Goal: Task Accomplishment & Management: Complete application form

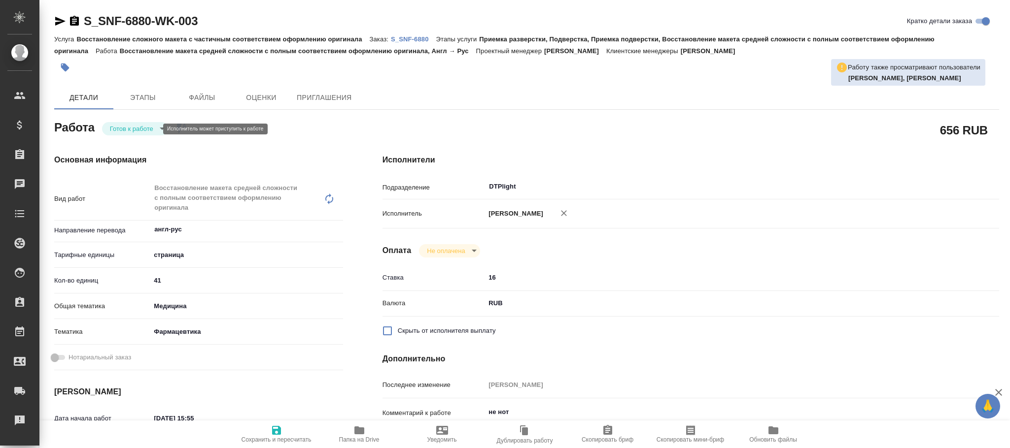
click at [148, 130] on body "🙏 .cls-1 fill:#fff; AWATERA Фокина Наталья n.fokina Клиенты Спецификации Заказы…" at bounding box center [505, 224] width 1010 height 448
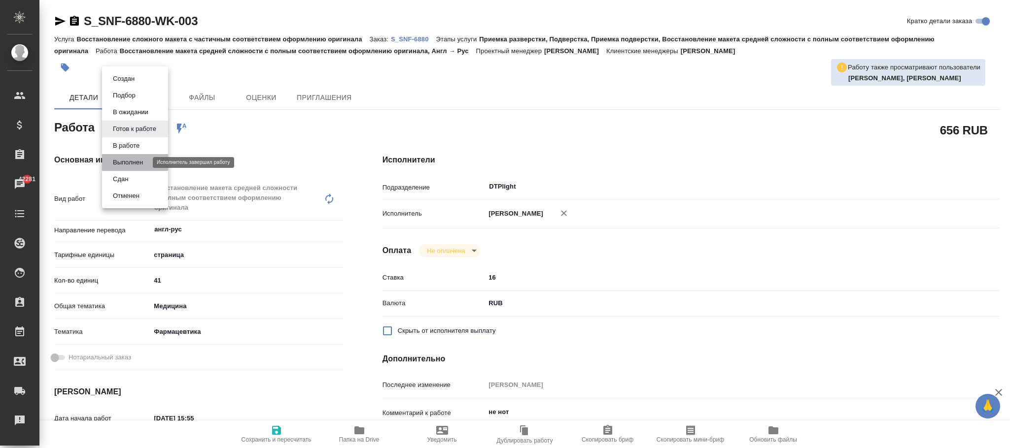
click at [136, 163] on button "Выполнен" at bounding box center [128, 162] width 36 height 11
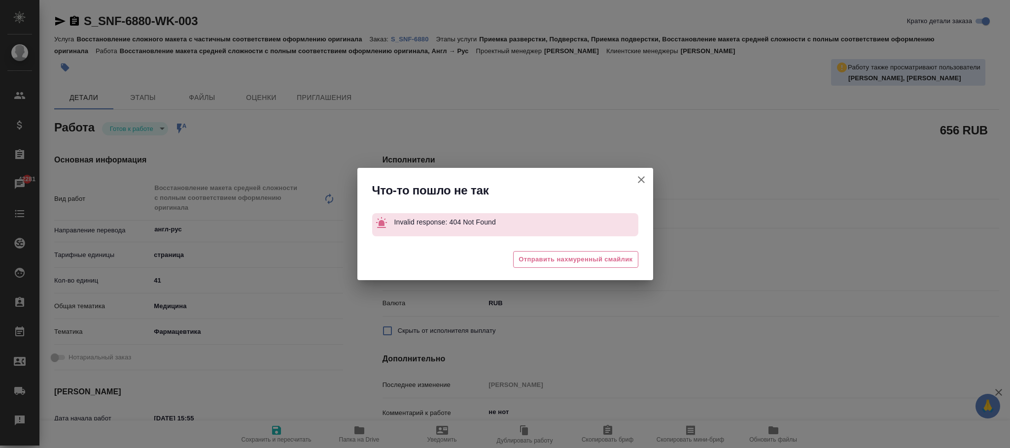
type textarea "x"
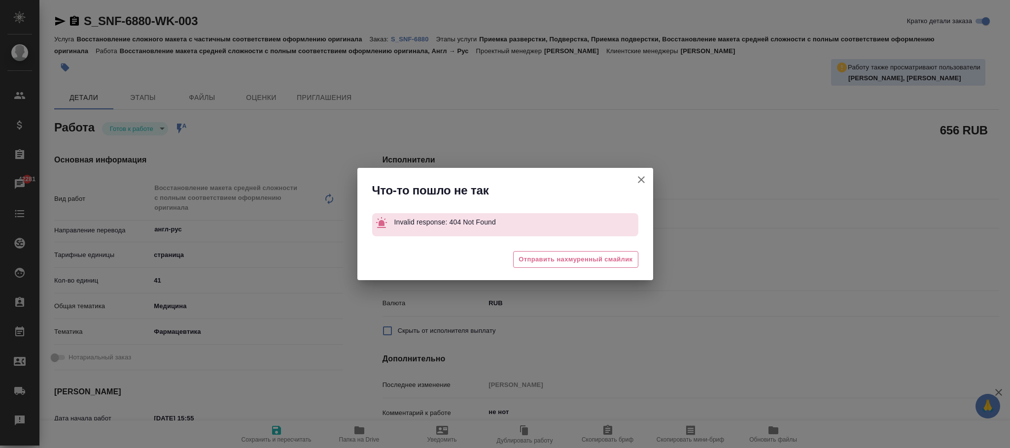
type textarea "x"
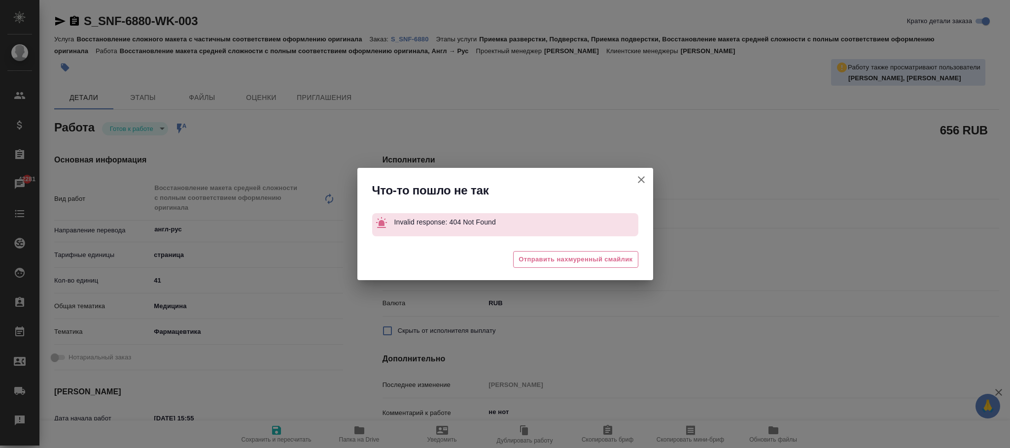
type textarea "x"
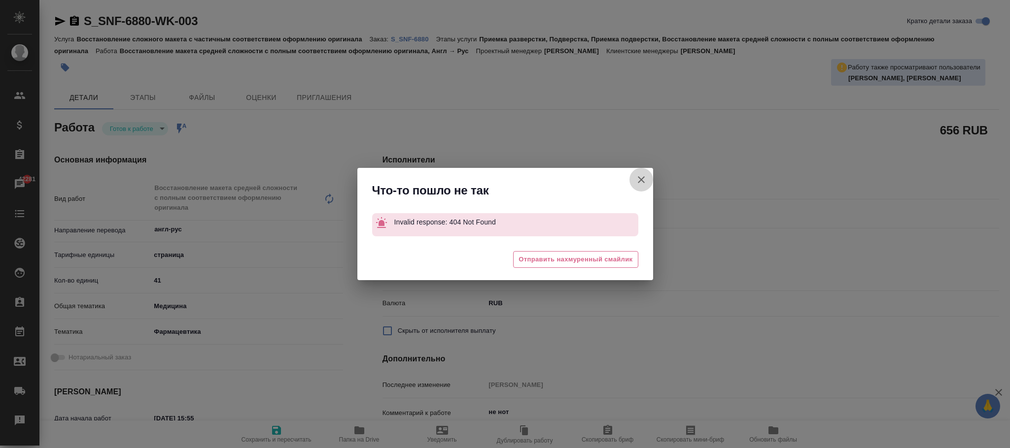
click at [637, 178] on icon "button" at bounding box center [641, 180] width 12 height 12
type textarea "x"
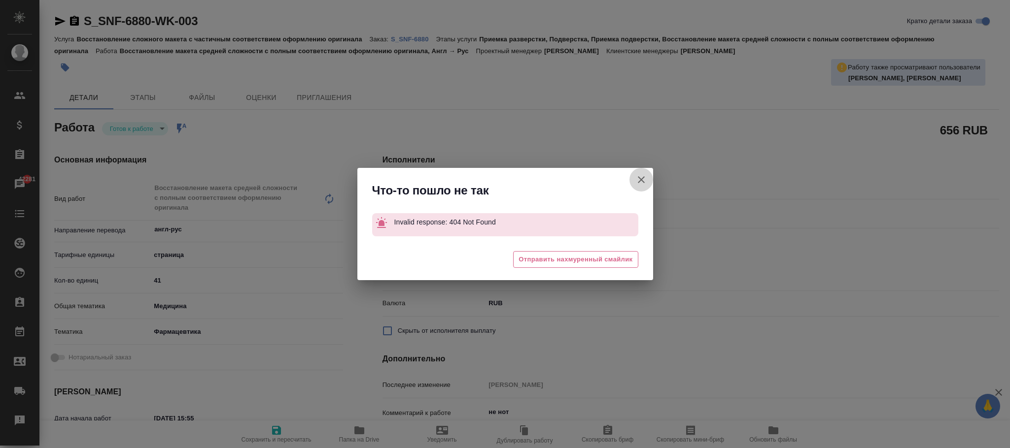
type textarea "x"
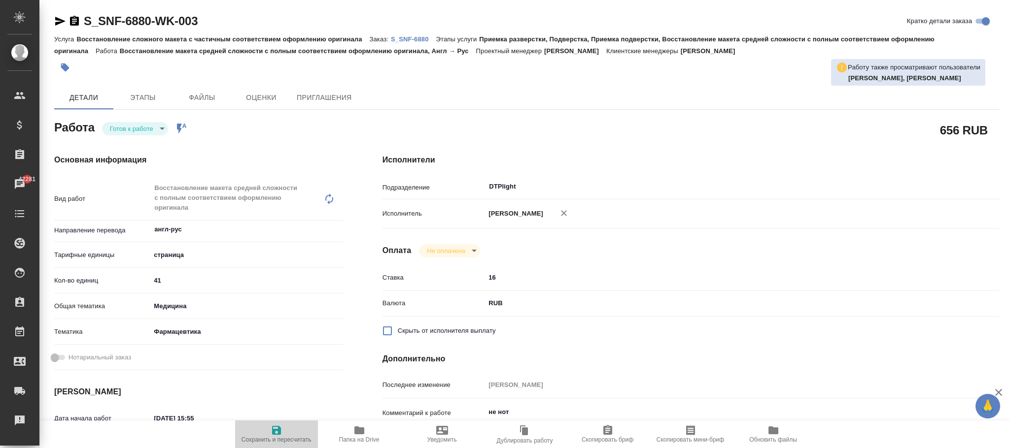
click at [272, 432] on icon "button" at bounding box center [276, 430] width 9 height 9
type textarea "x"
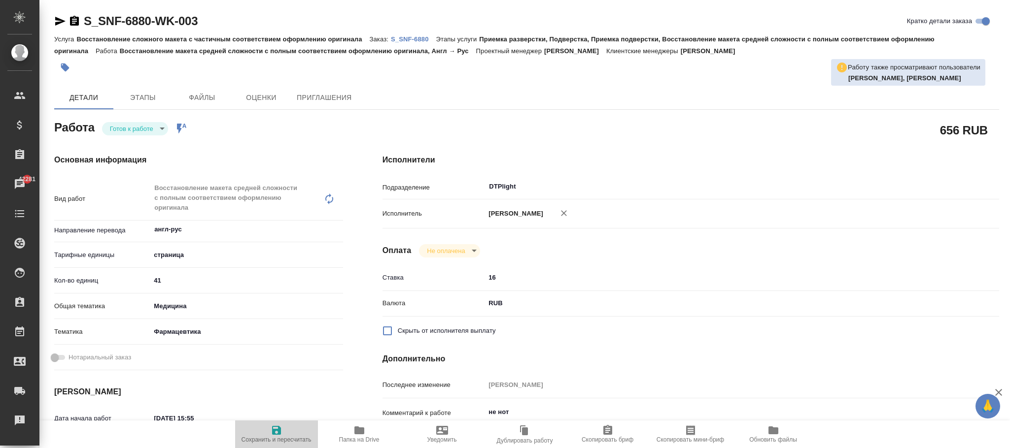
type textarea "x"
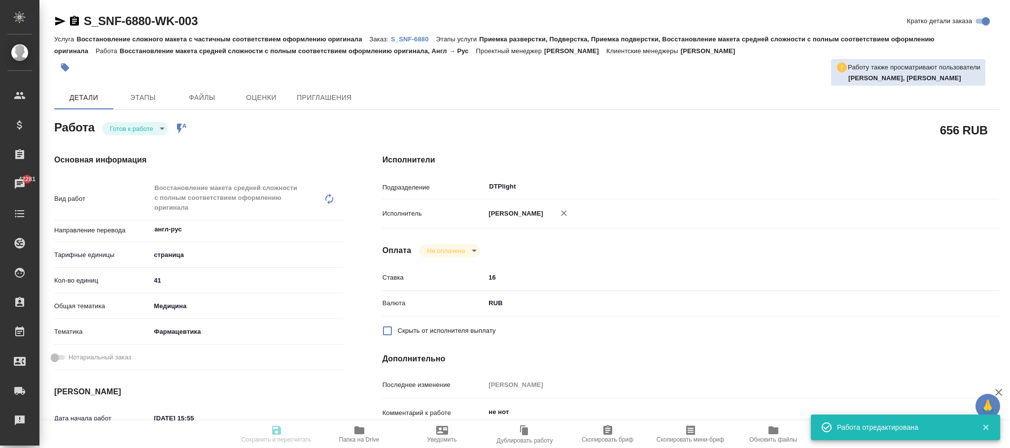
type input "readyForWork"
type textarea "Восстановление макета средней сложности с полным соответствием оформлению ориги…"
type textarea "x"
type input "англ-рус"
type input "5a8b1489cc6b4906c91bfdb2"
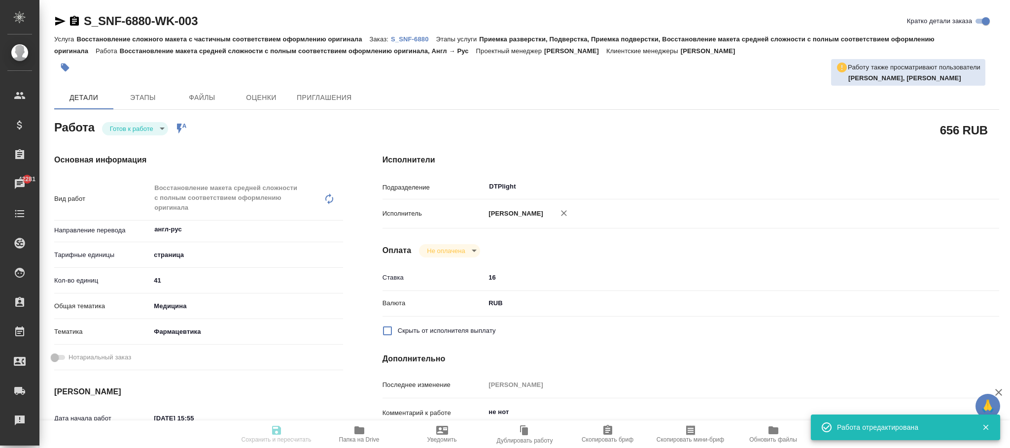
type input "41"
type input "med"
type input "6149832f2b7be24903fd7a82"
type input "11.09.2025 15:55"
type input "12.09.2025 16:00"
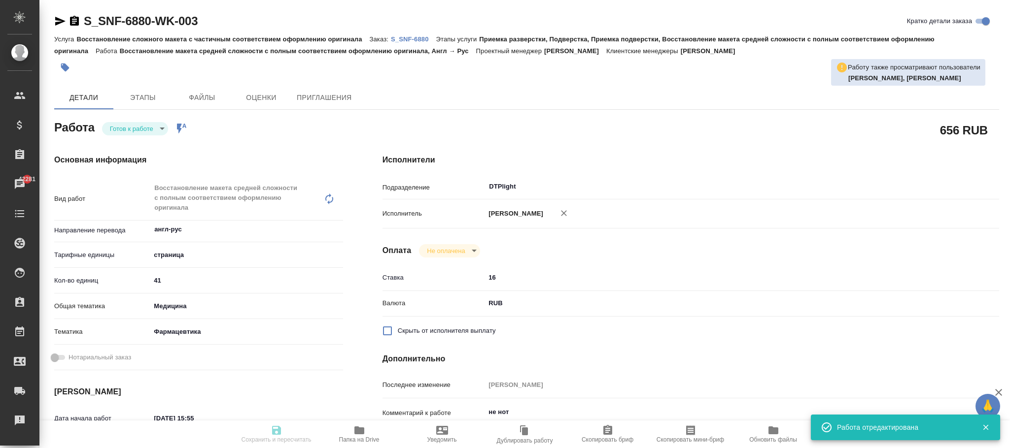
type input "15.09.2025 15:00"
type input "DTPlight"
type input "notPayed"
type input "16"
type input "RUB"
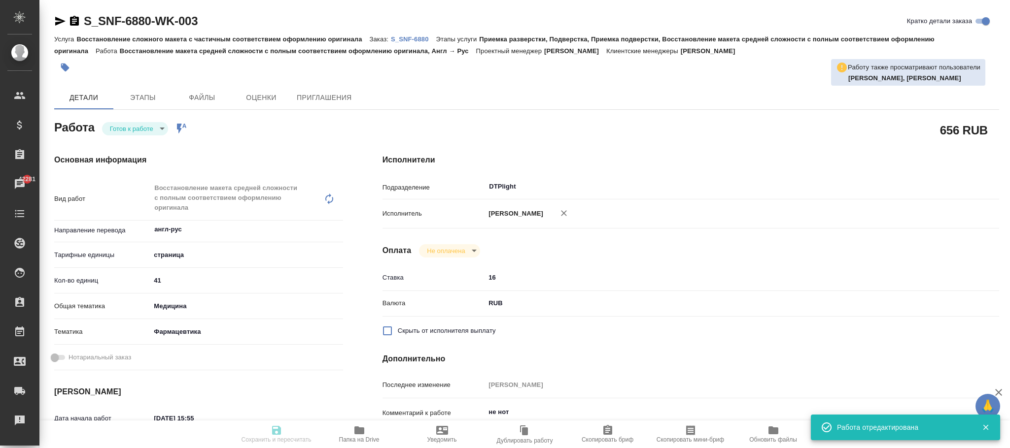
type input "Крамник Артём"
type textarea "не нот"
type textarea "x"
type input "S_SNF-6880"
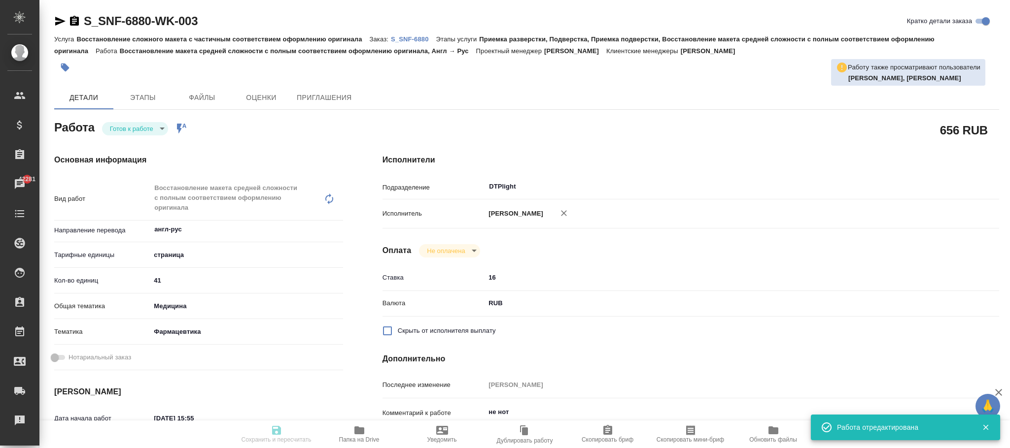
type input "E005851908"
type input "Восстановление сложного макета с частичным соответствием оформлению оригинала"
type input "Приемка разверстки, Подверстка, Приемка подверстки, Восстановление макета средн…"
type input "Сайдашева Диляра"
type input "Заборова Александра"
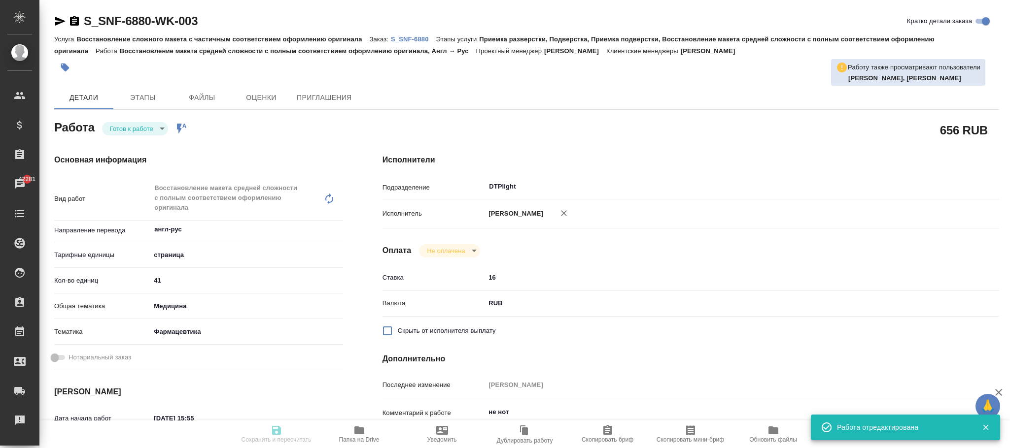
type input "/Clients/Sanofi/Orders/S_SNF-6880"
type textarea "x"
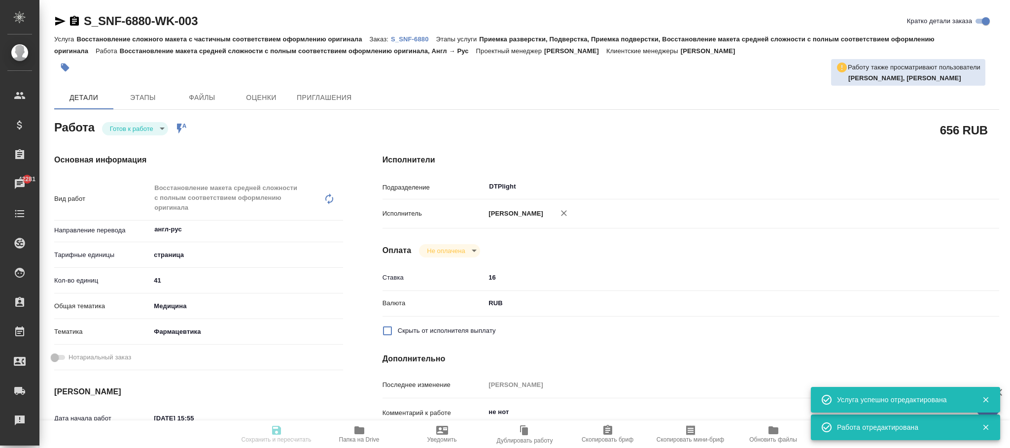
type textarea "x"
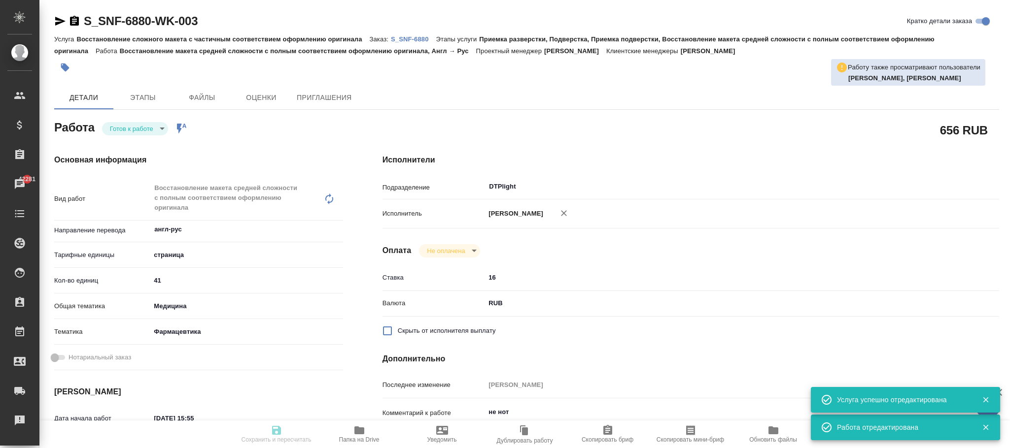
type textarea "x"
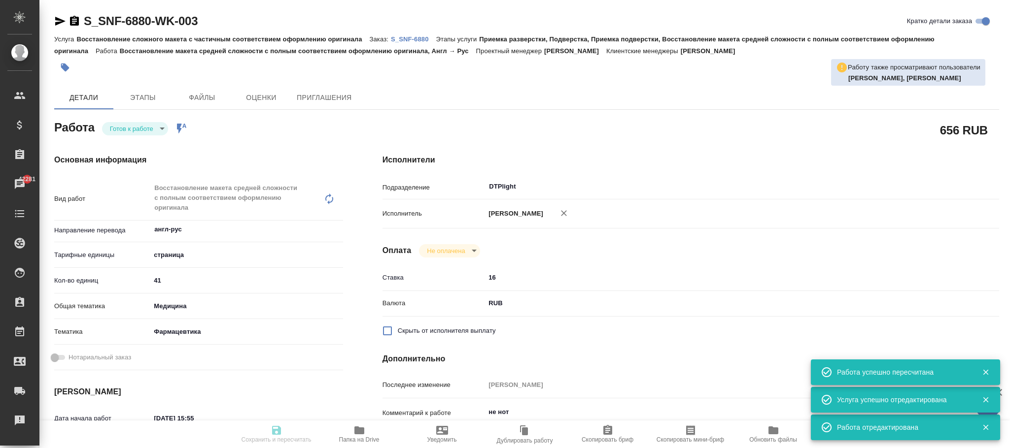
type input "readyForWork"
type textarea "Восстановление макета средней сложности с полным соответствием оформлению ориги…"
type textarea "x"
type input "англ-рус"
type input "5a8b1489cc6b4906c91bfdb2"
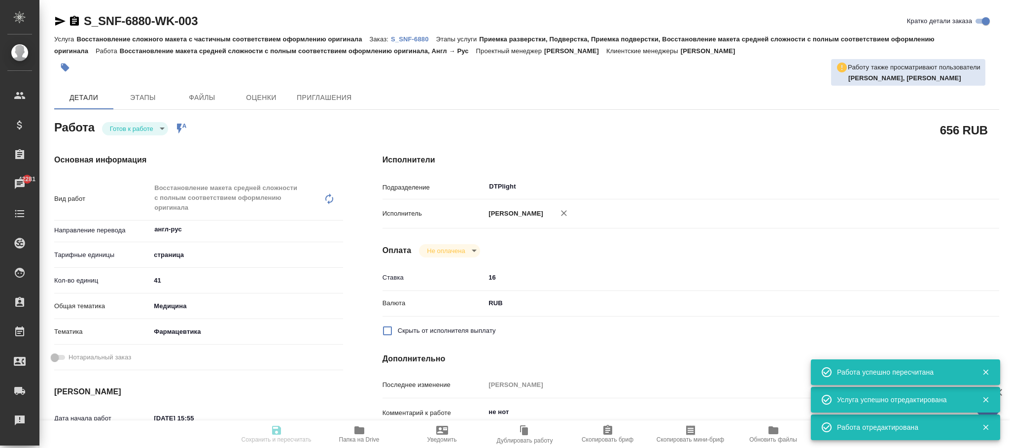
type input "41"
type input "med"
type input "6149832f2b7be24903fd7a82"
type input "11.09.2025 15:55"
type input "12.09.2025 16:00"
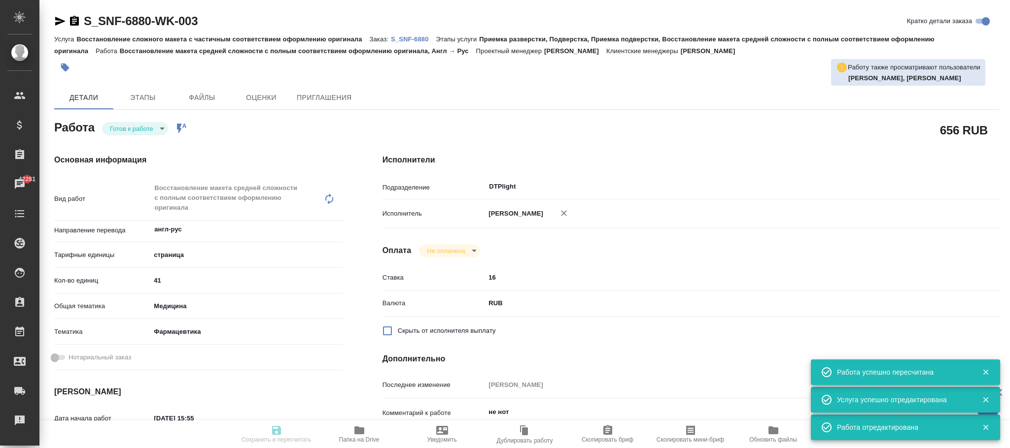
type input "15.09.2025 15:00"
type input "DTPlight"
type input "notPayed"
type input "16"
type input "RUB"
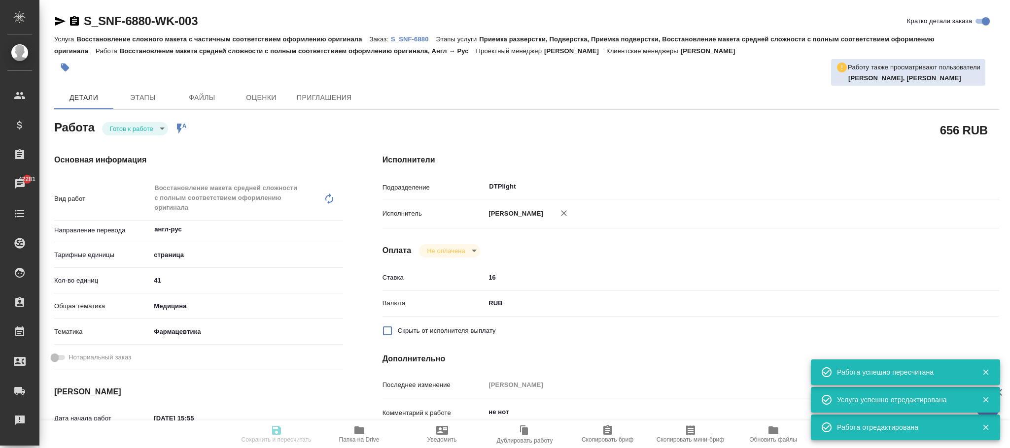
type input "Крамник Артём"
type textarea "не нот"
type textarea "x"
type input "S_SNF-6880"
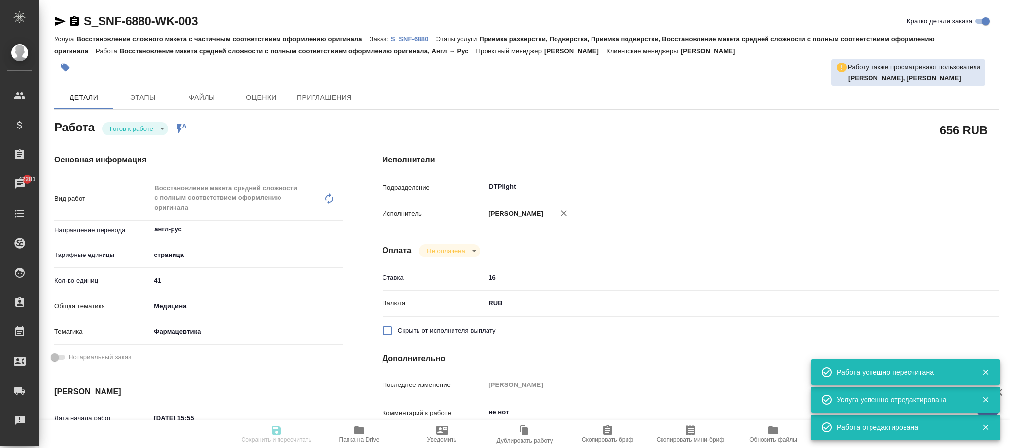
type input "E005851908"
type input "Восстановление сложного макета с частичным соответствием оформлению оригинала"
type input "Приемка разверстки, Подверстка, Приемка подверстки, Восстановление макета средн…"
type input "Сайдашева Диляра"
type input "Заборова Александра"
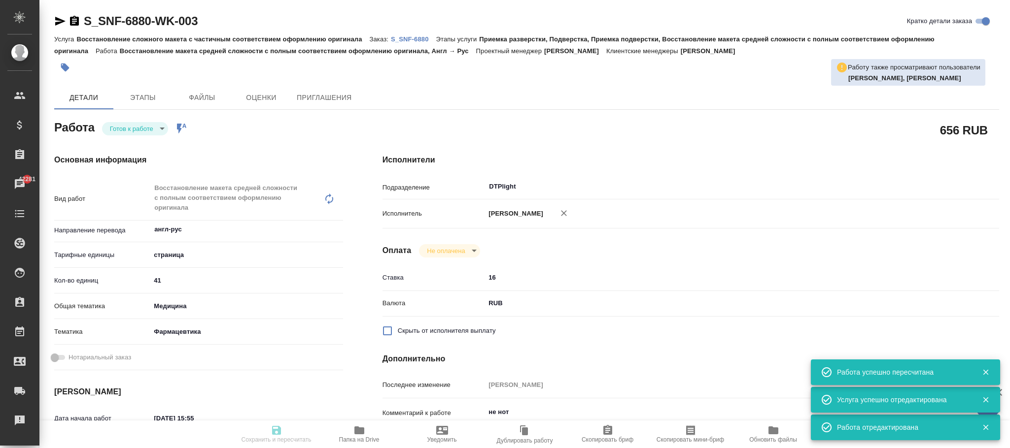
type input "/Clients/Sanofi/Orders/S_SNF-6880"
type textarea "x"
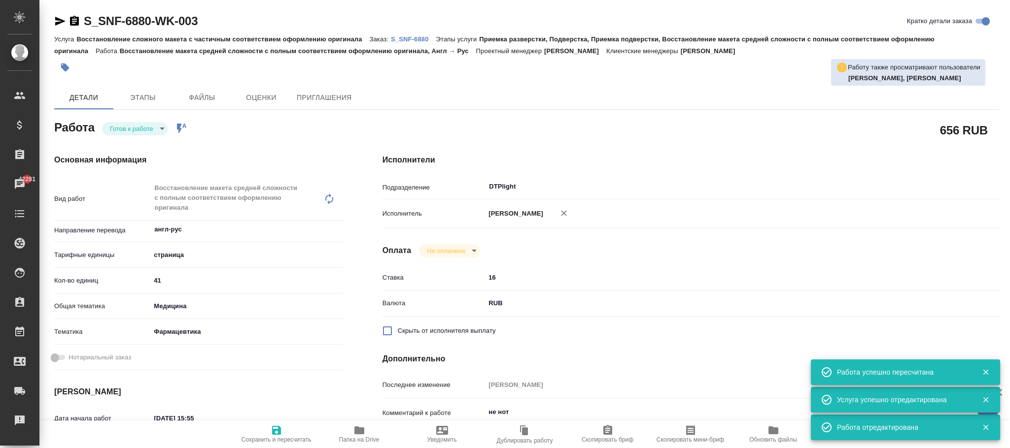
type textarea "x"
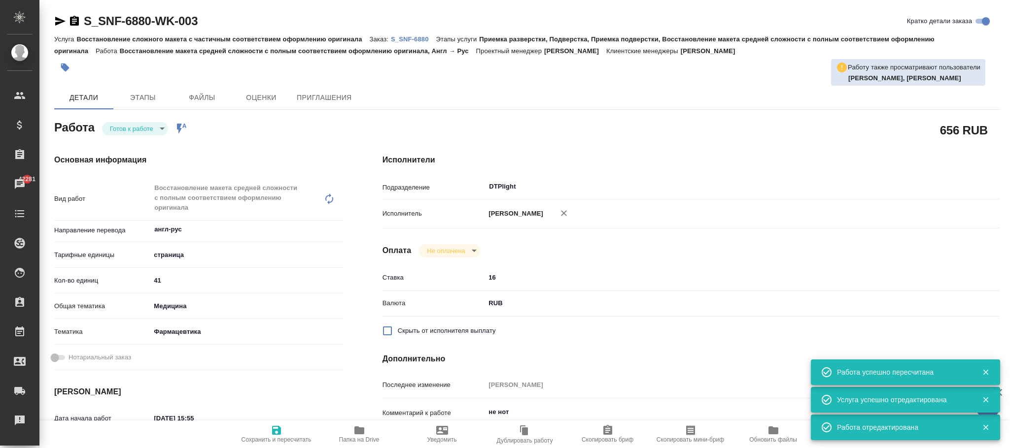
type textarea "x"
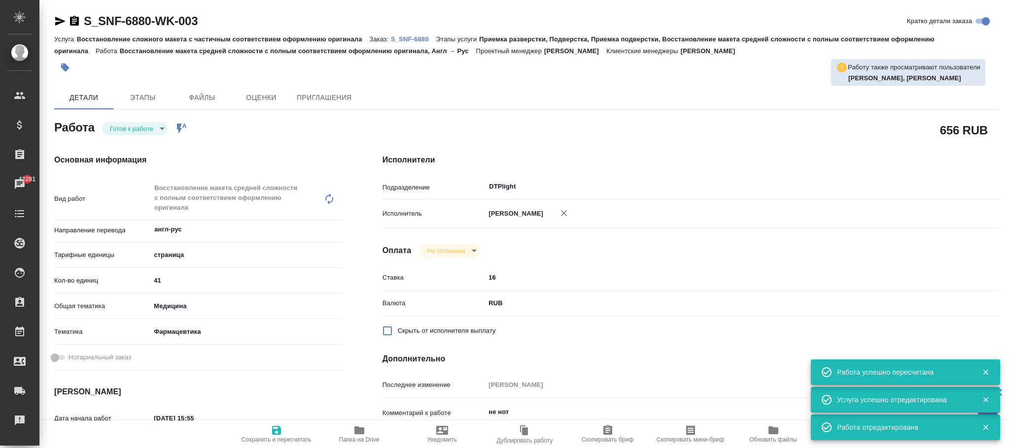
type textarea "x"
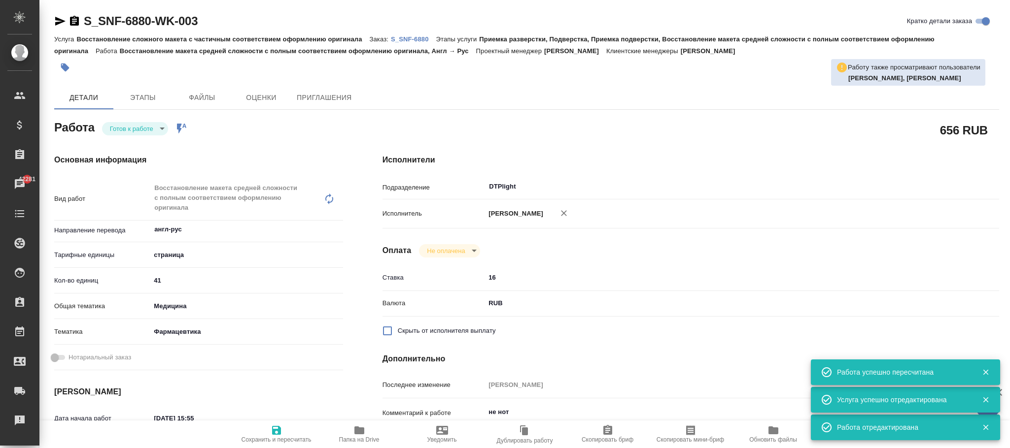
type textarea "x"
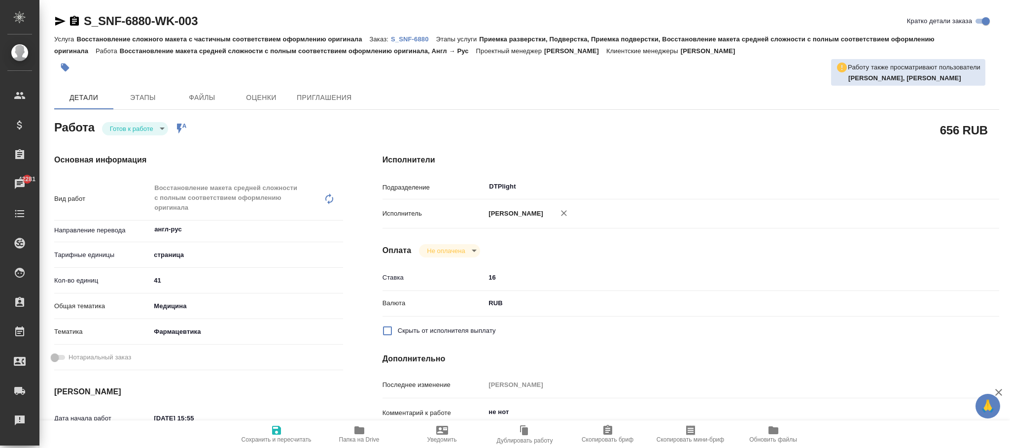
click at [420, 39] on p "S_SNF-6880" at bounding box center [413, 38] width 45 height 7
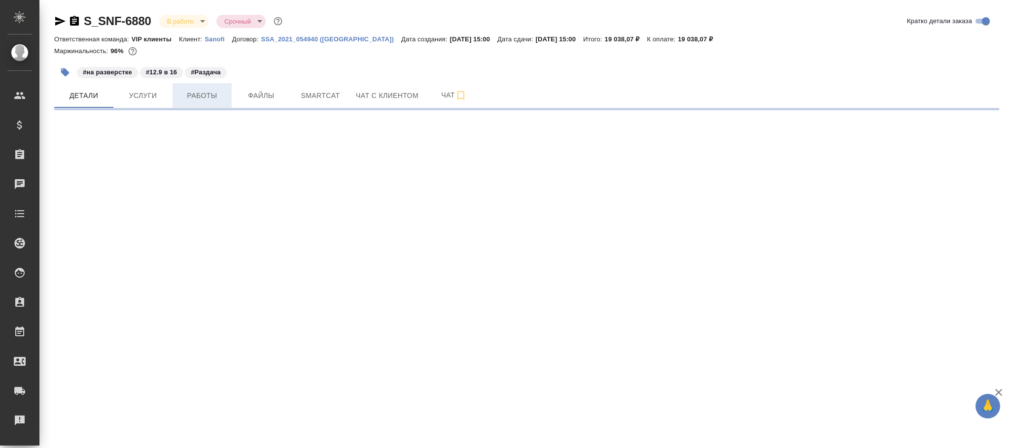
select select "RU"
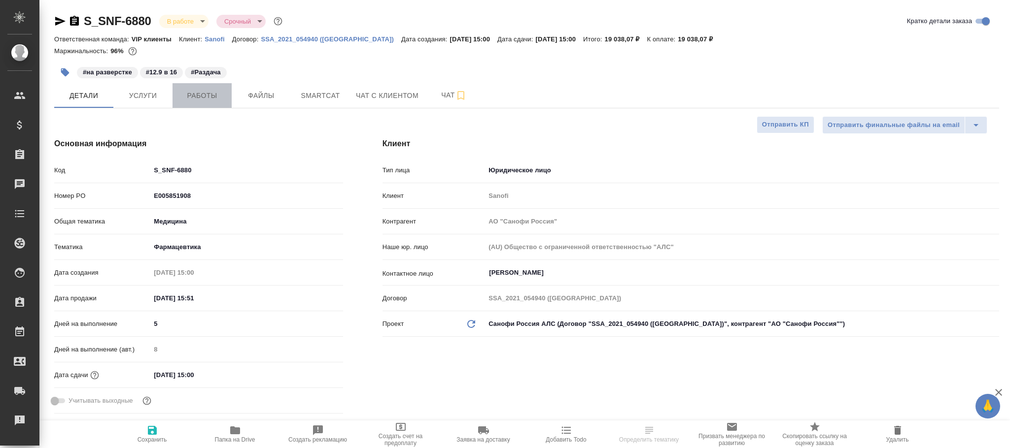
click at [198, 98] on span "Работы" at bounding box center [201, 96] width 47 height 12
type textarea "x"
type input "Горшкова Валентина"
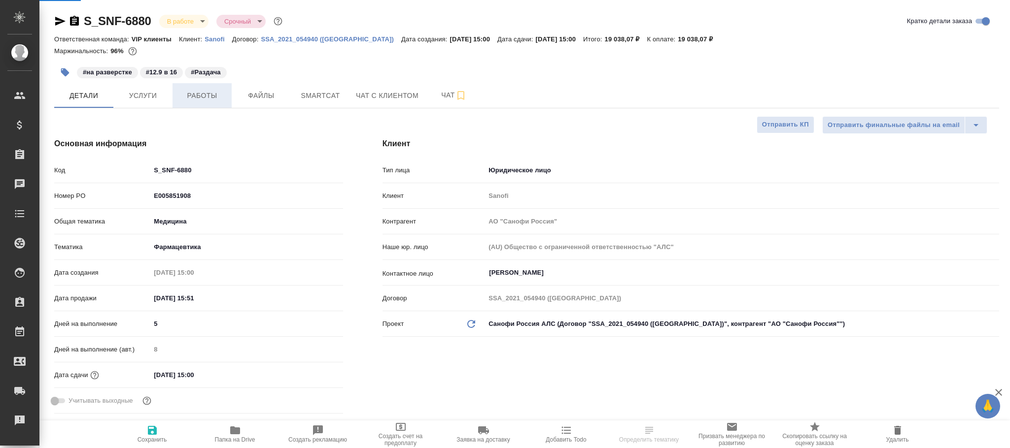
type input "Комаров Роман"
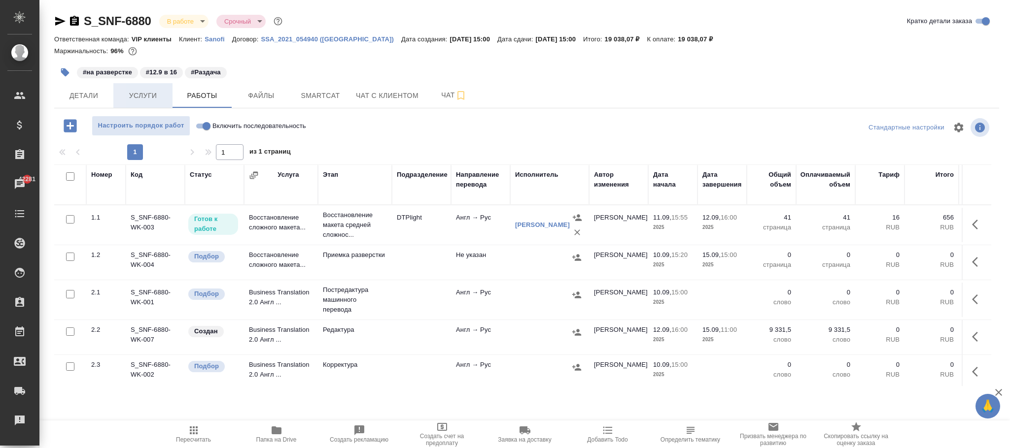
click at [153, 95] on span "Услуги" at bounding box center [142, 96] width 47 height 12
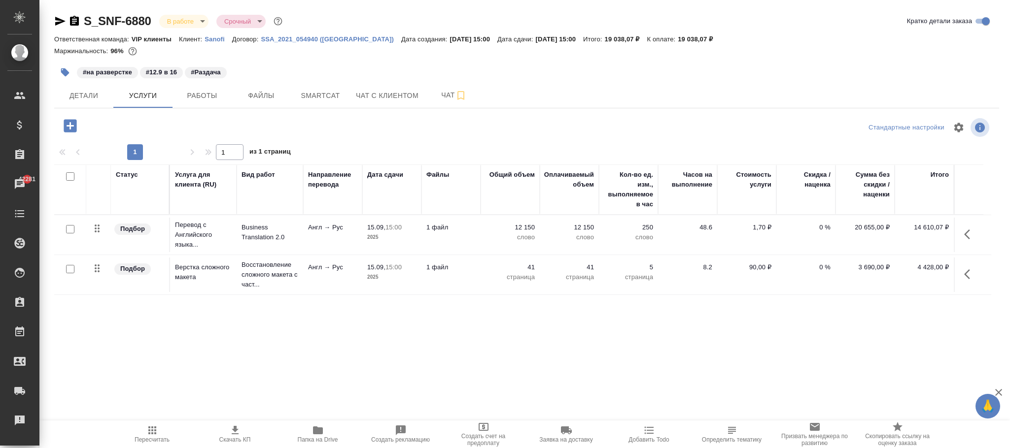
click at [149, 436] on icon "button" at bounding box center [152, 431] width 12 height 12
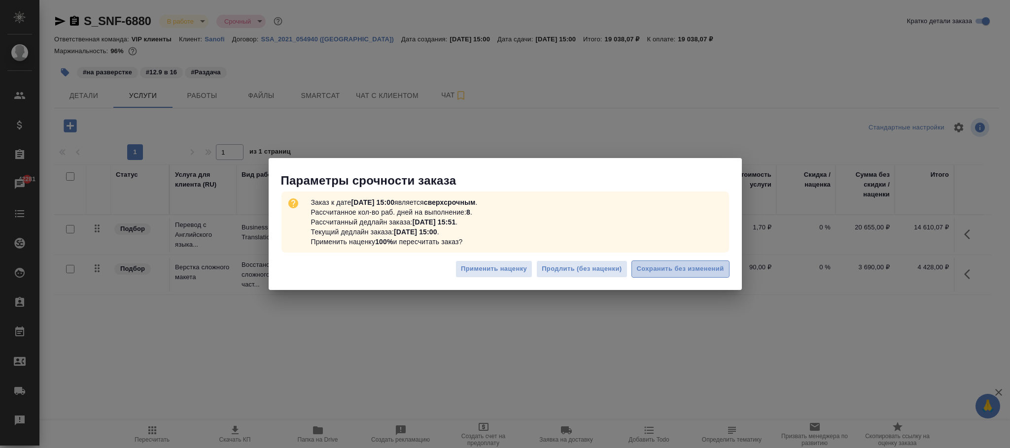
click at [679, 272] on span "Сохранить без изменений" at bounding box center [680, 269] width 87 height 11
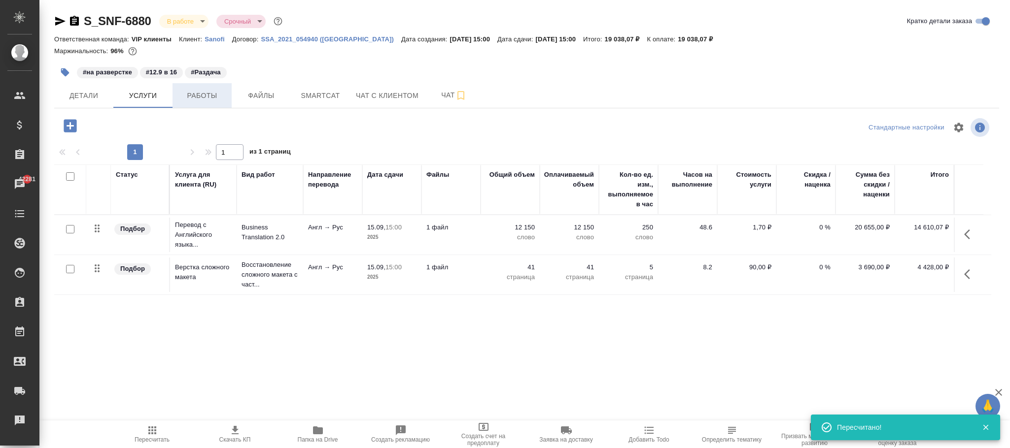
click at [202, 101] on span "Работы" at bounding box center [201, 96] width 47 height 12
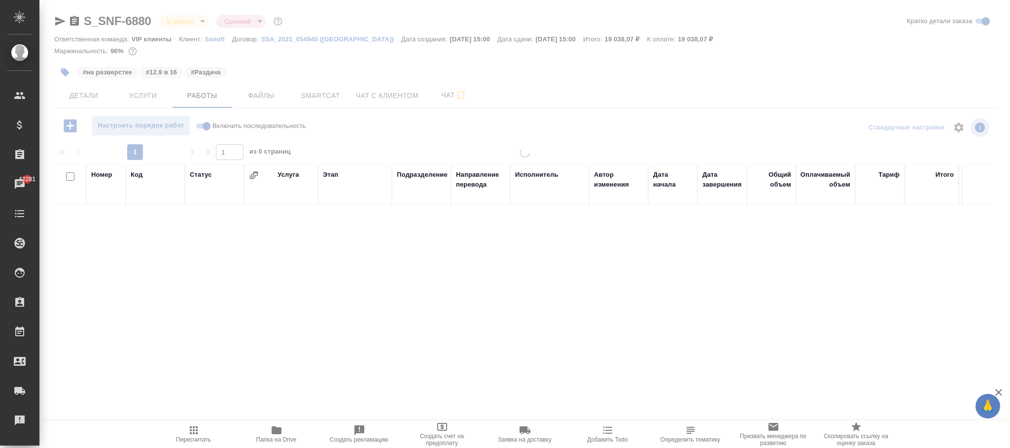
click at [303, 235] on div at bounding box center [524, 280] width 970 height 264
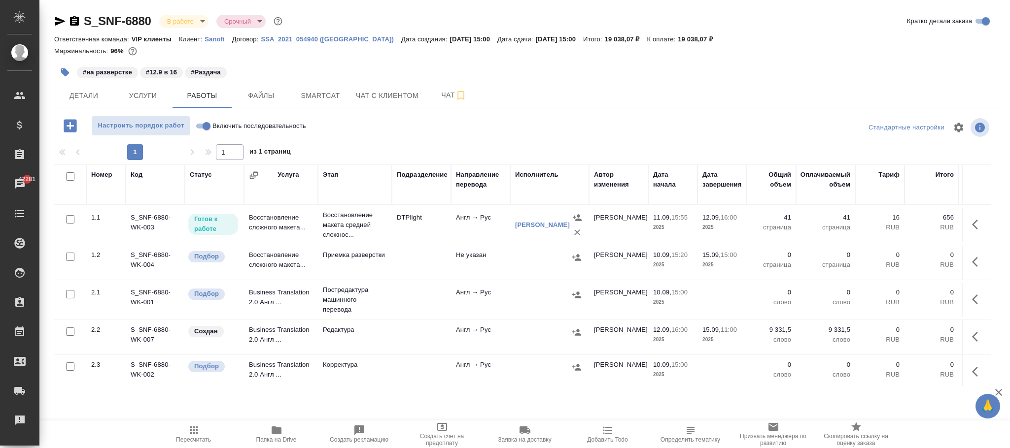
click at [203, 127] on input "Включить последовательность" at bounding box center [206, 126] width 35 height 12
checkbox input "true"
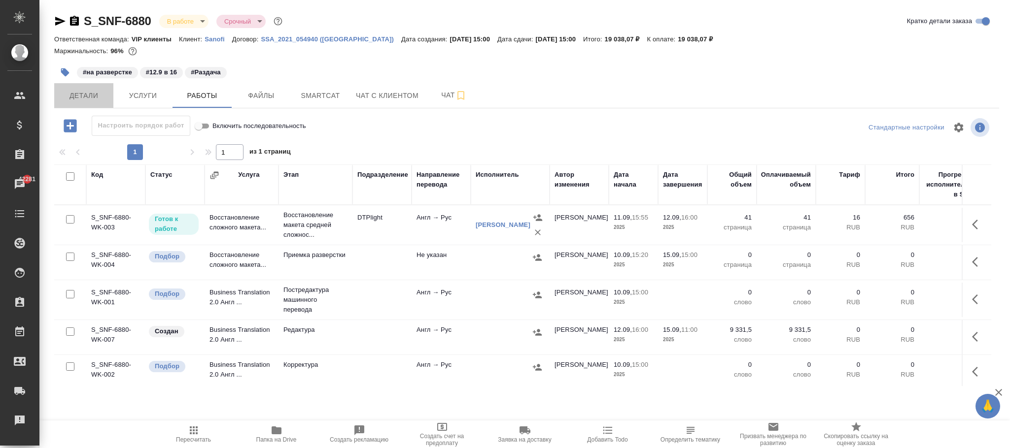
drag, startPoint x: 94, startPoint y: 95, endPoint x: 259, endPoint y: 309, distance: 271.2
click at [100, 101] on span "Детали" at bounding box center [83, 96] width 47 height 12
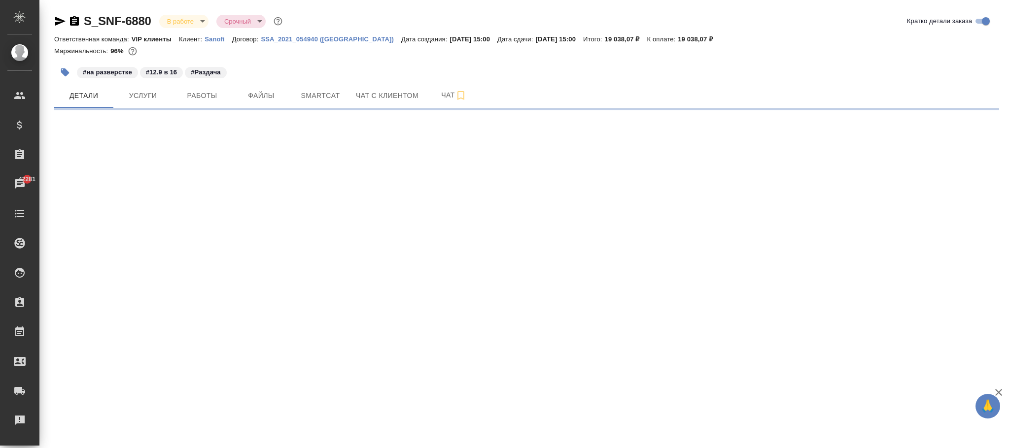
select select "RU"
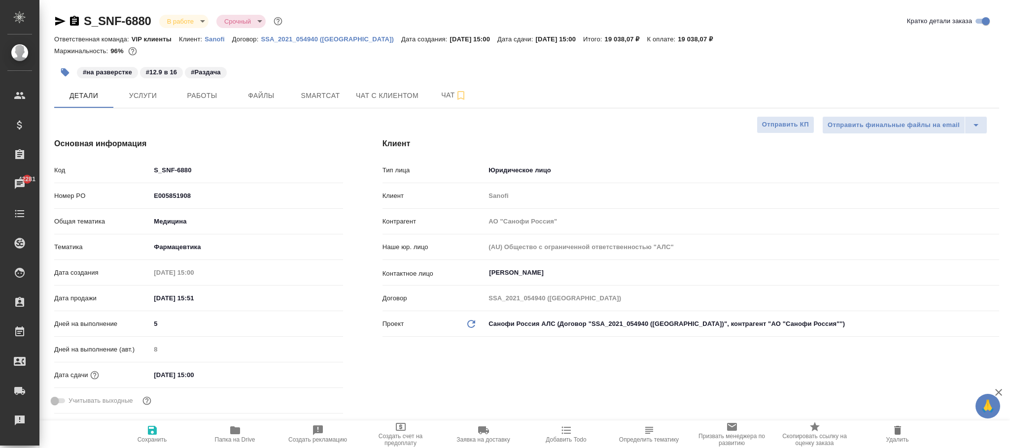
type textarea "x"
click at [134, 429] on span "Сохранить" at bounding box center [152, 434] width 71 height 19
type textarea "x"
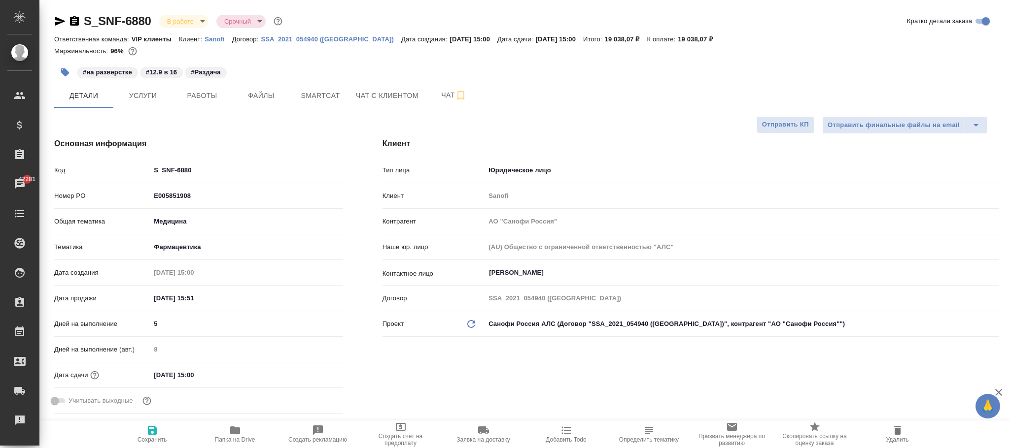
type textarea "x"
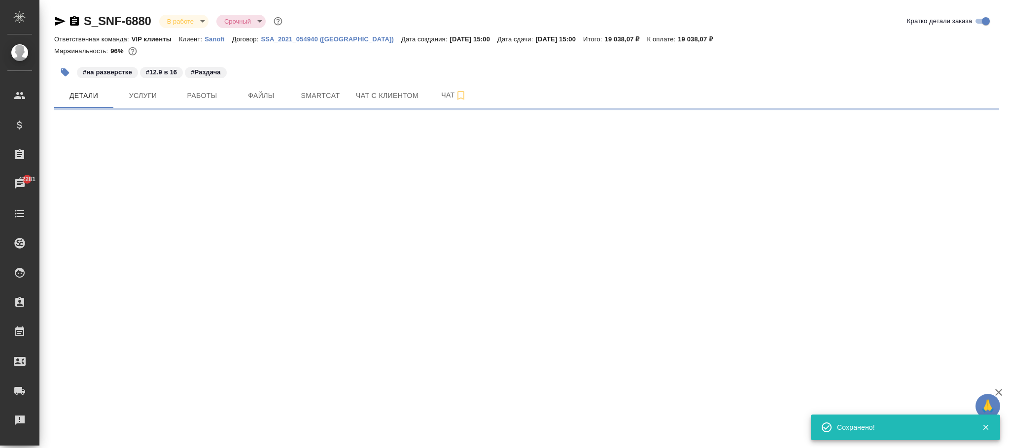
select select "RU"
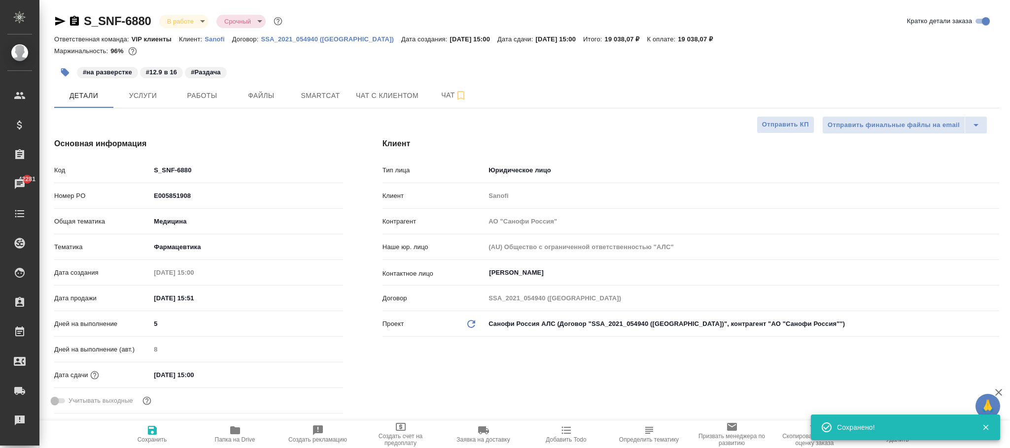
type textarea "x"
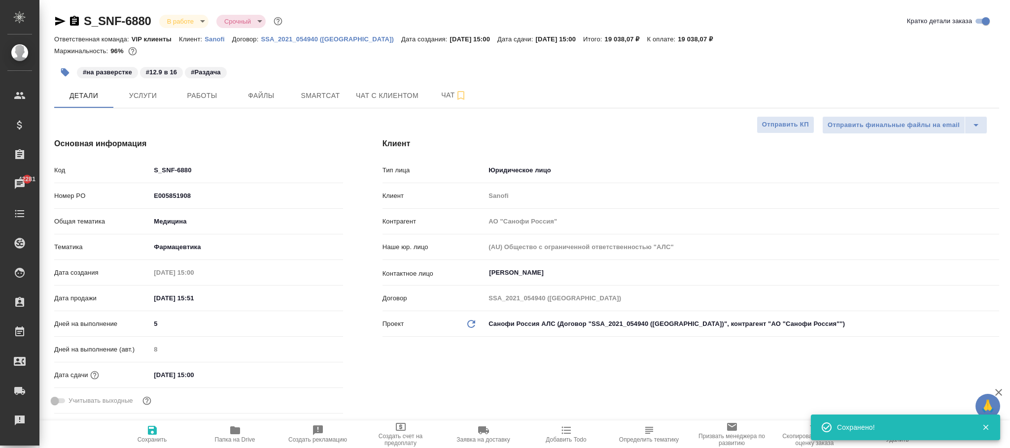
type textarea "x"
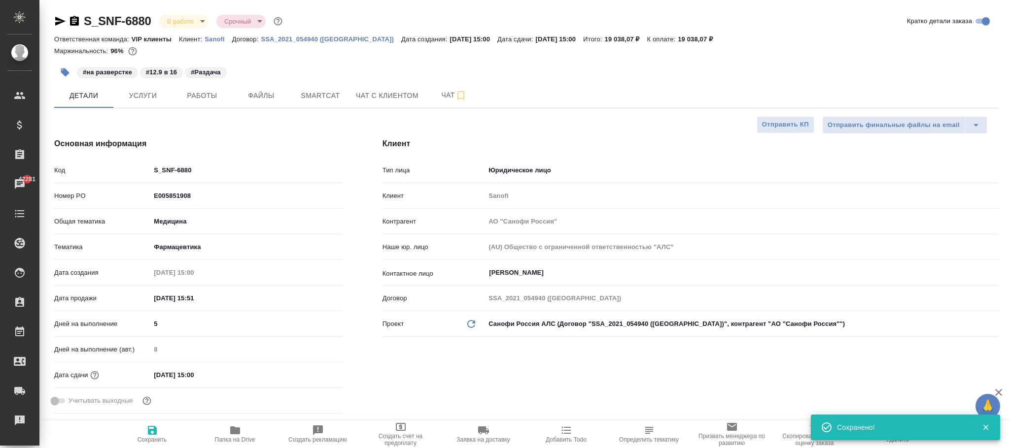
type textarea "x"
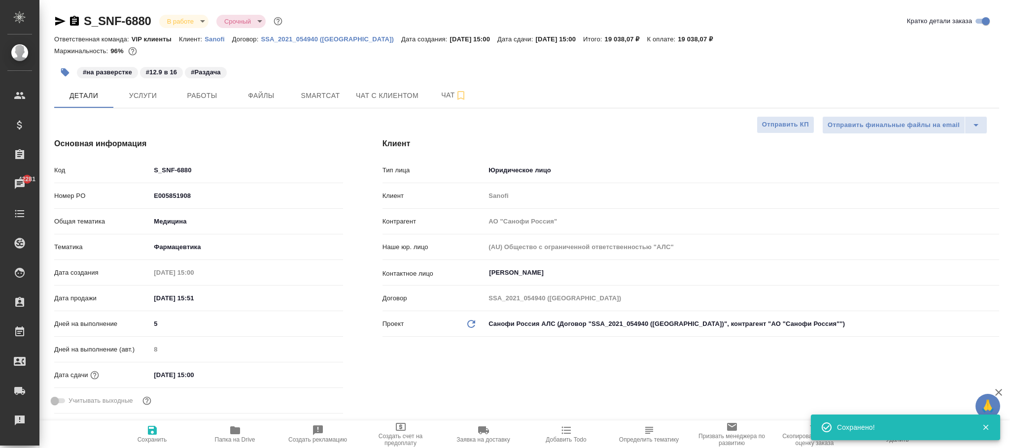
type textarea "x"
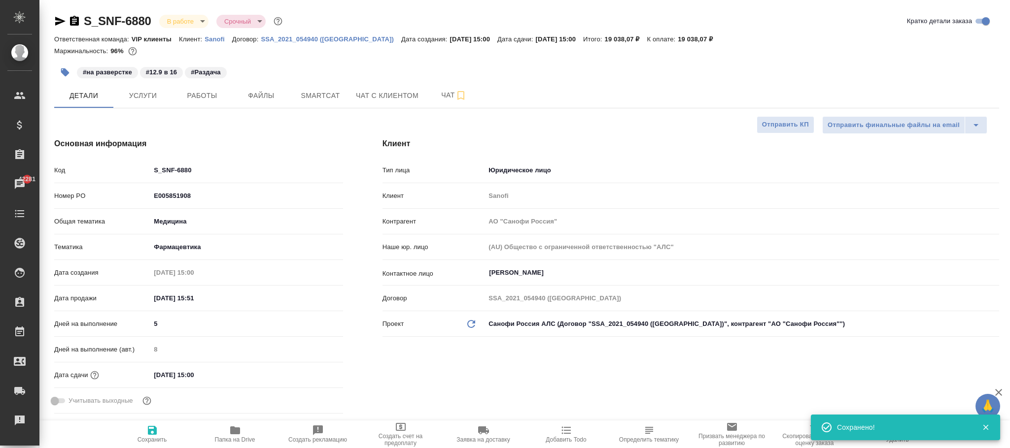
type textarea "x"
click at [200, 95] on span "Работы" at bounding box center [201, 96] width 47 height 12
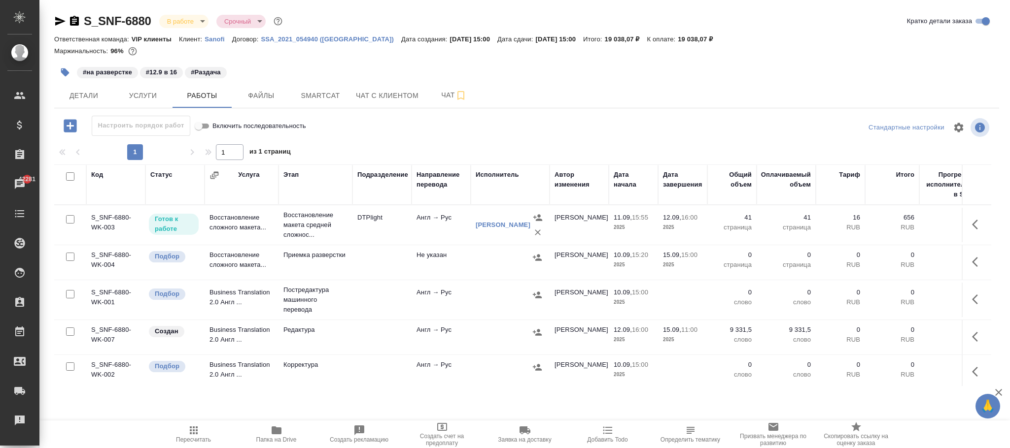
click at [203, 127] on input "Включить последовательность" at bounding box center [198, 126] width 35 height 12
checkbox input "false"
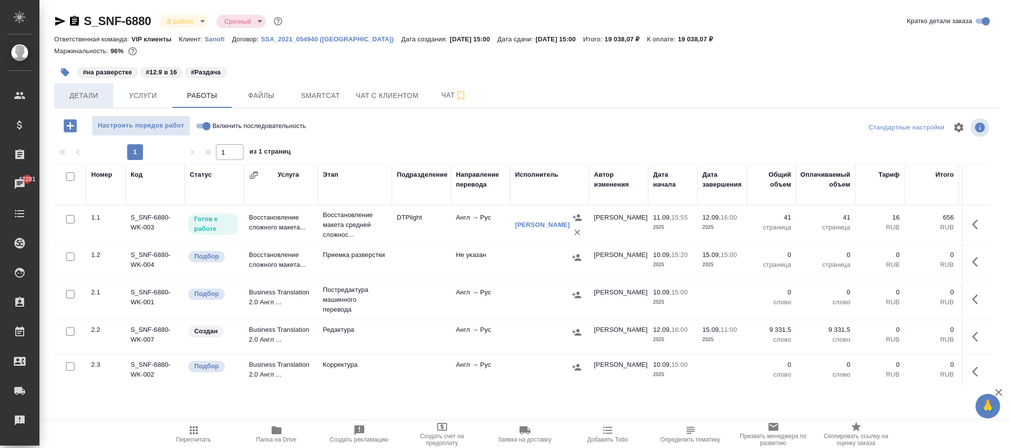
click at [88, 96] on span "Детали" at bounding box center [83, 96] width 47 height 12
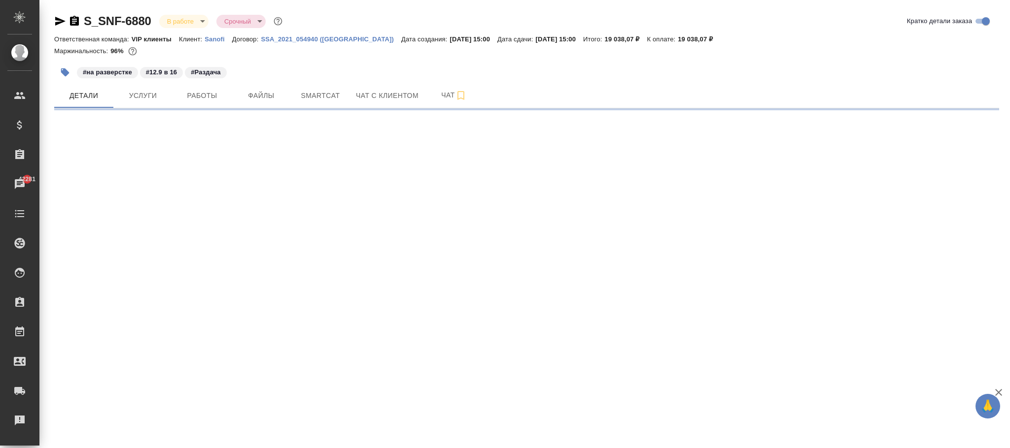
select select "RU"
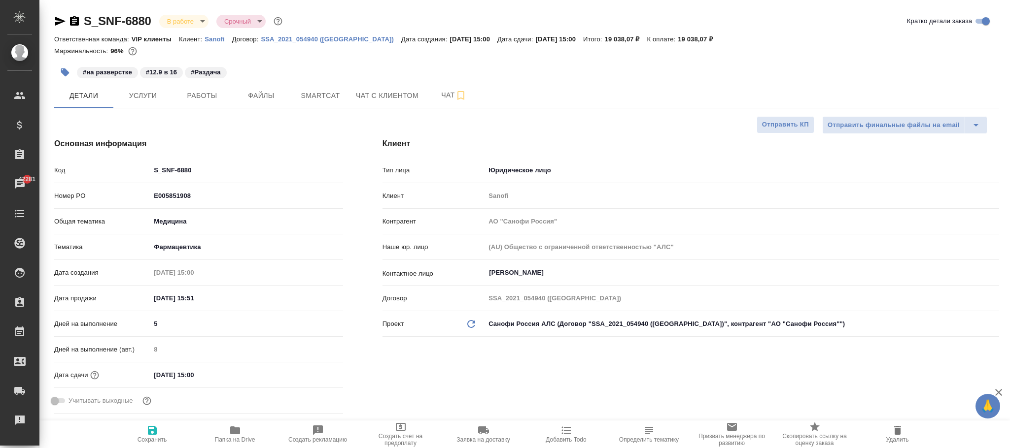
type textarea "x"
click at [154, 438] on span "Сохранить" at bounding box center [152, 440] width 30 height 7
type textarea "x"
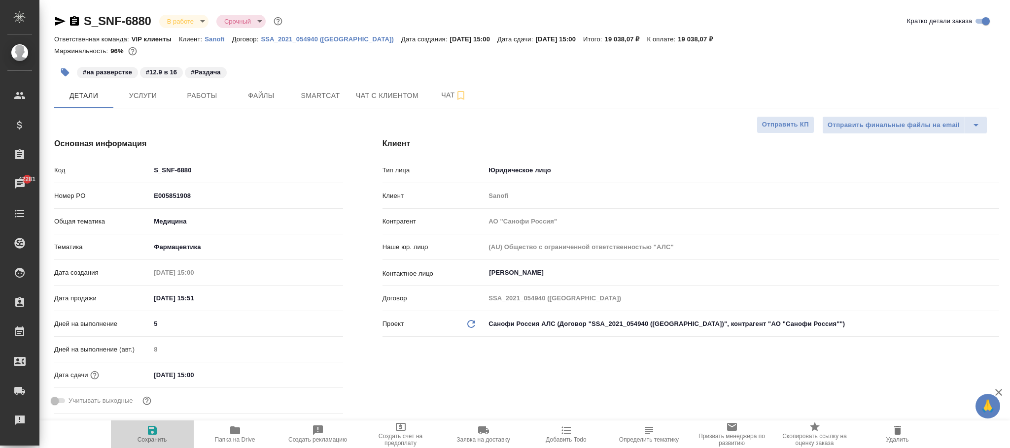
type textarea "x"
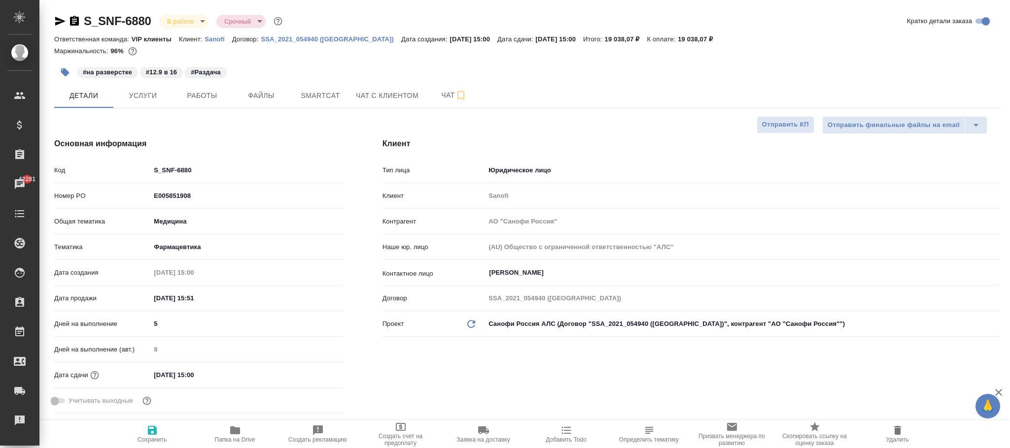
select select "RU"
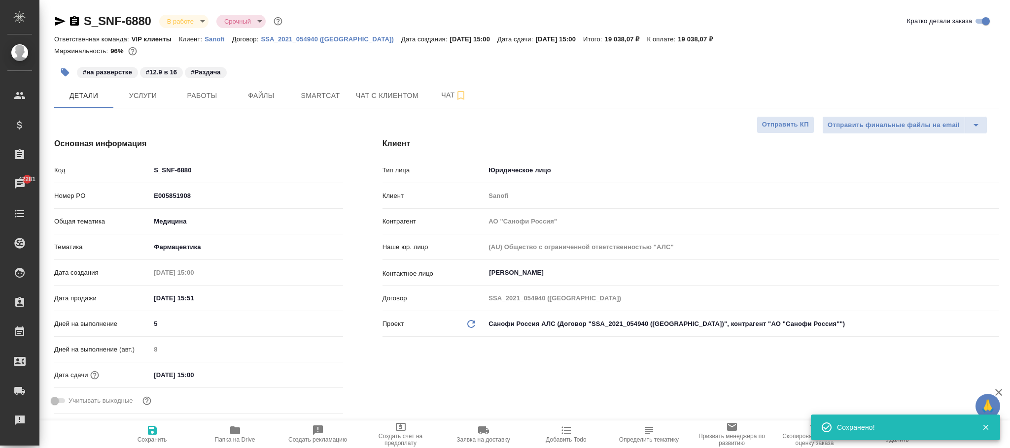
type textarea "x"
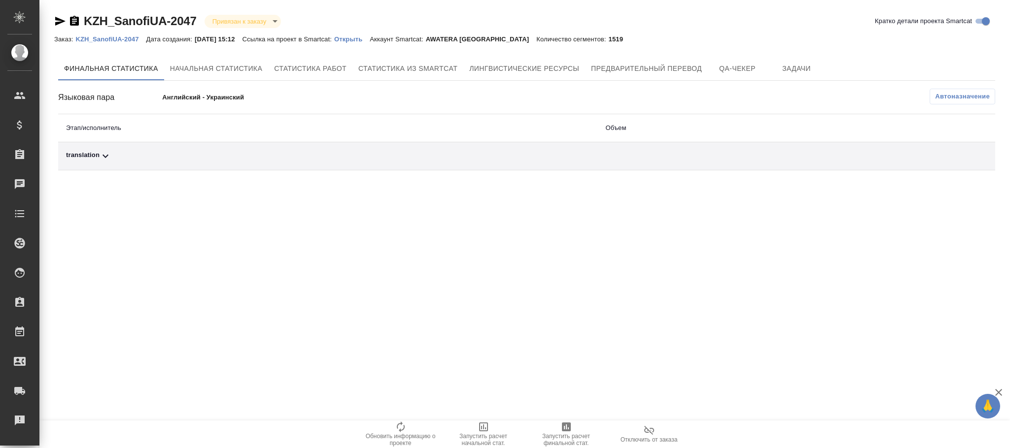
click at [963, 100] on span "Автоназначение" at bounding box center [962, 97] width 55 height 10
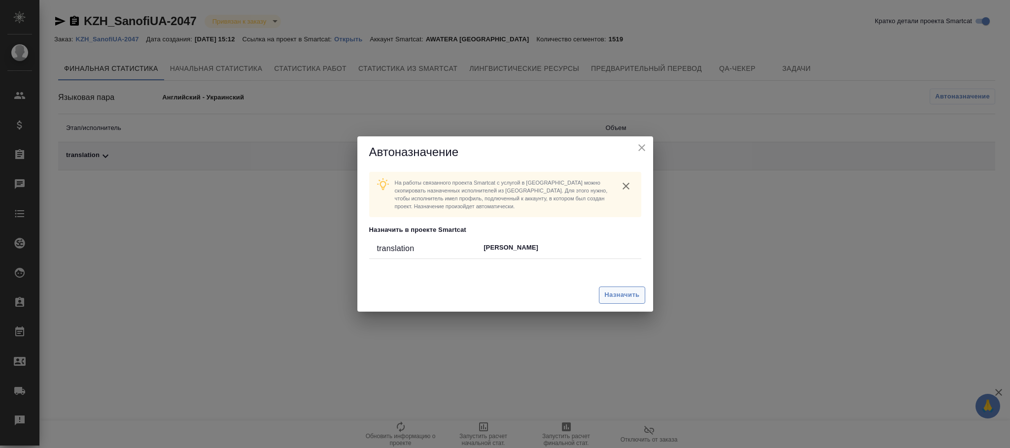
click at [610, 298] on span "Назначить" at bounding box center [621, 295] width 35 height 11
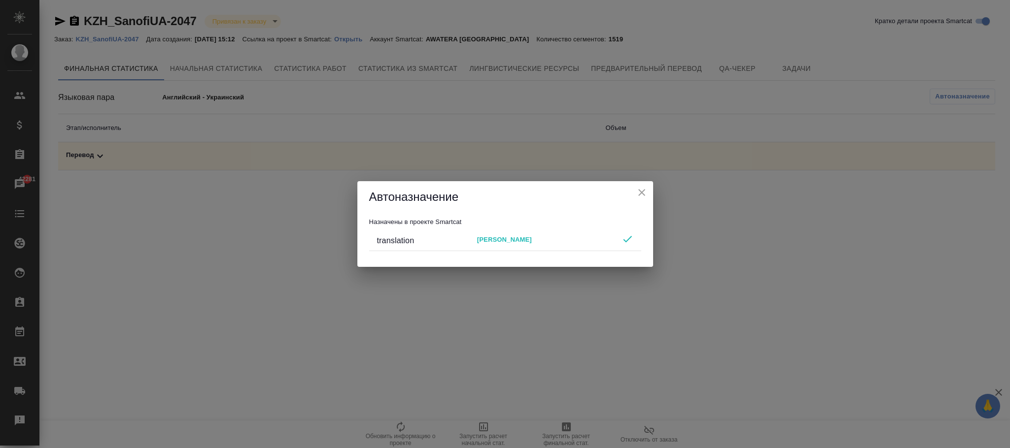
click at [636, 193] on icon "close" at bounding box center [642, 193] width 12 height 12
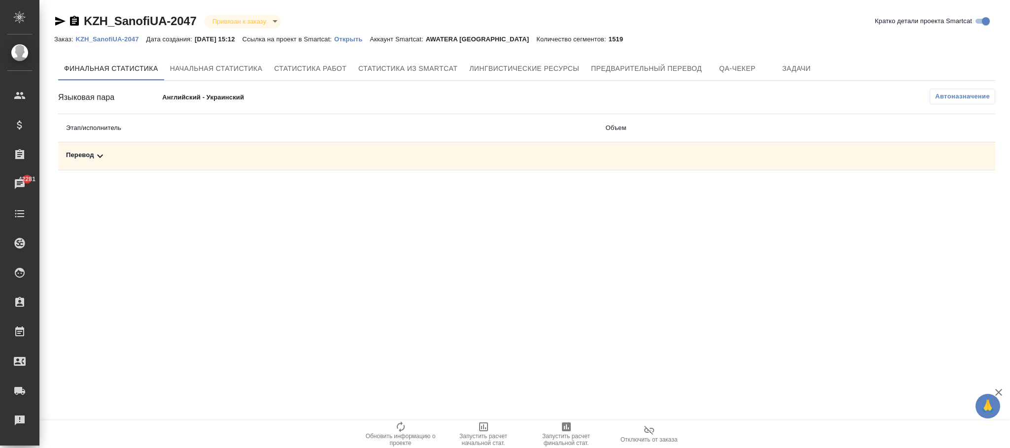
click at [94, 165] on td "Перевод" at bounding box center [327, 156] width 539 height 28
click at [123, 37] on p "KZH_SanofiUA-2047" at bounding box center [110, 38] width 70 height 7
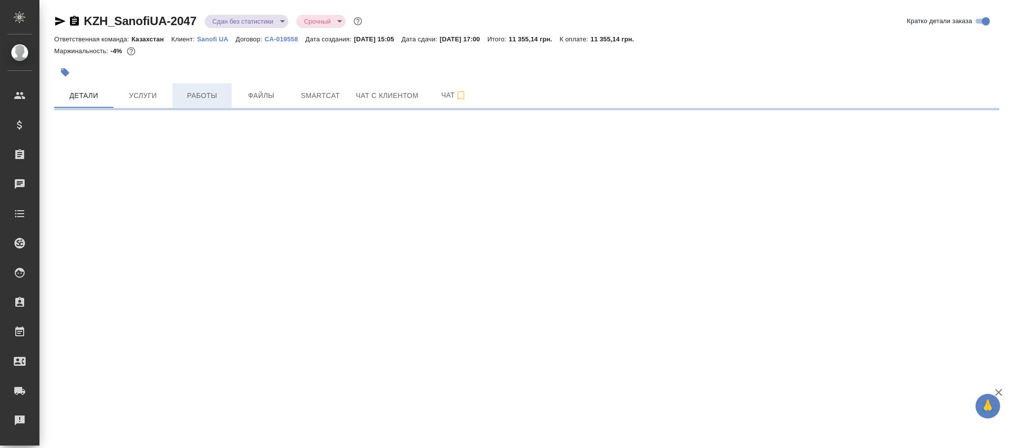
click at [201, 97] on span "Работы" at bounding box center [201, 96] width 47 height 12
select select "RU"
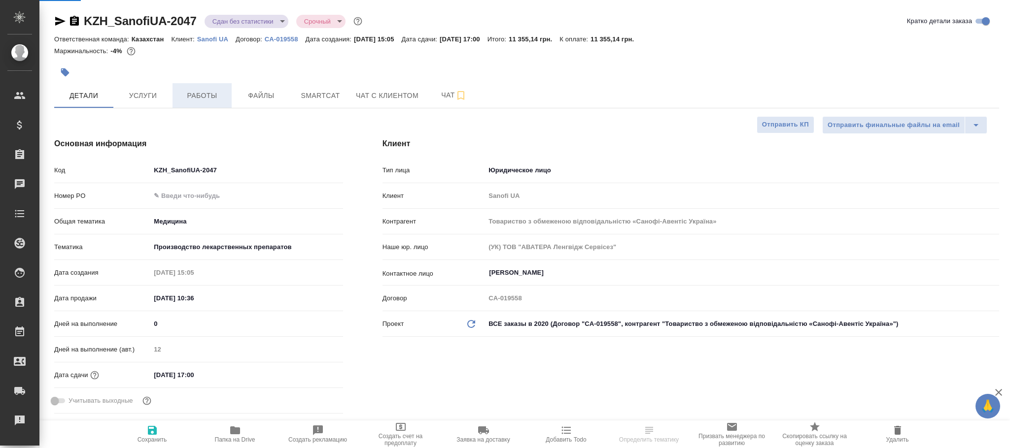
type textarea "x"
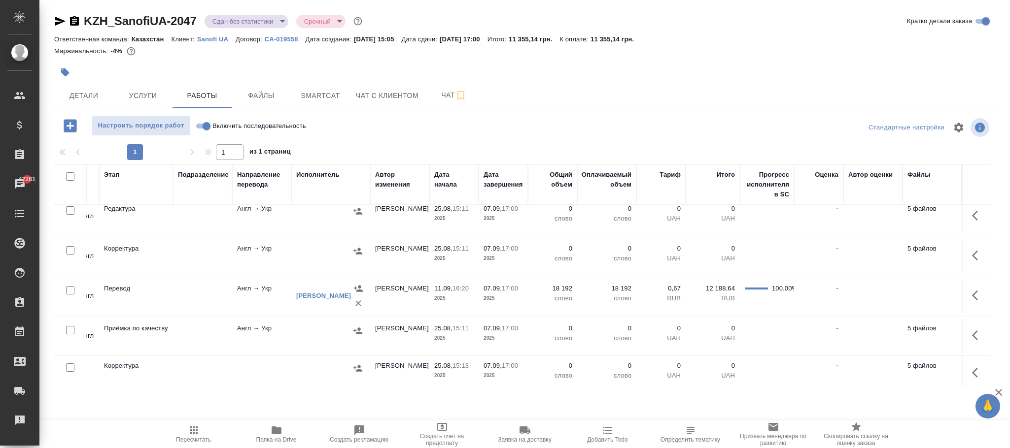
scroll to position [70, 230]
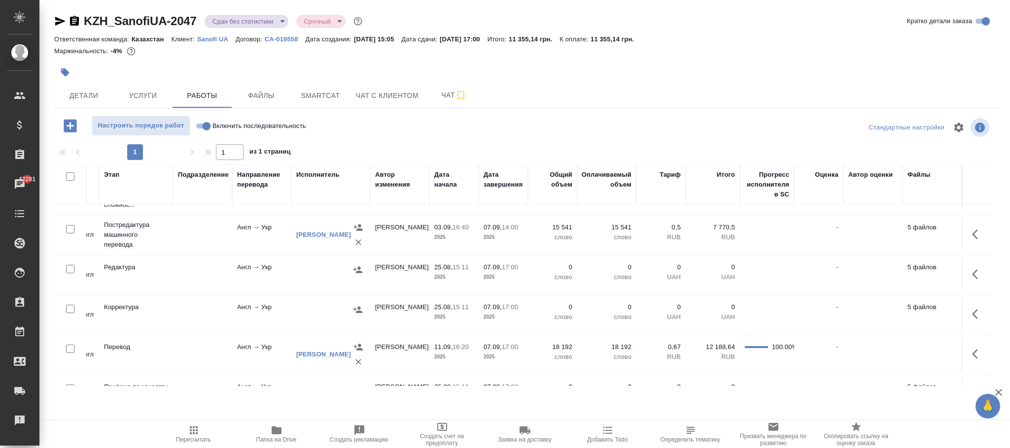
drag, startPoint x: 204, startPoint y: 430, endPoint x: 255, endPoint y: 420, distance: 51.2
click at [215, 427] on span "Пересчитать" at bounding box center [193, 434] width 71 height 19
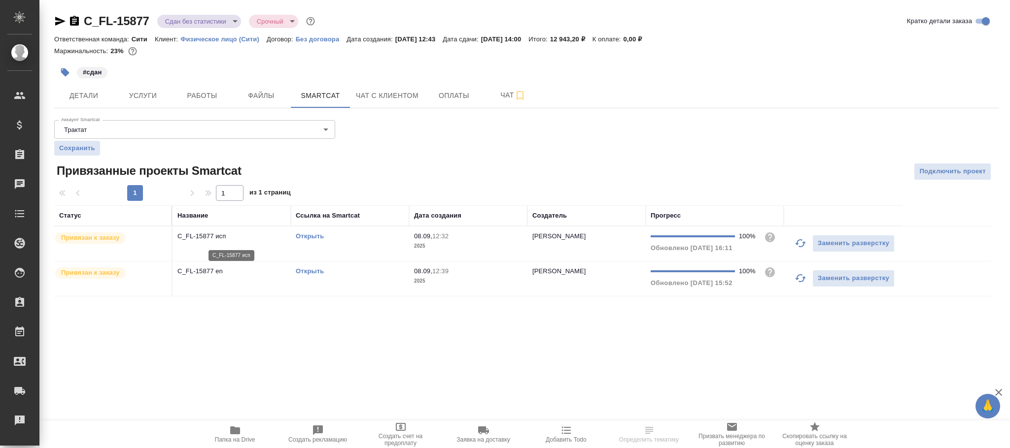
click at [272, 241] on p "C_FL-15877 исп" at bounding box center [231, 237] width 108 height 10
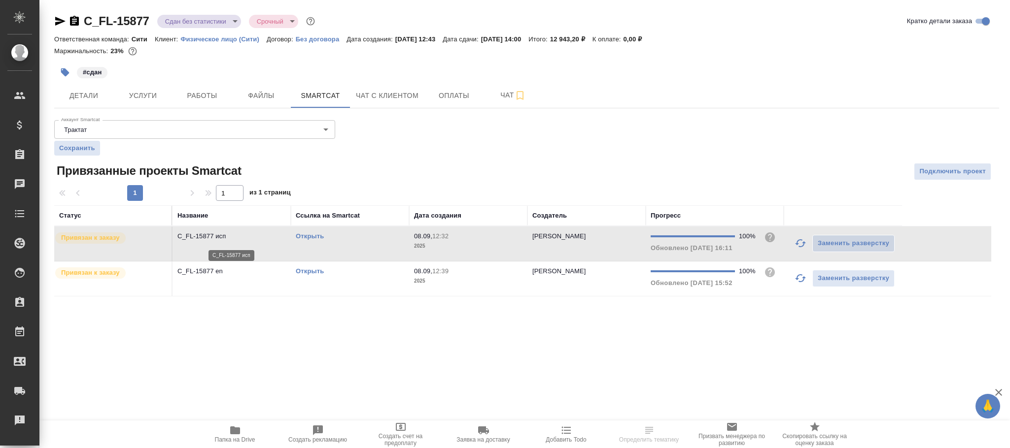
click at [272, 241] on p "C_FL-15877 исп" at bounding box center [231, 237] width 108 height 10
click at [459, 275] on span "08.09, 12:39" at bounding box center [468, 272] width 108 height 10
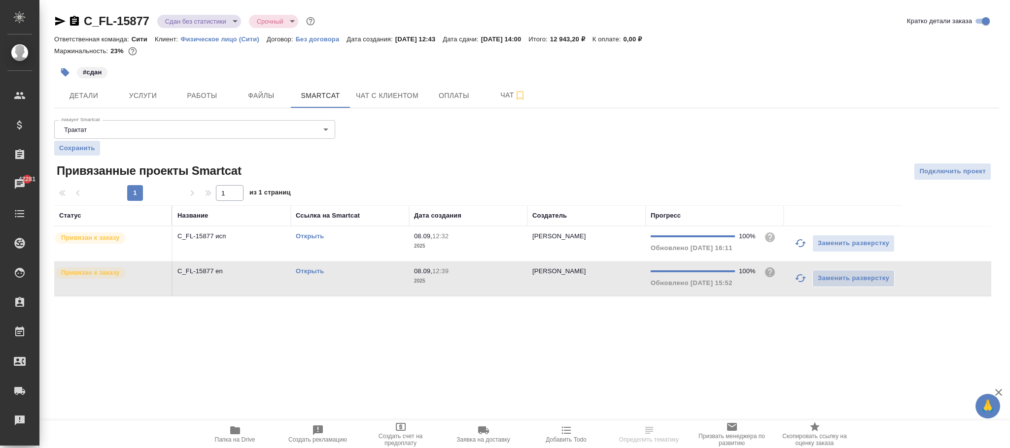
click at [459, 275] on span "08.09, 12:39" at bounding box center [468, 272] width 108 height 10
click at [137, 102] on span "Услуги" at bounding box center [142, 96] width 47 height 12
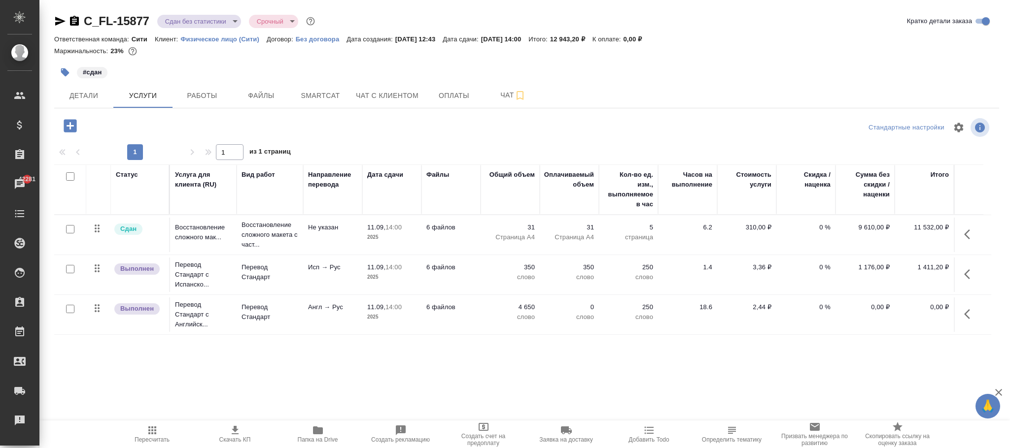
click at [156, 436] on icon "button" at bounding box center [152, 431] width 12 height 12
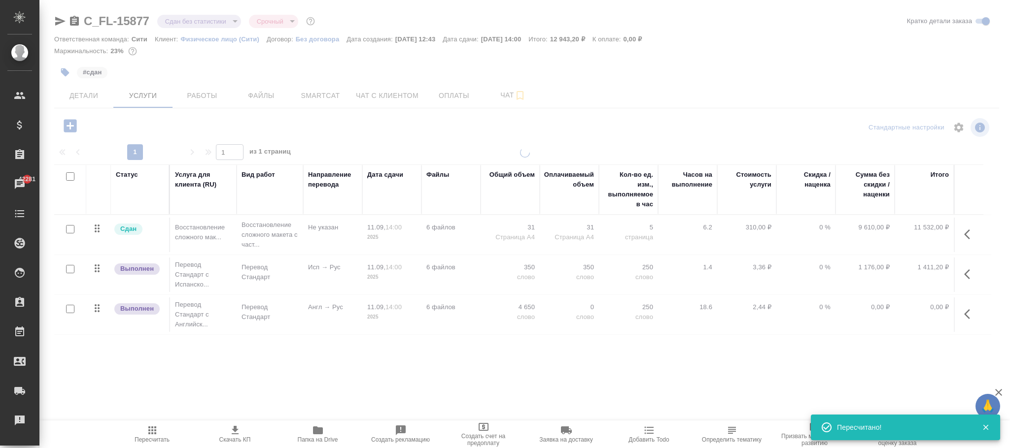
type input "normal"
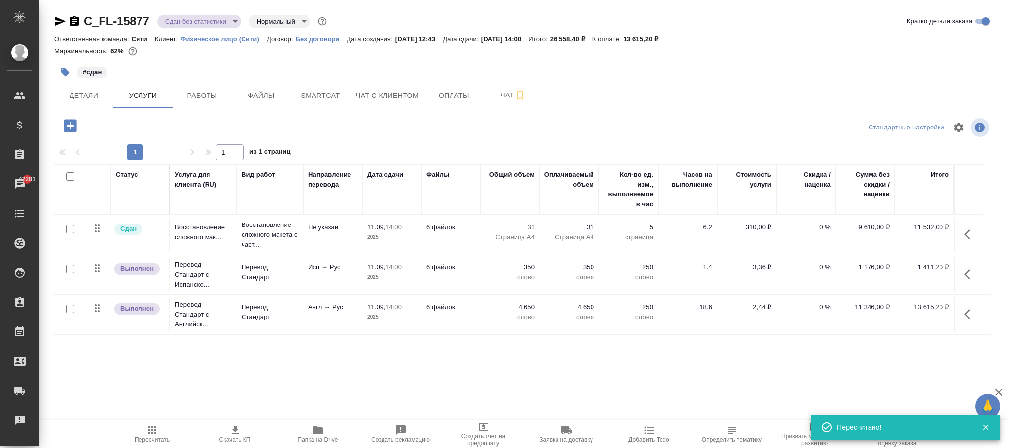
click at [968, 278] on icon "button" at bounding box center [970, 275] width 12 height 12
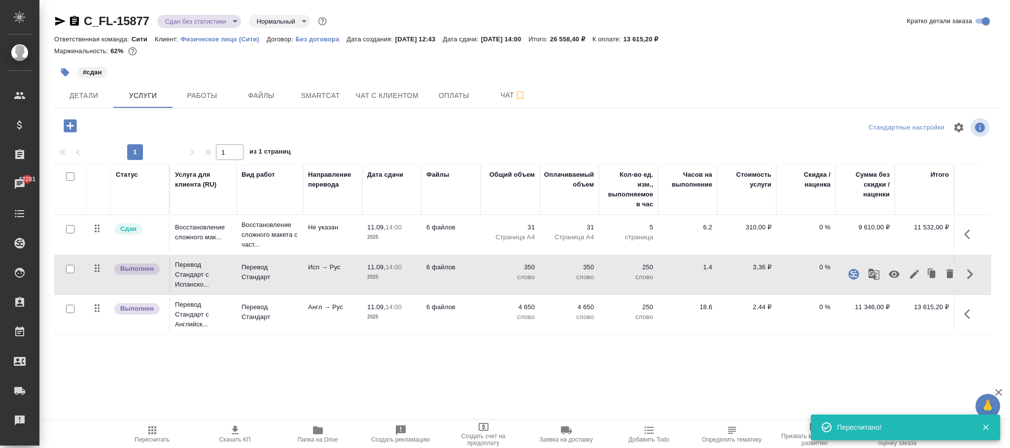
click at [964, 233] on icon "button" at bounding box center [970, 235] width 12 height 12
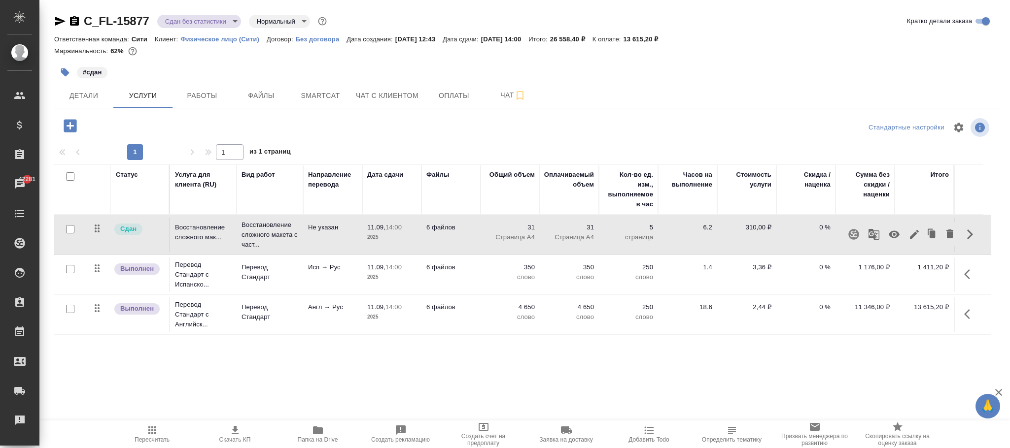
click at [965, 317] on icon "button" at bounding box center [967, 314] width 6 height 10
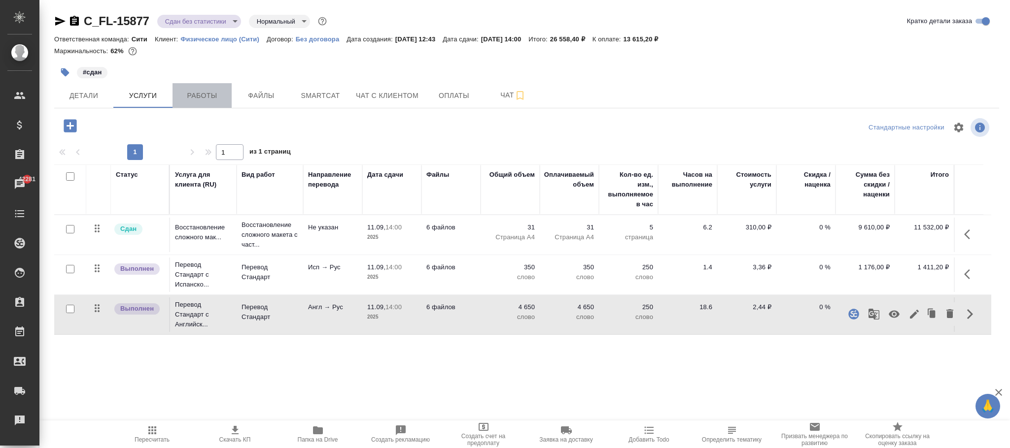
click at [199, 90] on span "Работы" at bounding box center [201, 96] width 47 height 12
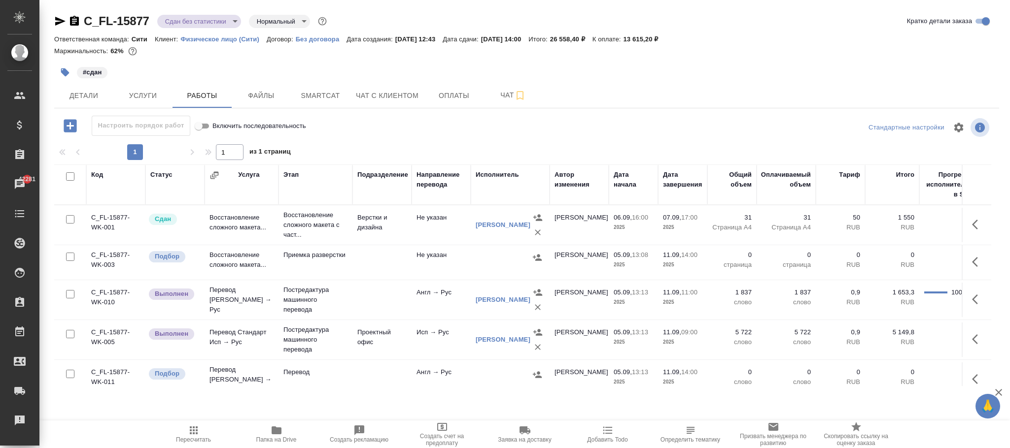
click at [438, 177] on div "Направление перевода" at bounding box center [440, 180] width 49 height 20
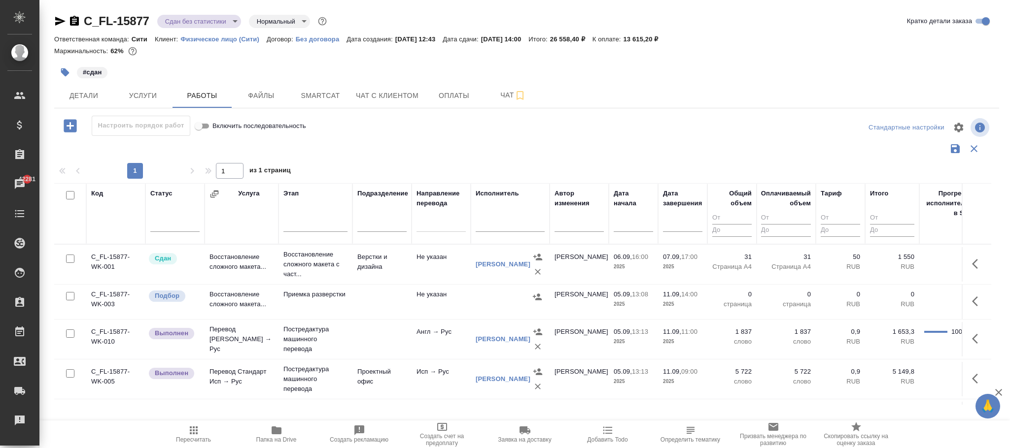
click at [430, 226] on div at bounding box center [440, 222] width 49 height 14
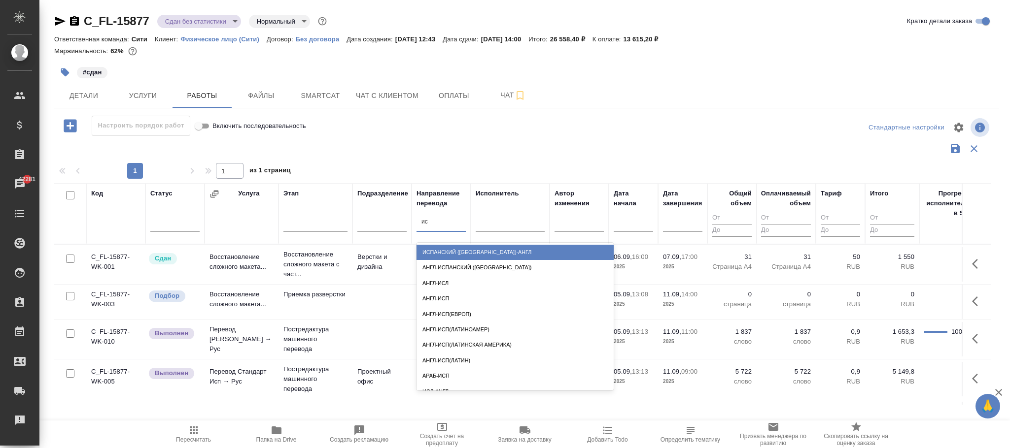
type input "исп"
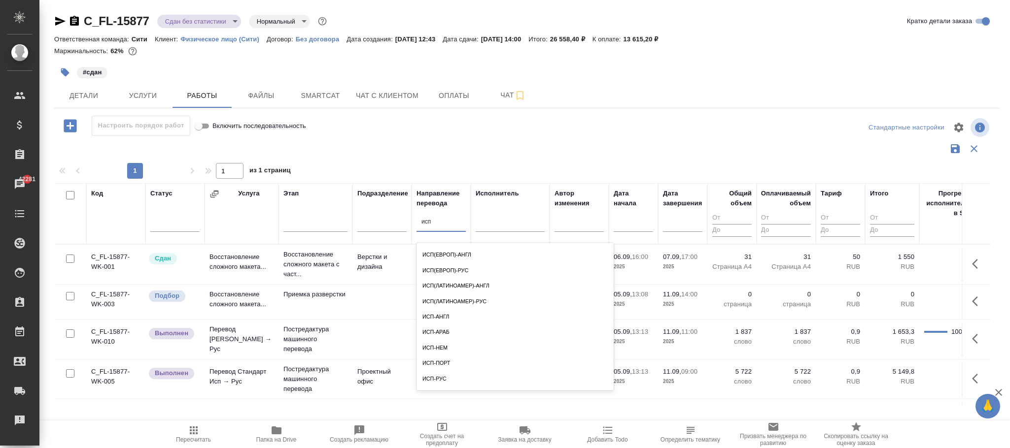
scroll to position [148, 0]
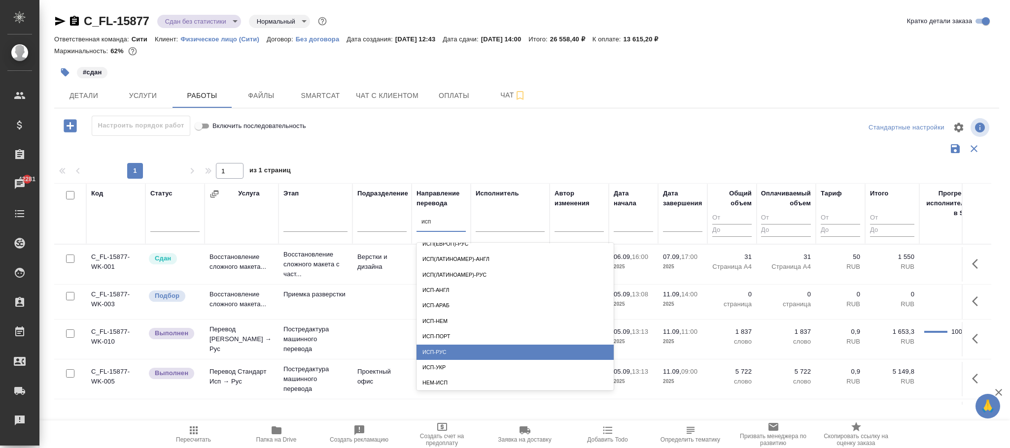
click at [460, 349] on div "исп-рус" at bounding box center [514, 352] width 197 height 15
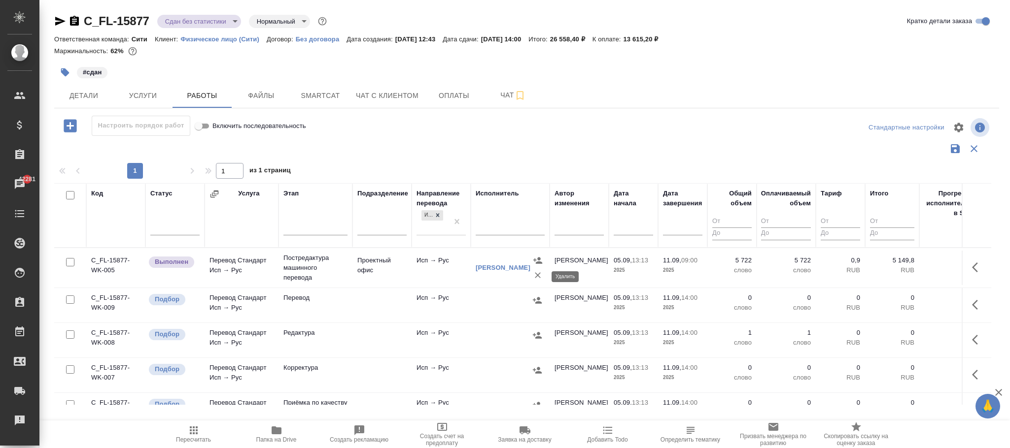
click at [537, 277] on icon "button" at bounding box center [538, 275] width 6 height 6
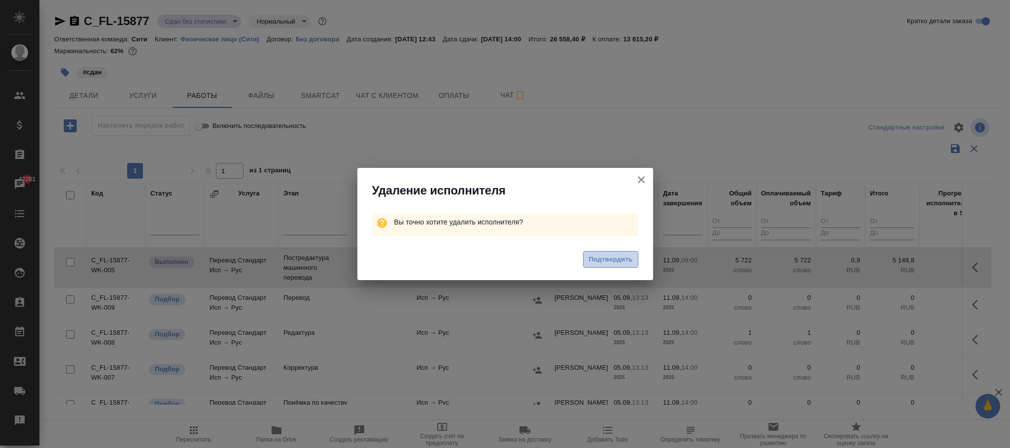
click at [604, 255] on span "Подтвердить" at bounding box center [610, 259] width 44 height 11
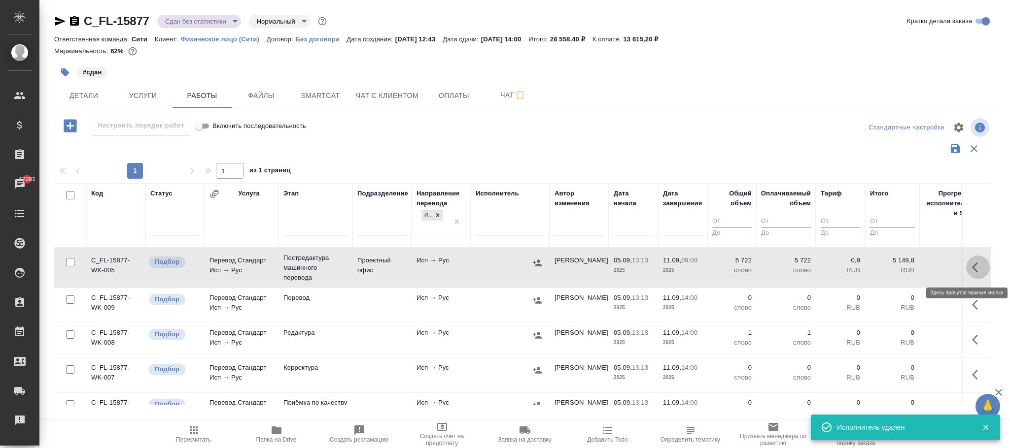
click at [972, 271] on icon "button" at bounding box center [978, 268] width 12 height 12
click at [937, 269] on icon "button" at bounding box center [940, 266] width 7 height 9
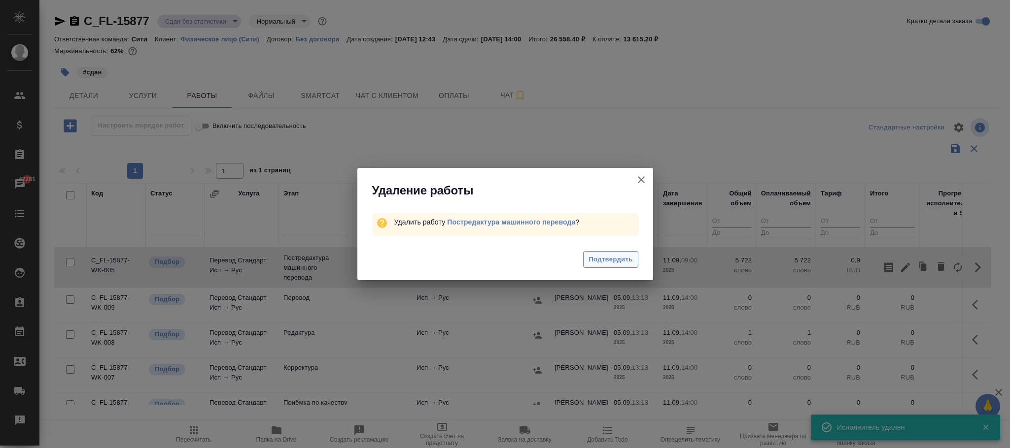
click at [610, 259] on span "Подтвердить" at bounding box center [610, 259] width 44 height 11
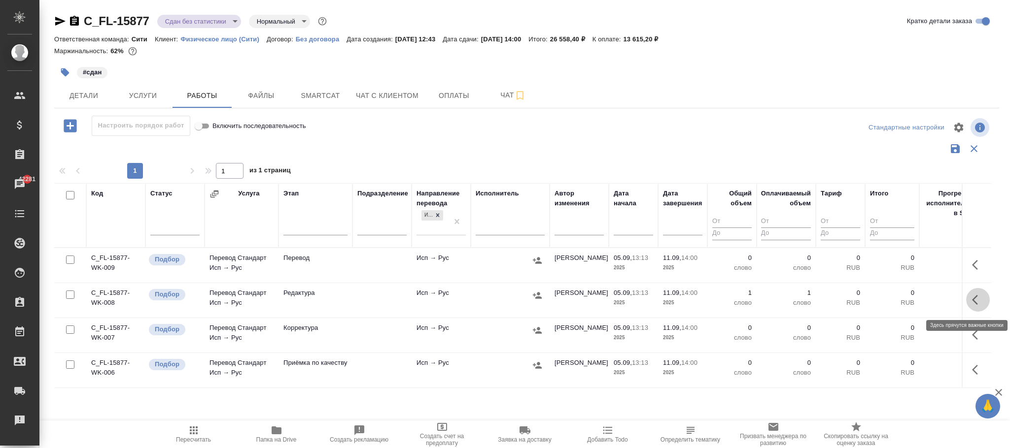
click at [968, 296] on button "button" at bounding box center [978, 300] width 24 height 24
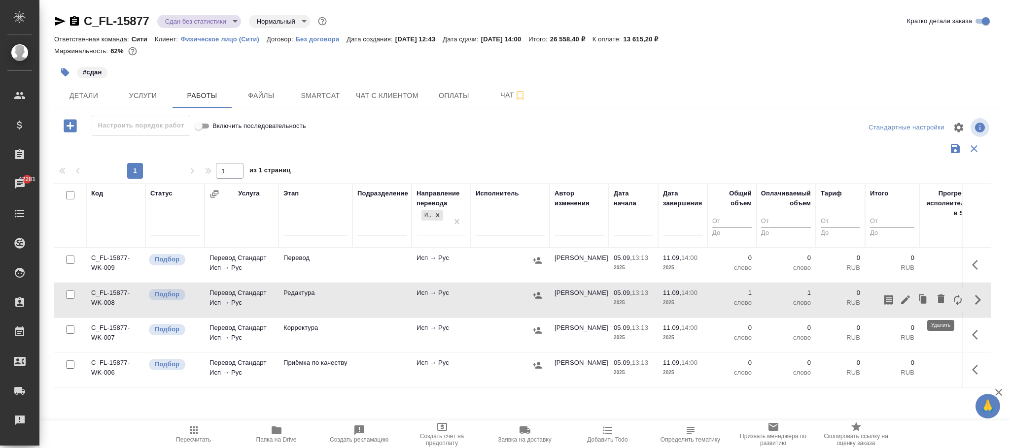
click at [946, 299] on icon "button" at bounding box center [941, 299] width 12 height 12
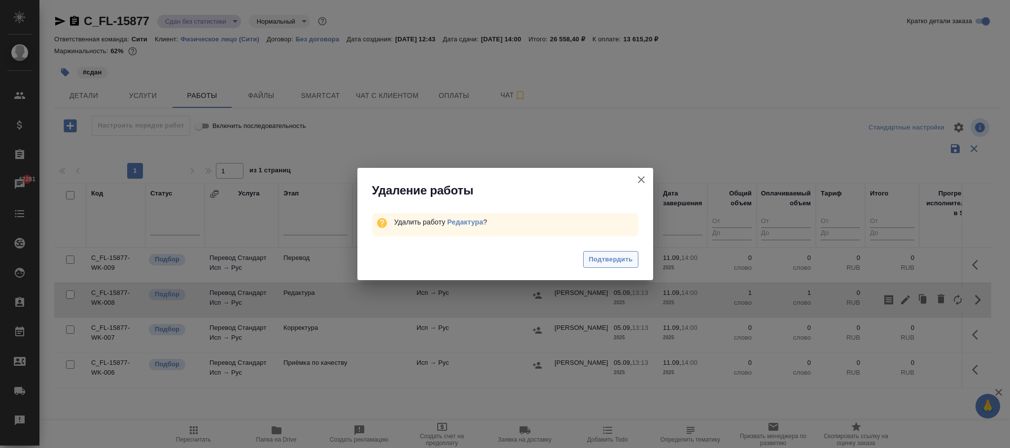
click at [603, 262] on span "Подтвердить" at bounding box center [610, 259] width 44 height 11
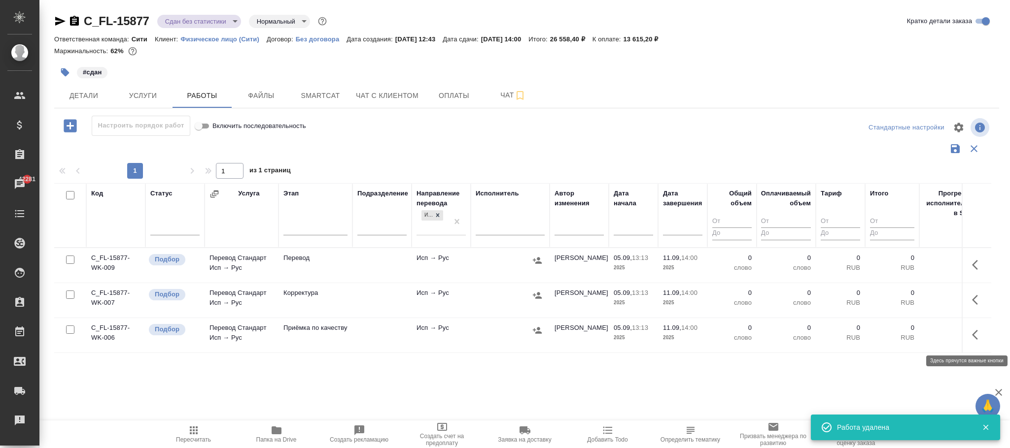
click at [972, 336] on icon "button" at bounding box center [978, 335] width 12 height 12
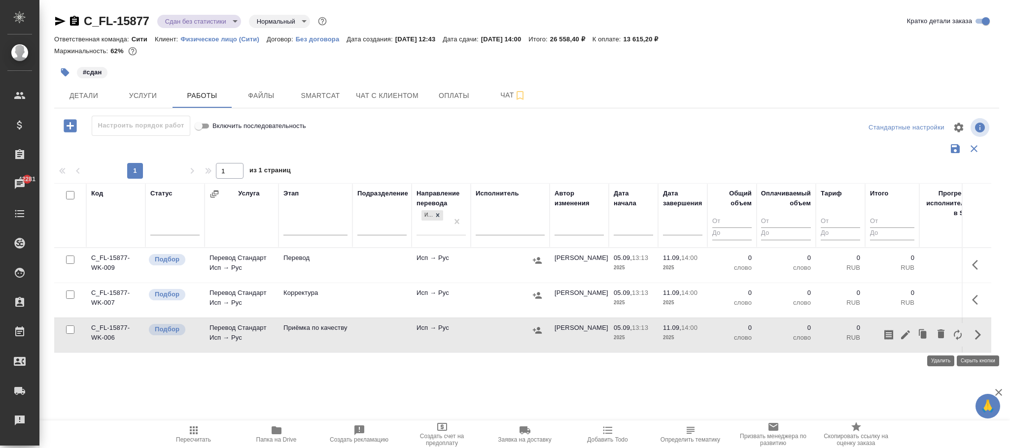
click at [941, 338] on icon "button" at bounding box center [940, 334] width 7 height 9
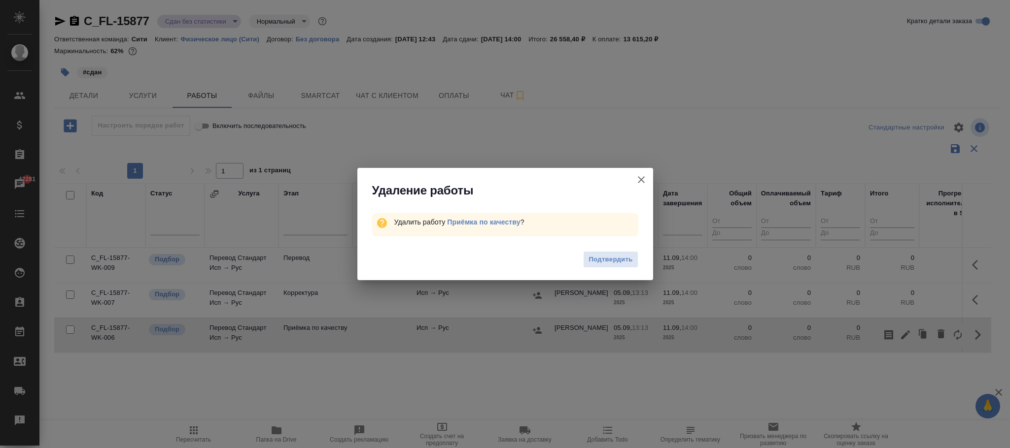
click at [602, 253] on button "Подтвердить" at bounding box center [610, 259] width 55 height 17
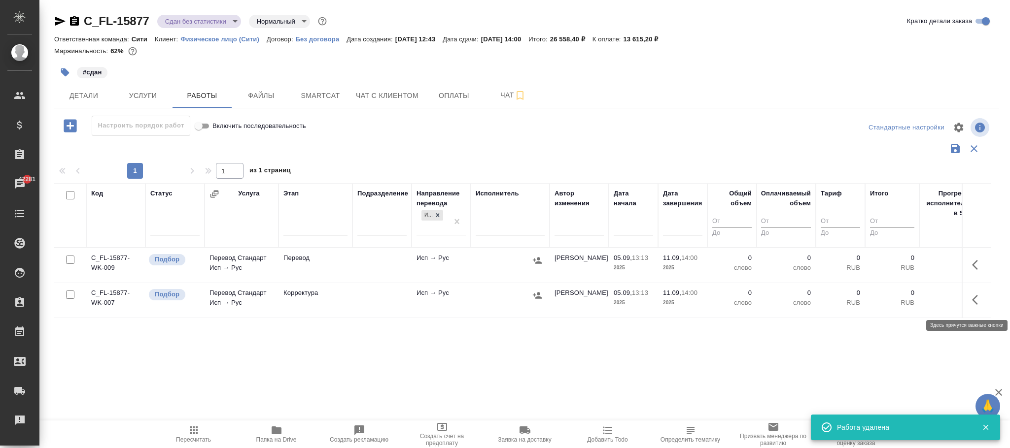
click at [975, 302] on icon "button" at bounding box center [978, 300] width 12 height 12
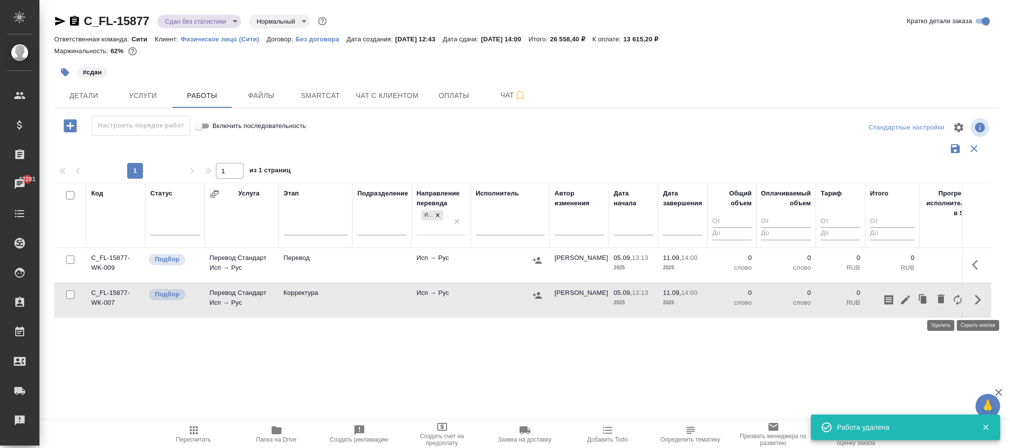
click at [940, 296] on icon "button" at bounding box center [941, 299] width 12 height 12
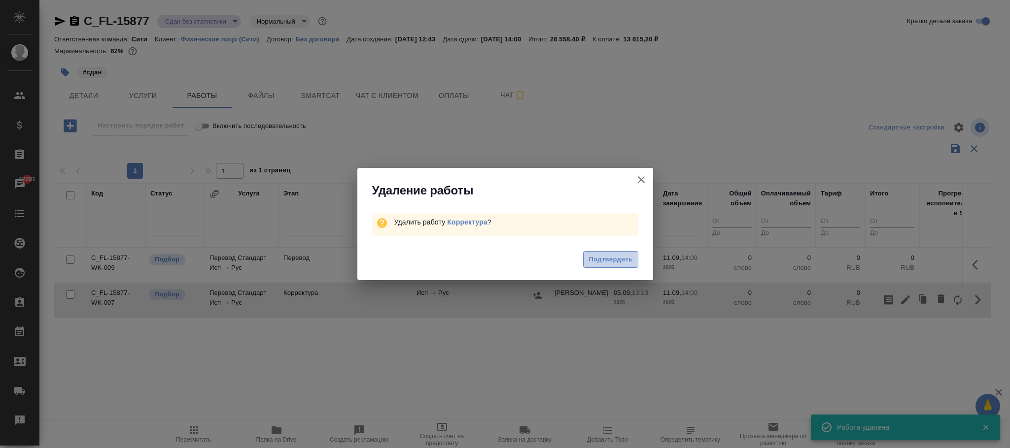
click at [624, 261] on span "Подтвердить" at bounding box center [610, 259] width 44 height 11
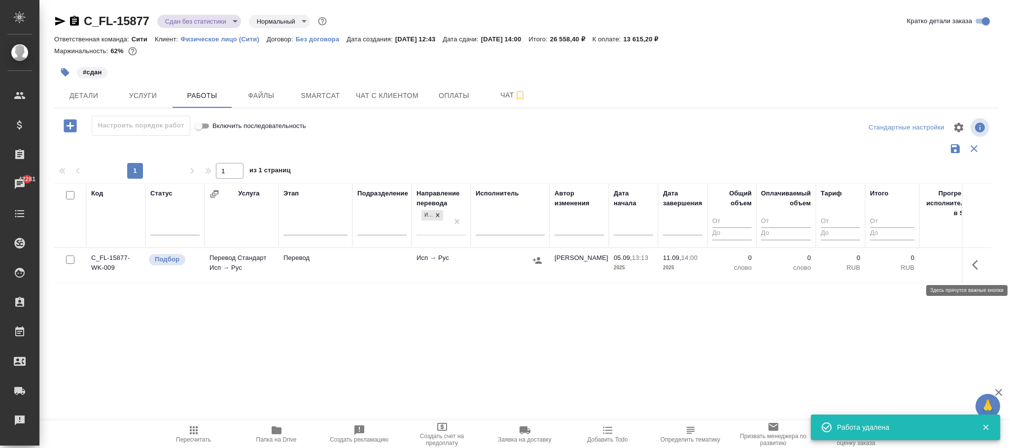
click at [975, 266] on icon "button" at bounding box center [978, 265] width 12 height 12
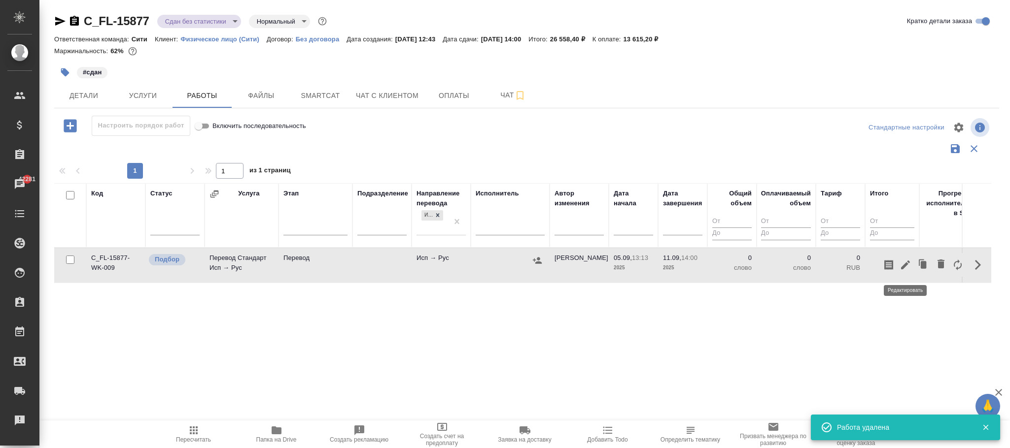
click at [907, 262] on icon "button" at bounding box center [905, 265] width 12 height 12
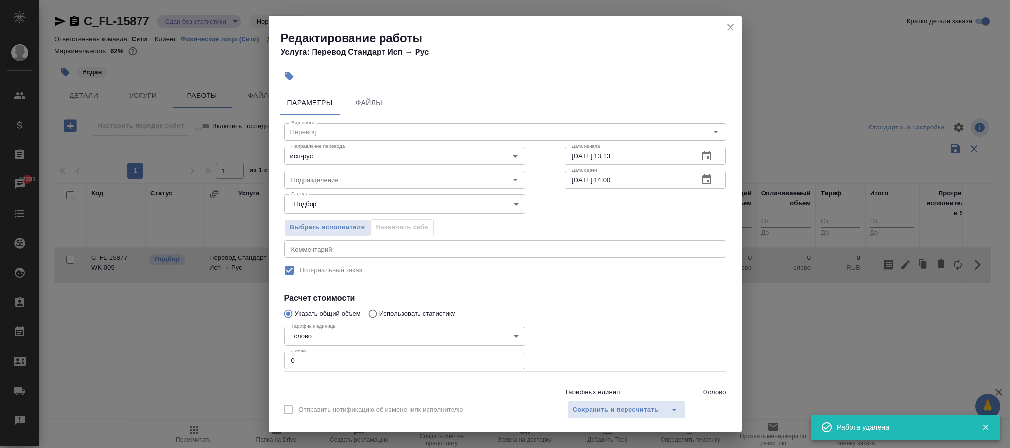
click at [728, 28] on icon "close" at bounding box center [730, 27] width 12 height 12
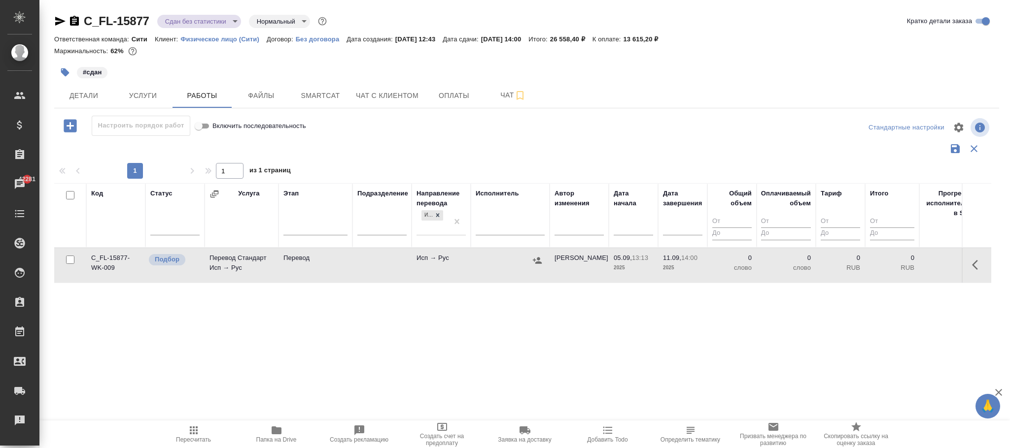
click at [451, 260] on td "Исп → Рус" at bounding box center [440, 265] width 59 height 34
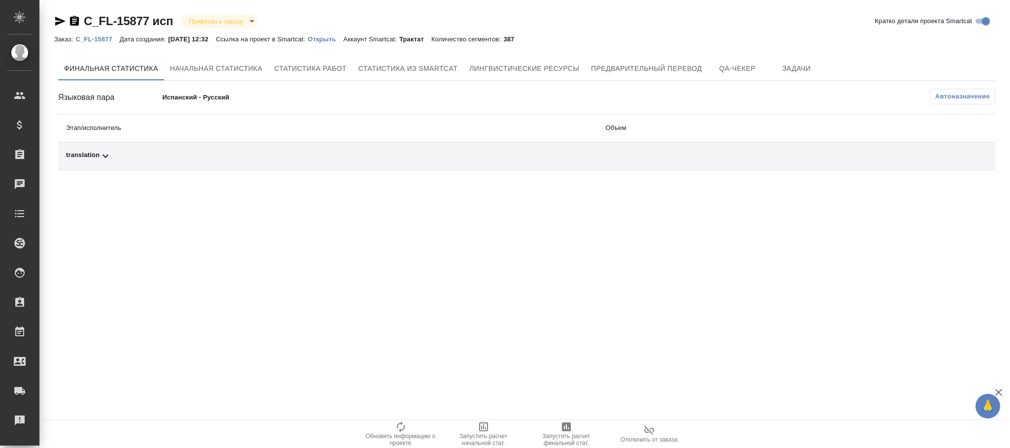
click at [945, 99] on span "Автоназначение" at bounding box center [962, 97] width 55 height 10
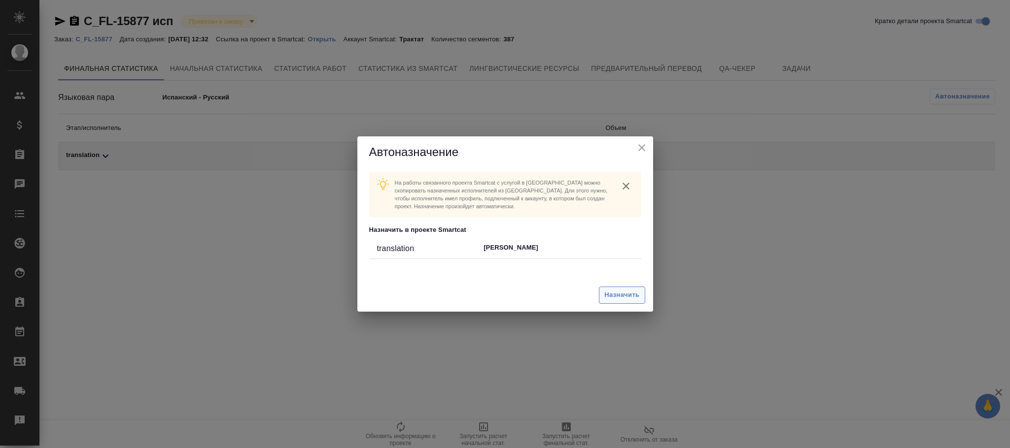
click at [627, 293] on button "Назначить" at bounding box center [622, 295] width 46 height 17
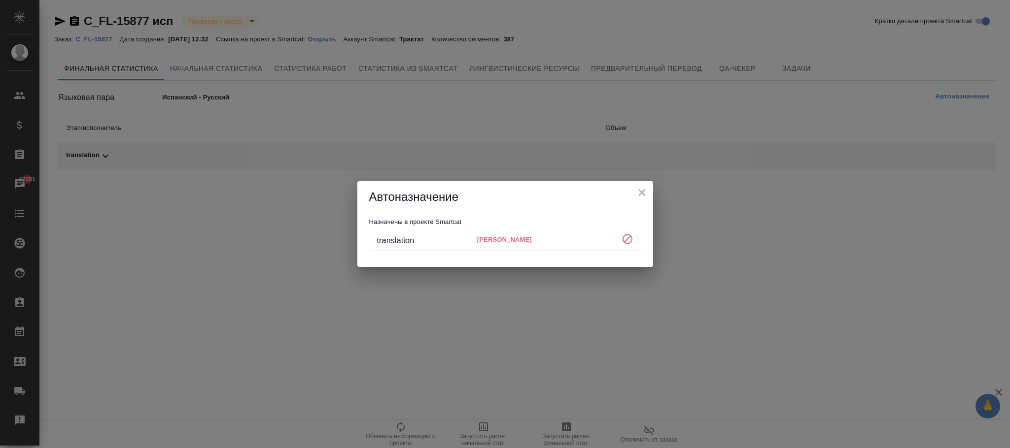
click at [645, 191] on icon "close" at bounding box center [642, 193] width 12 height 12
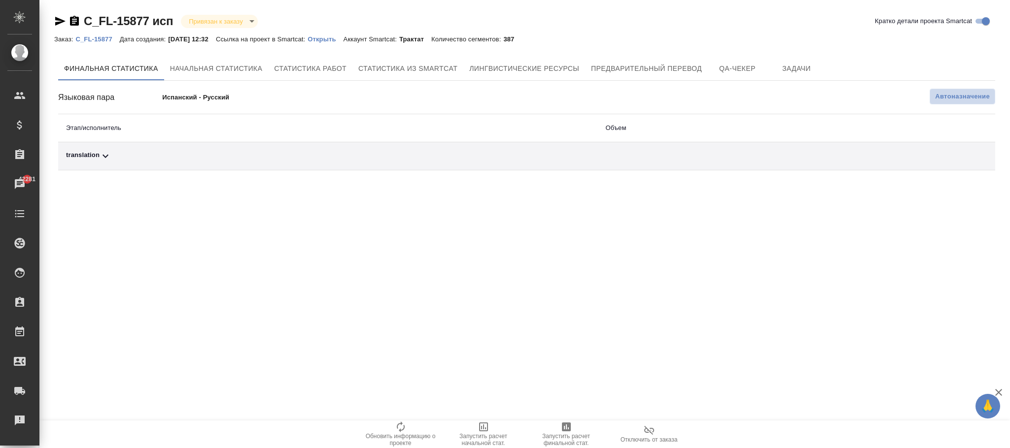
click at [981, 100] on span "Автоназначение" at bounding box center [962, 97] width 55 height 10
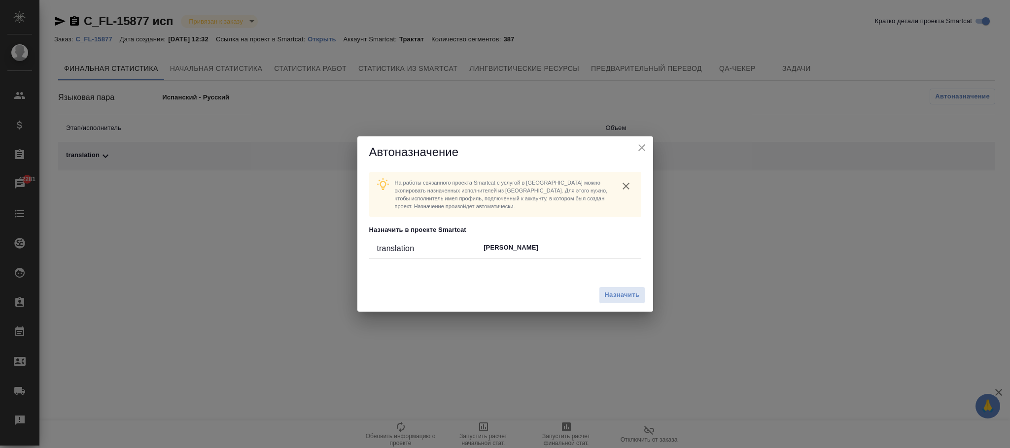
click at [621, 308] on div "Назначить" at bounding box center [505, 295] width 296 height 33
click at [619, 298] on span "Назначить" at bounding box center [621, 295] width 35 height 11
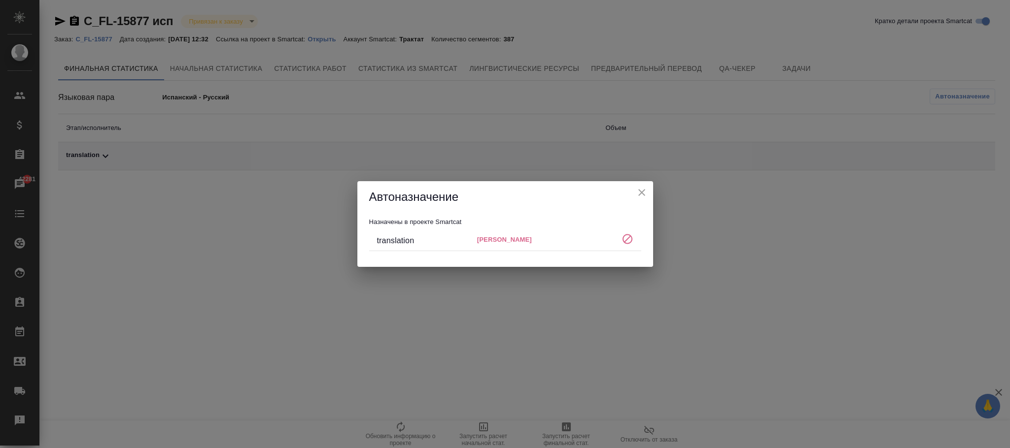
click at [642, 193] on icon "close" at bounding box center [642, 193] width 12 height 12
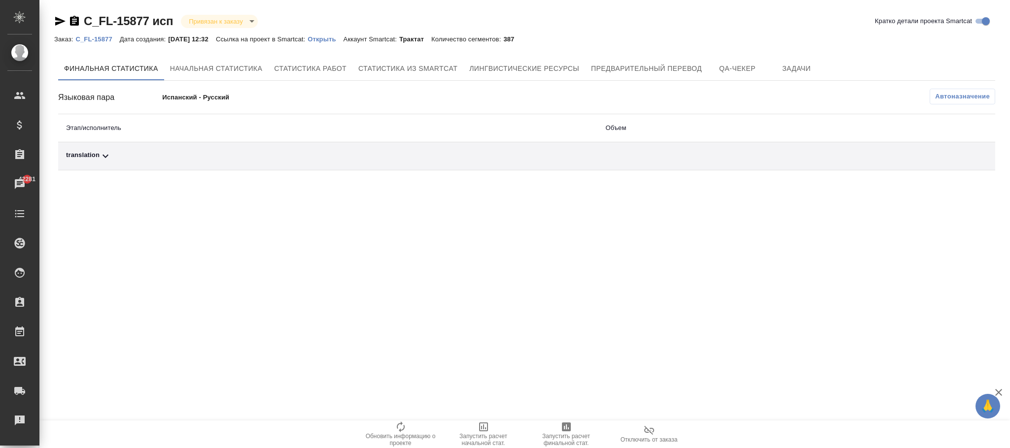
click at [89, 39] on p "C_FL-15877" at bounding box center [97, 38] width 44 height 7
click at [962, 102] on button "Автоназначение" at bounding box center [962, 97] width 66 height 16
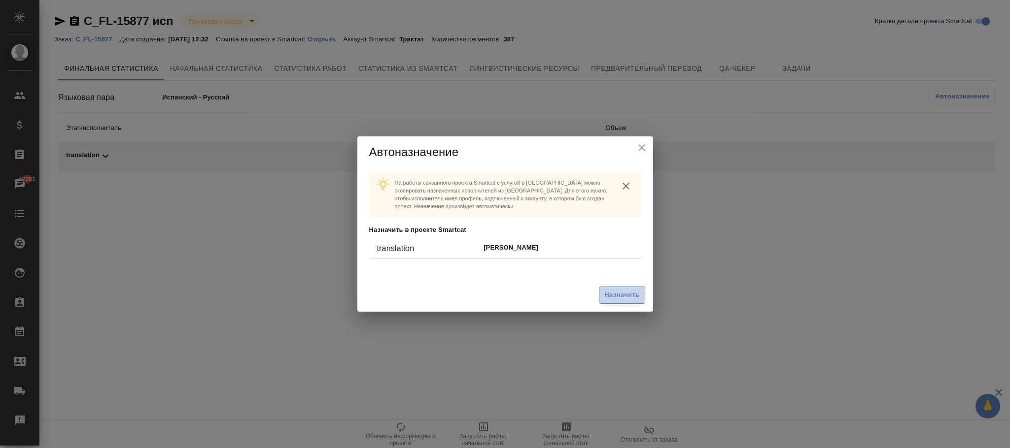
click at [624, 298] on span "Назначить" at bounding box center [621, 295] width 35 height 11
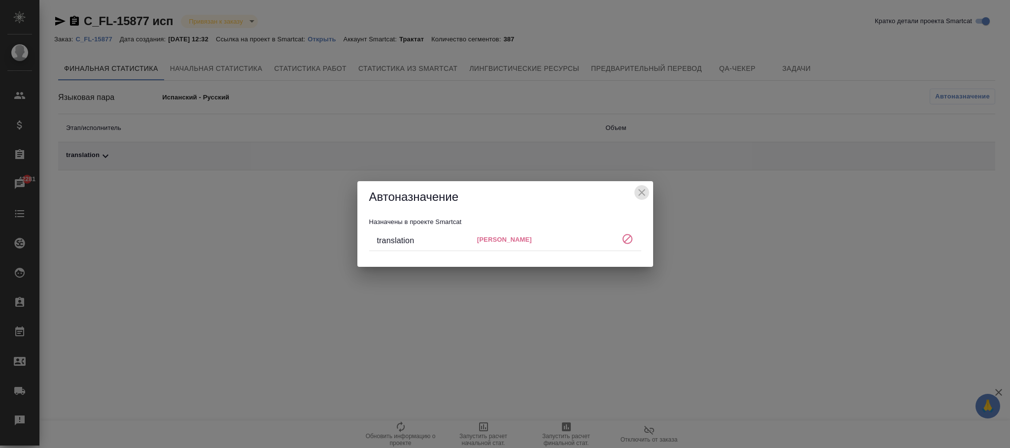
click at [640, 195] on icon "close" at bounding box center [642, 193] width 12 height 12
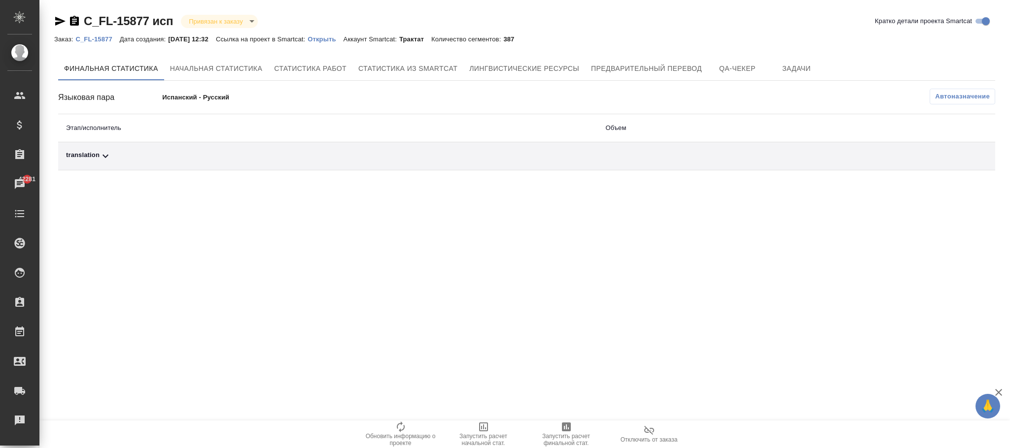
click at [961, 98] on span "Автоназначение" at bounding box center [962, 97] width 55 height 10
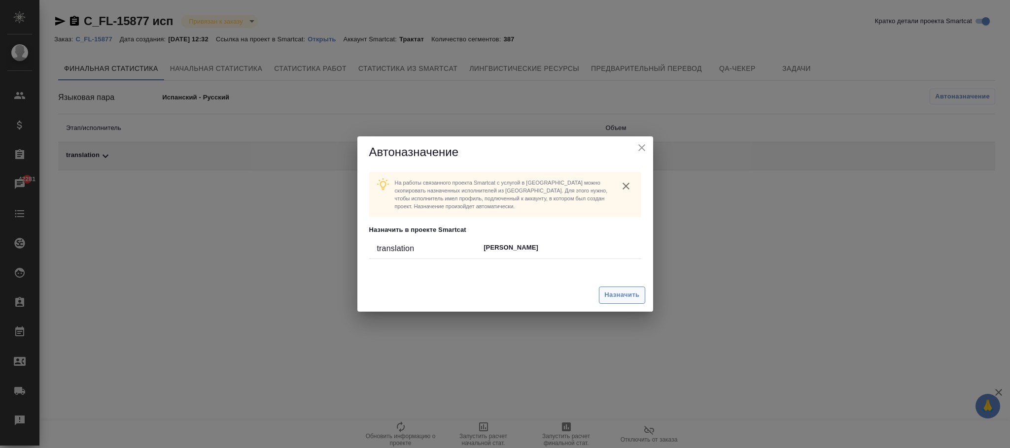
click at [608, 293] on span "Назначить" at bounding box center [621, 295] width 35 height 11
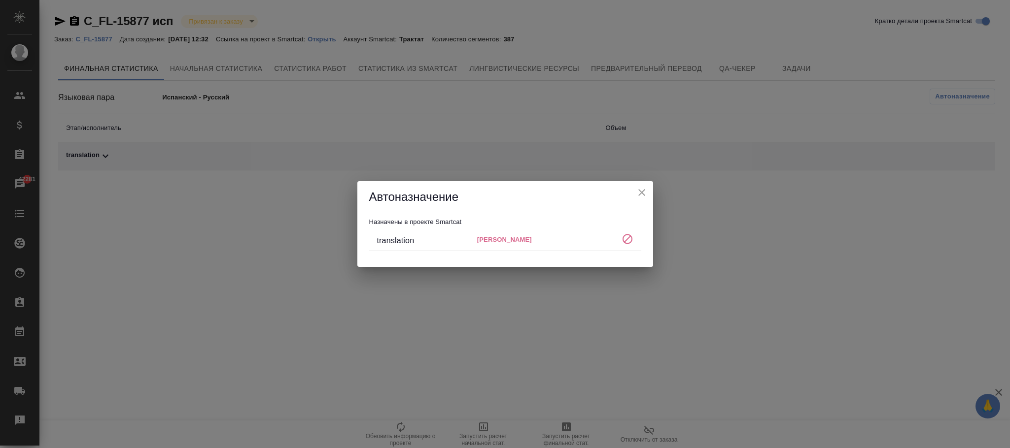
click at [630, 191] on h5 "Автоназначение" at bounding box center [505, 197] width 272 height 16
click at [642, 194] on icon "close" at bounding box center [642, 193] width 12 height 12
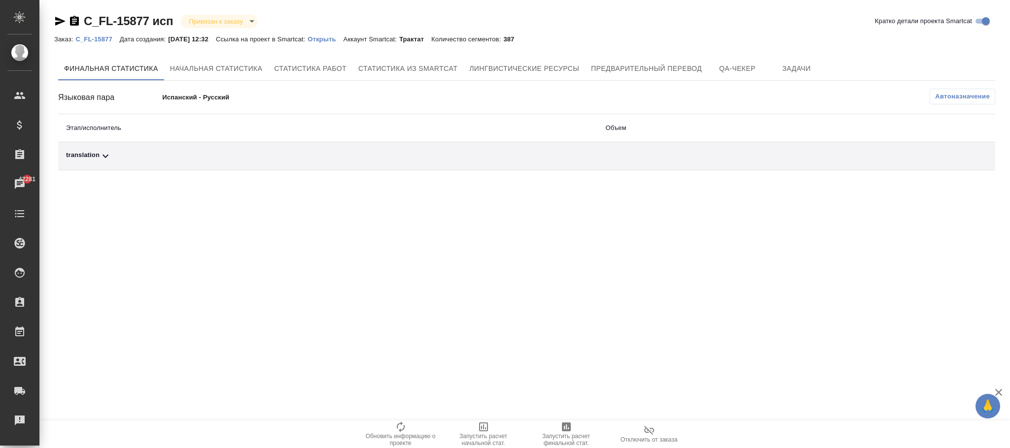
click at [964, 99] on span "Автоназначение" at bounding box center [962, 97] width 55 height 10
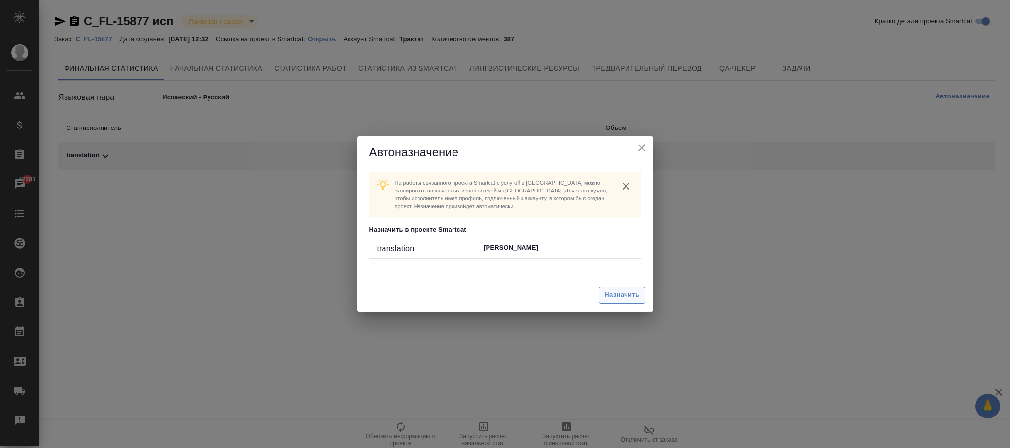
click at [621, 295] on span "Назначить" at bounding box center [621, 295] width 35 height 11
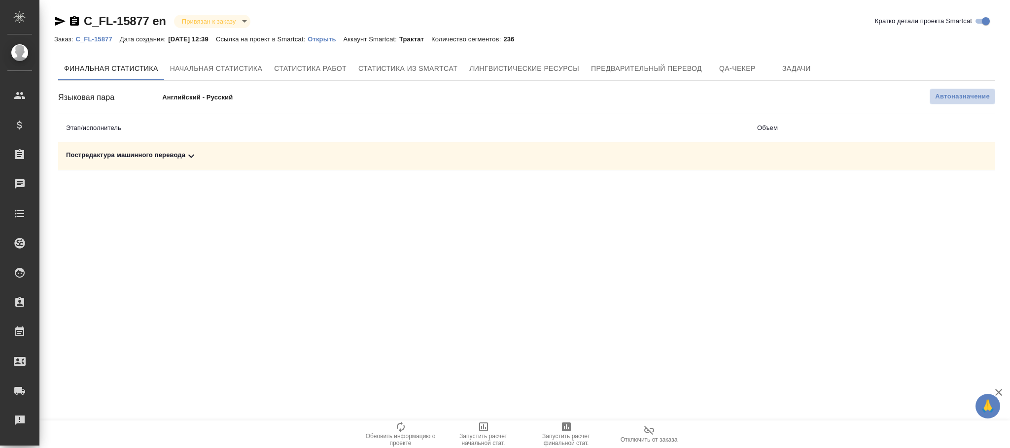
click at [959, 95] on span "Автоназначение" at bounding box center [962, 97] width 55 height 10
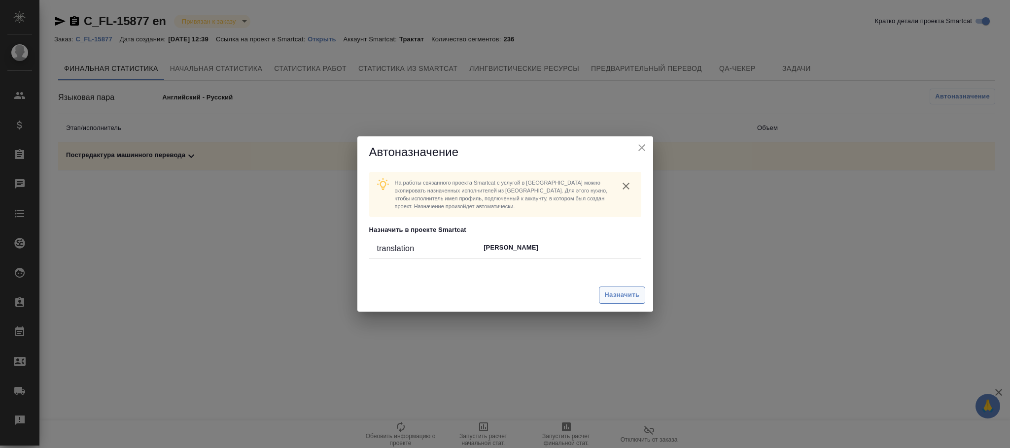
click at [640, 296] on button "Назначить" at bounding box center [622, 295] width 46 height 17
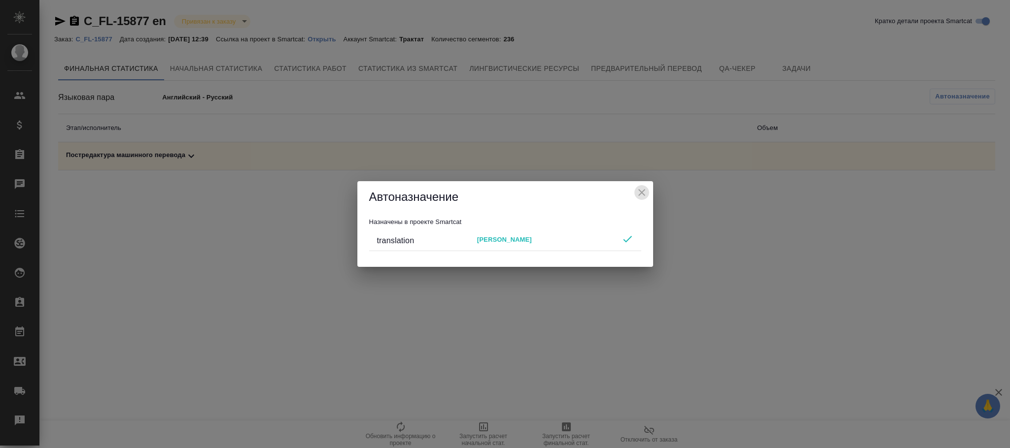
click at [644, 198] on icon "close" at bounding box center [642, 193] width 12 height 12
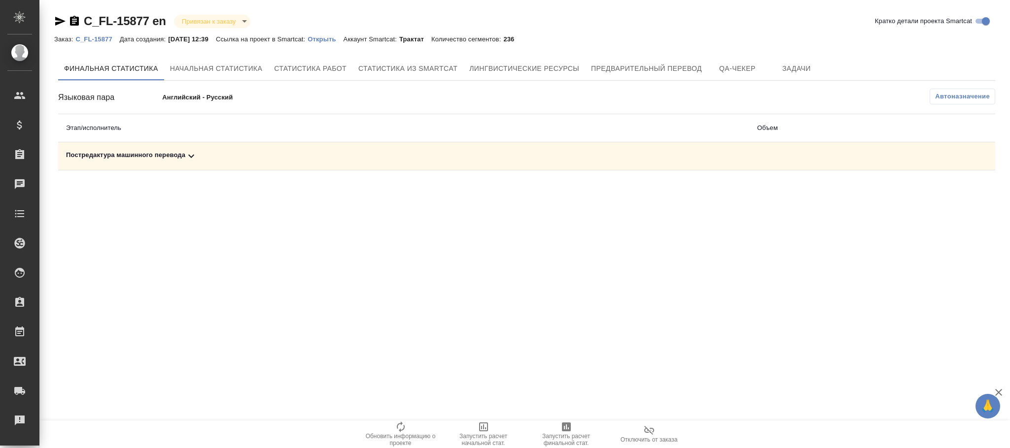
click at [121, 163] on td "Постредактура машинного перевода" at bounding box center [403, 156] width 691 height 28
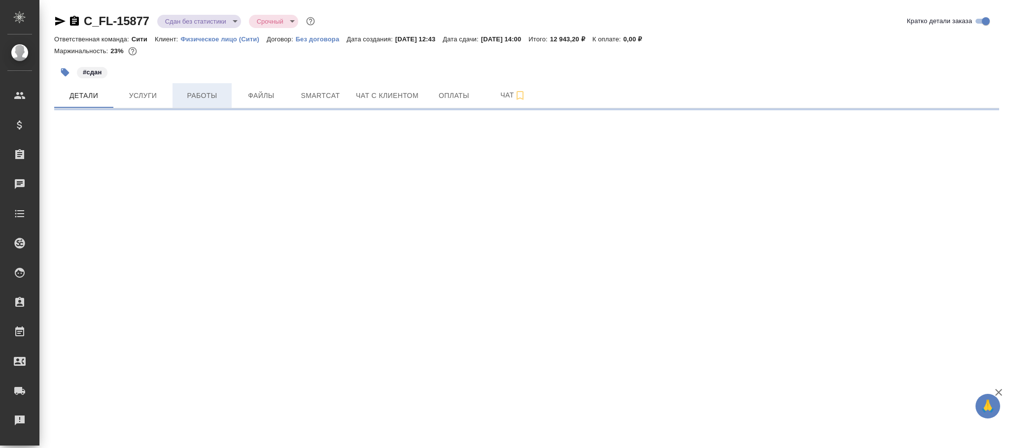
click at [202, 93] on span "Работы" at bounding box center [201, 96] width 47 height 12
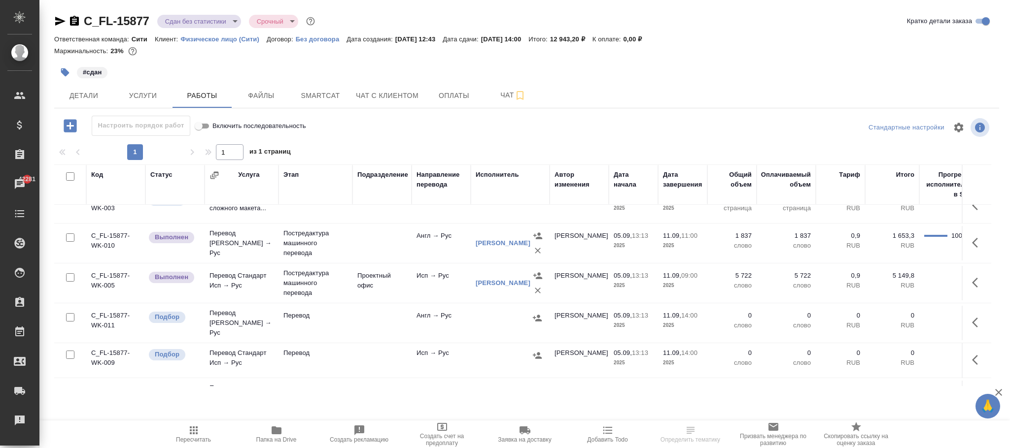
scroll to position [74, 0]
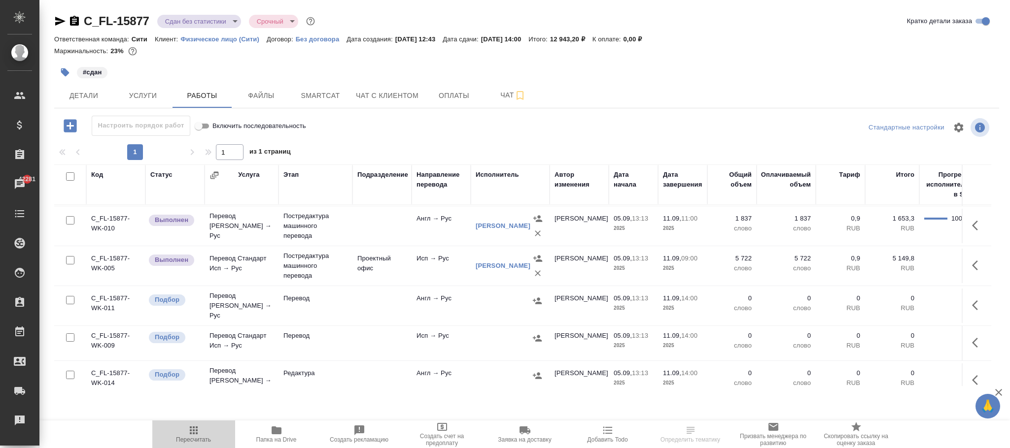
click at [176, 430] on span "Пересчитать" at bounding box center [193, 434] width 71 height 19
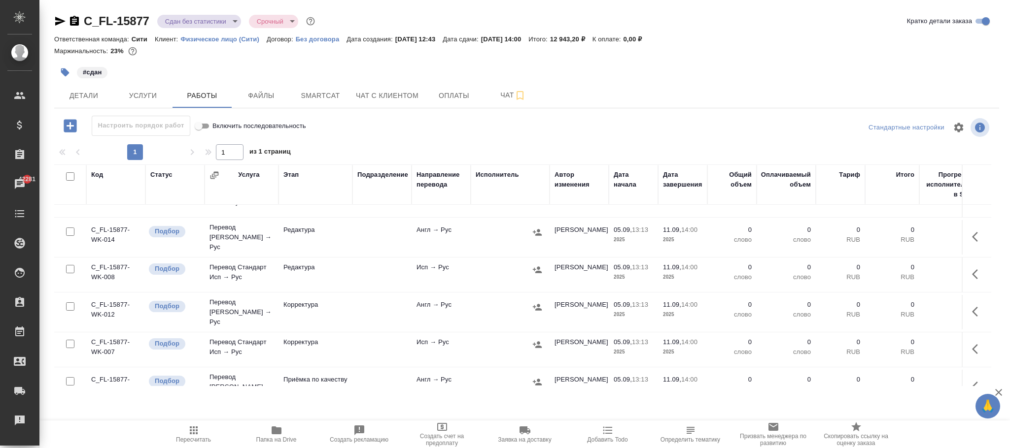
scroll to position [117, 0]
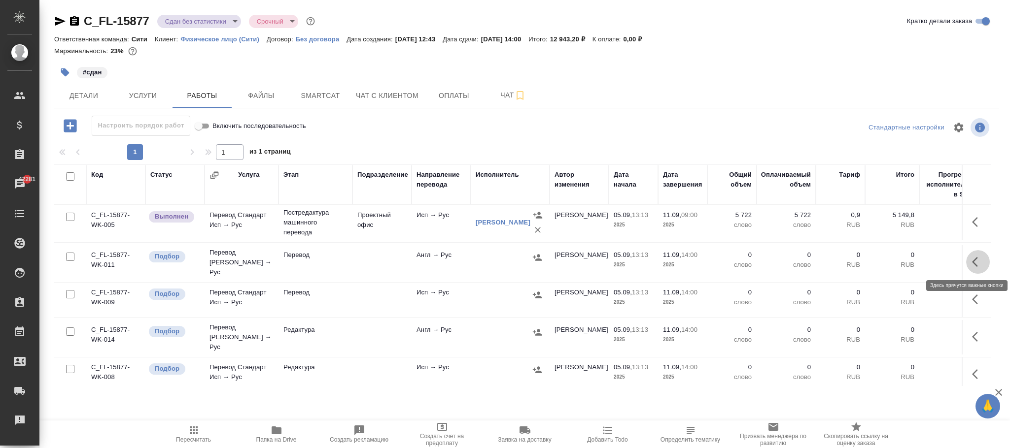
click at [966, 264] on button "button" at bounding box center [978, 262] width 24 height 24
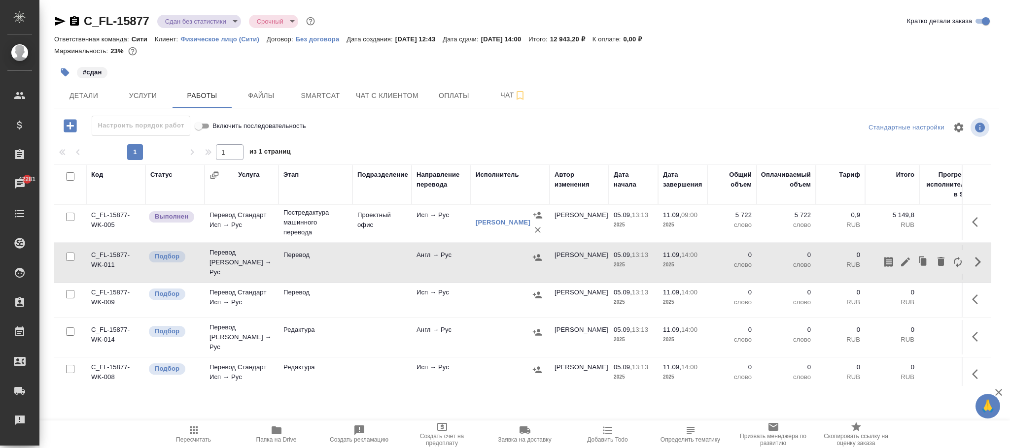
click at [350, 302] on td "Перевод" at bounding box center [315, 300] width 74 height 34
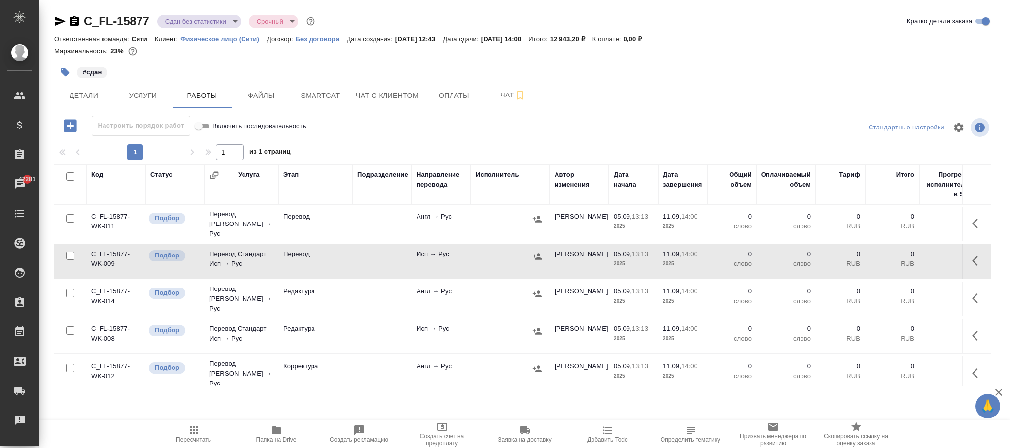
scroll to position [191, 0]
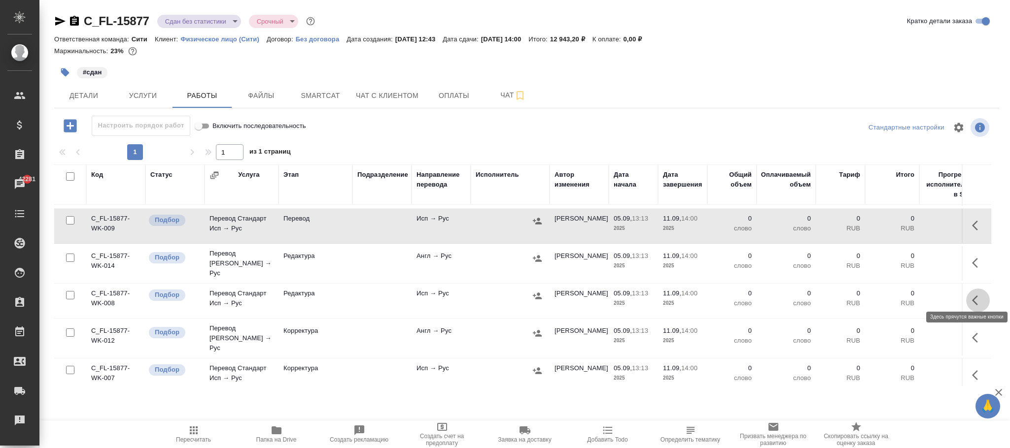
click at [972, 295] on icon "button" at bounding box center [978, 301] width 12 height 12
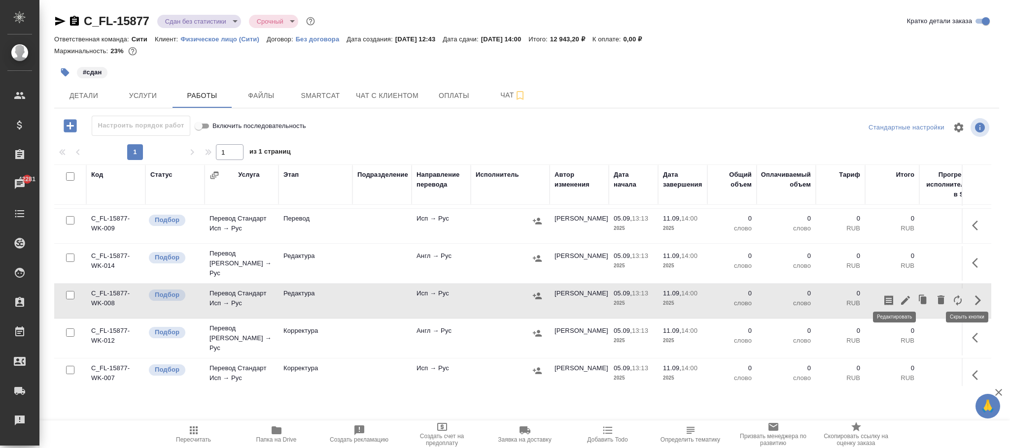
click at [901, 296] on icon "button" at bounding box center [905, 300] width 9 height 9
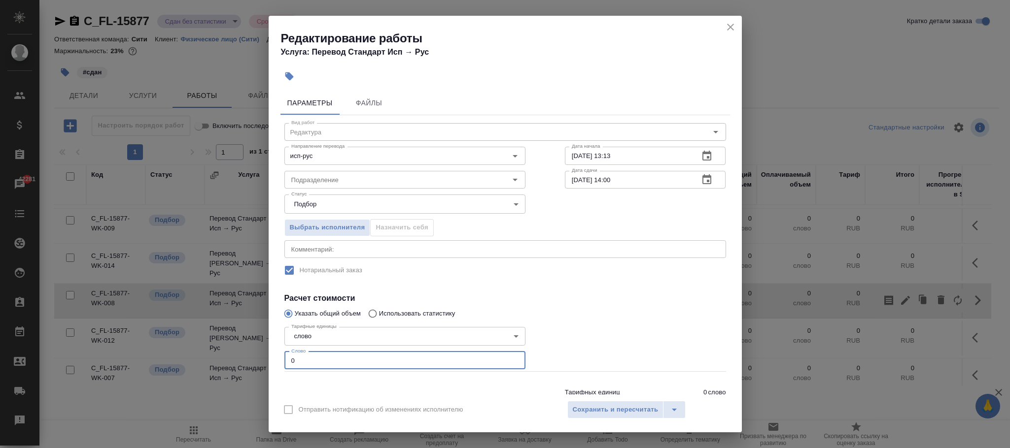
drag, startPoint x: 310, startPoint y: 366, endPoint x: 94, endPoint y: 361, distance: 216.9
click at [126, 358] on div "Редактирование работы Услуга: Перевод Стандарт Исп → Рус Параметры Файлы Вид ра…" at bounding box center [505, 224] width 1010 height 448
type input "1"
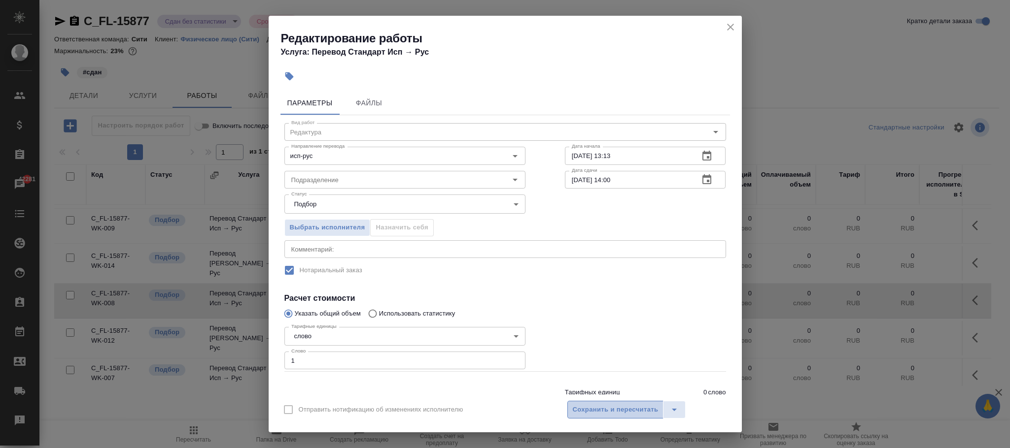
click at [624, 406] on span "Сохранить и пересчитать" at bounding box center [616, 410] width 86 height 11
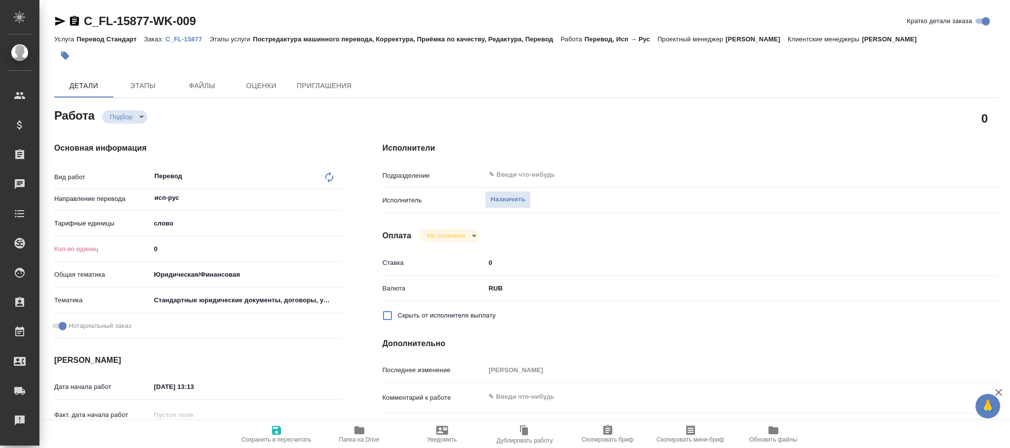
type textarea "x"
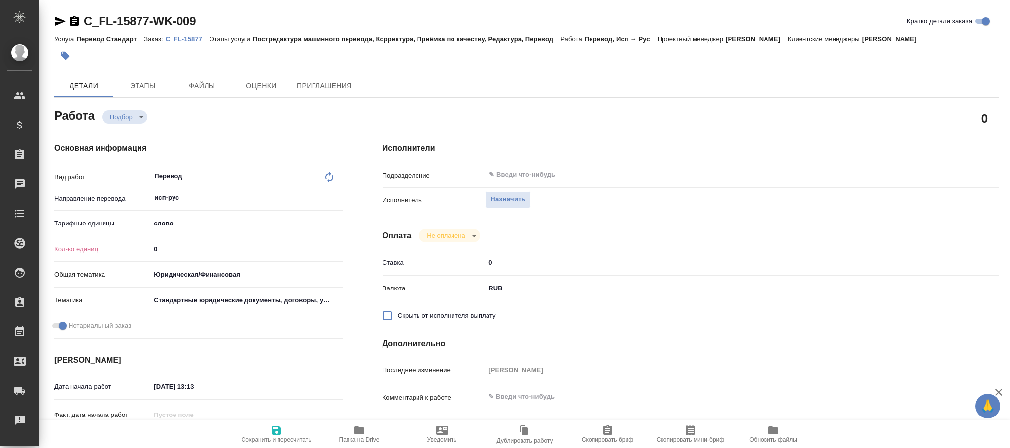
type textarea "x"
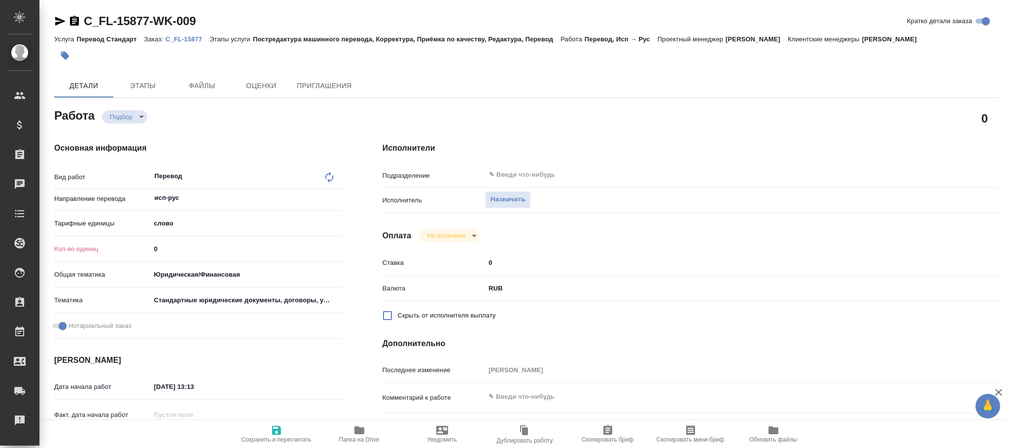
drag, startPoint x: 190, startPoint y: 248, endPoint x: 108, endPoint y: 247, distance: 81.8
click at [98, 247] on div "Кол-во единиц 0" at bounding box center [198, 248] width 289 height 17
type input "5"
type textarea "x"
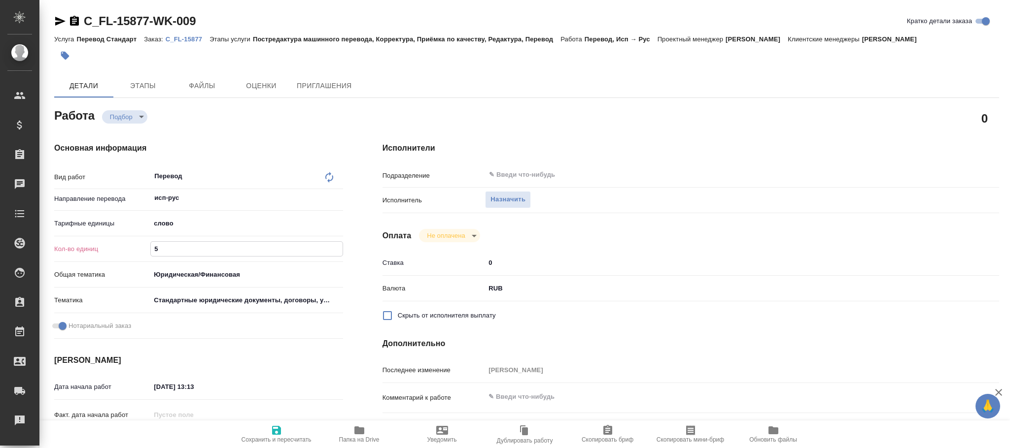
type textarea "x"
type input "57"
type textarea "x"
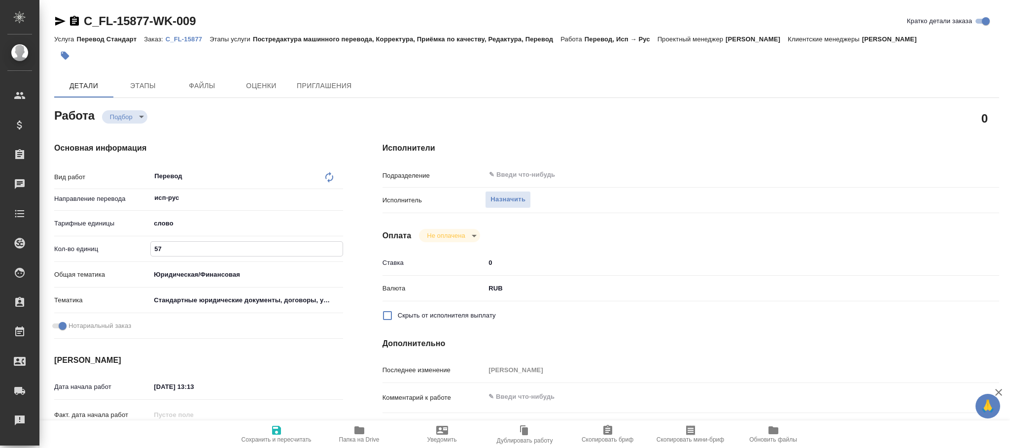
type textarea "x"
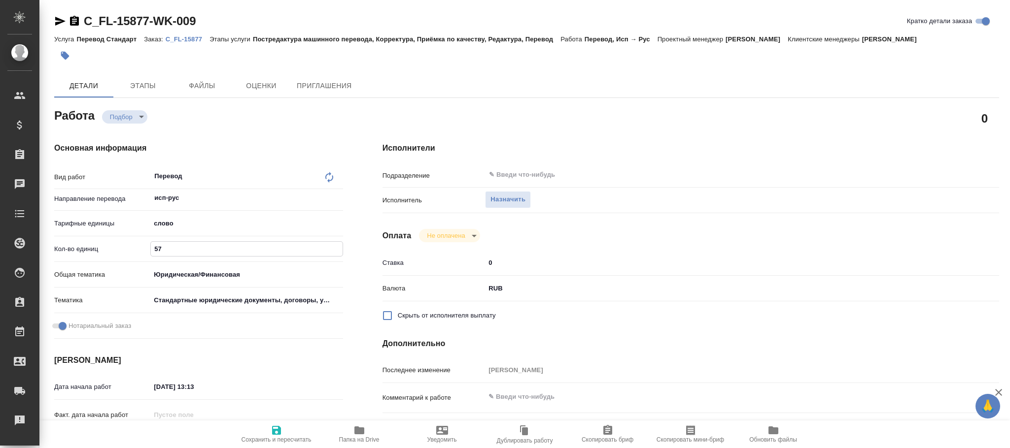
type textarea "x"
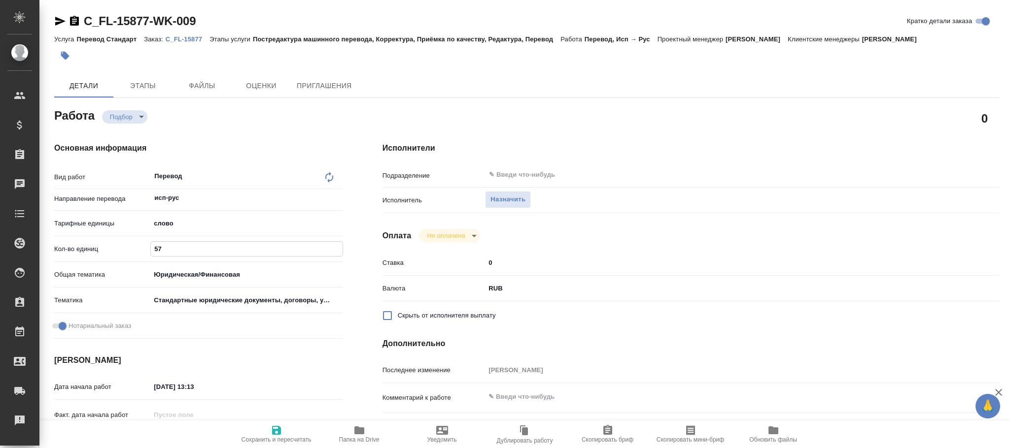
type input "572"
type textarea "x"
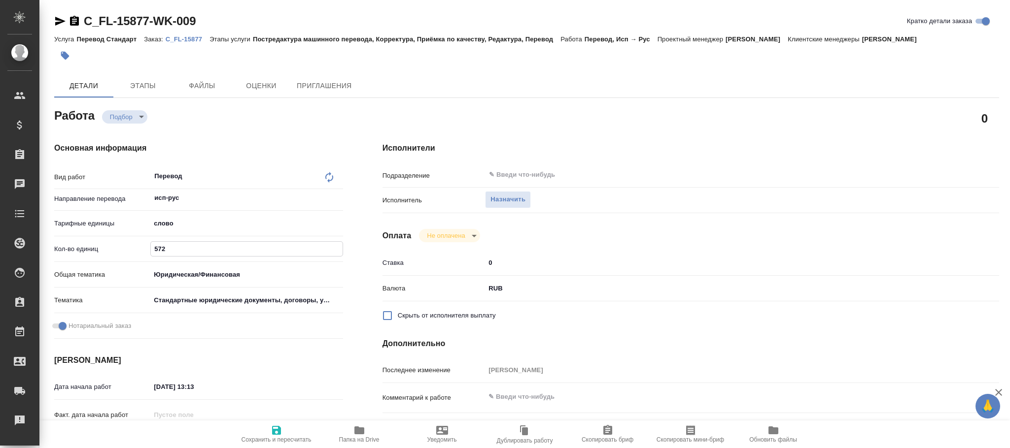
type input "5722"
type textarea "x"
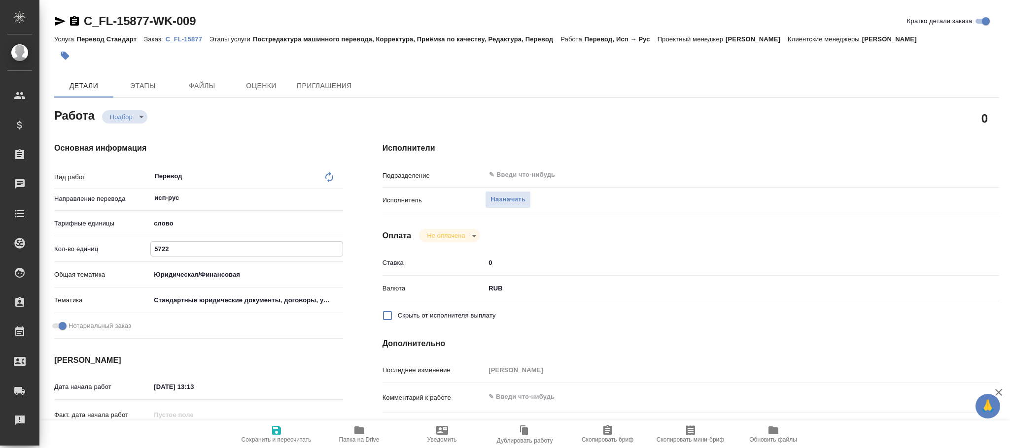
type textarea "x"
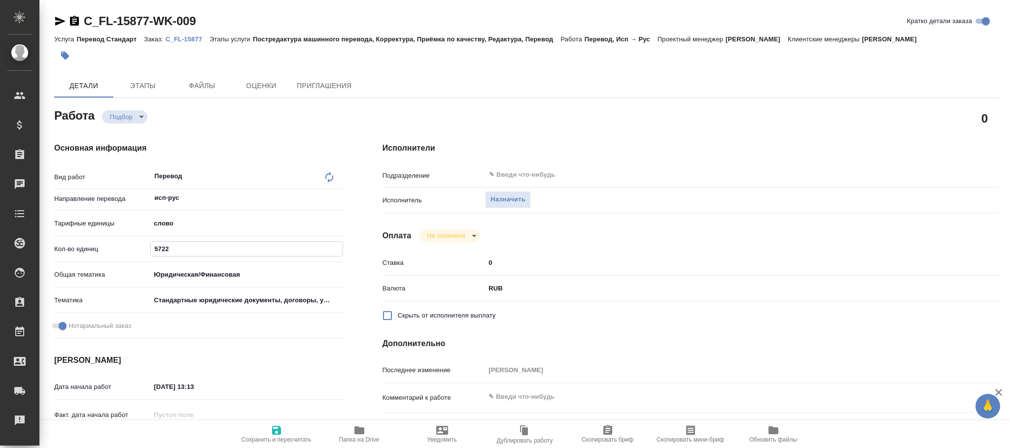
type textarea "x"
type input "5722"
click at [278, 425] on icon "button" at bounding box center [277, 431] width 12 height 12
type textarea "x"
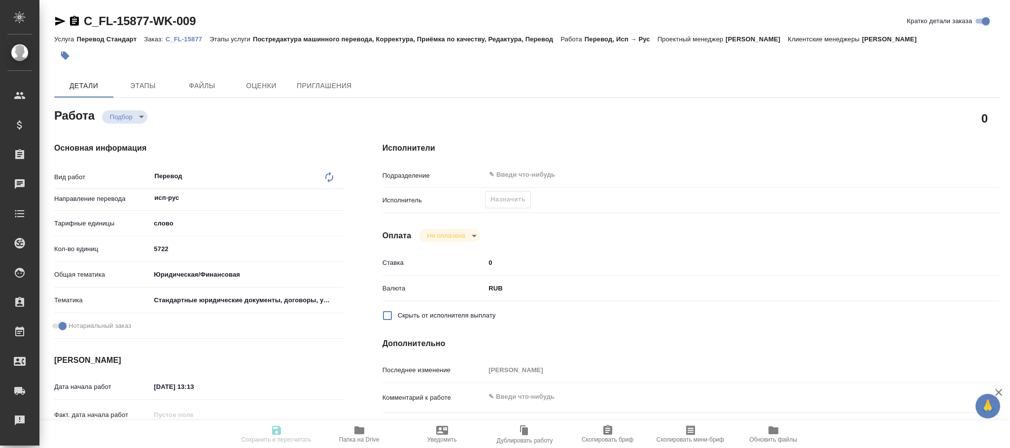
type textarea "x"
type input "recruiting"
type textarea "Перевод"
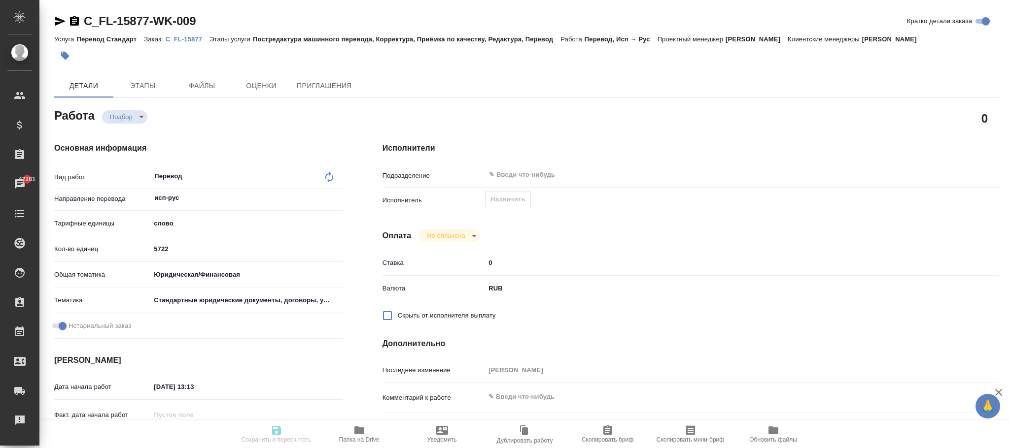
type textarea "x"
type input "исп-рус"
type input "5a8b1489cc6b4906c91bfd90"
type input "5722"
type input "yr-fn"
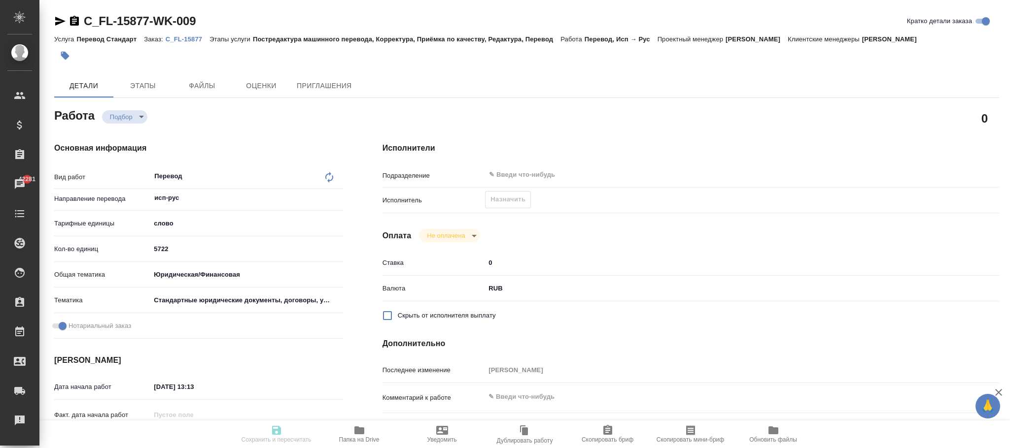
type input "5f647205b73bc97568ca66bf"
checkbox input "true"
type input "[DATE] 13:13"
type input "[DATE] 14:00"
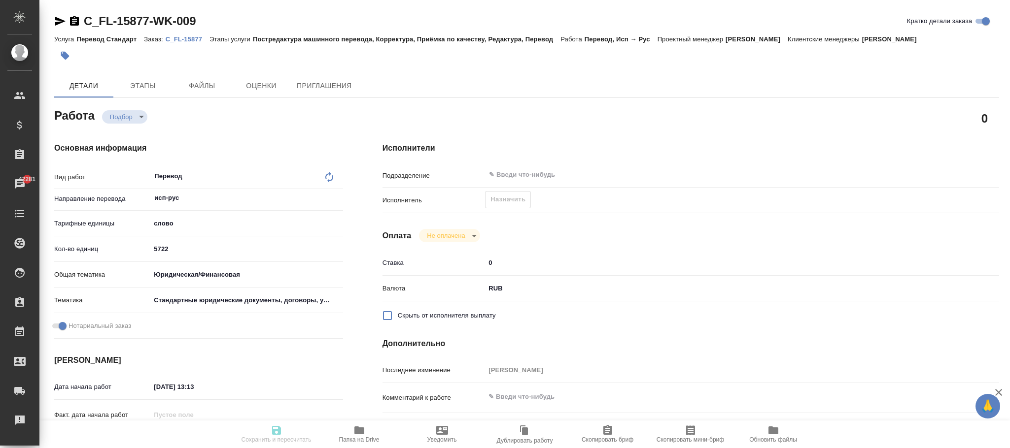
type input "notPayed"
type input "0"
type input "RUB"
type input "[PERSON_NAME]"
type textarea "x"
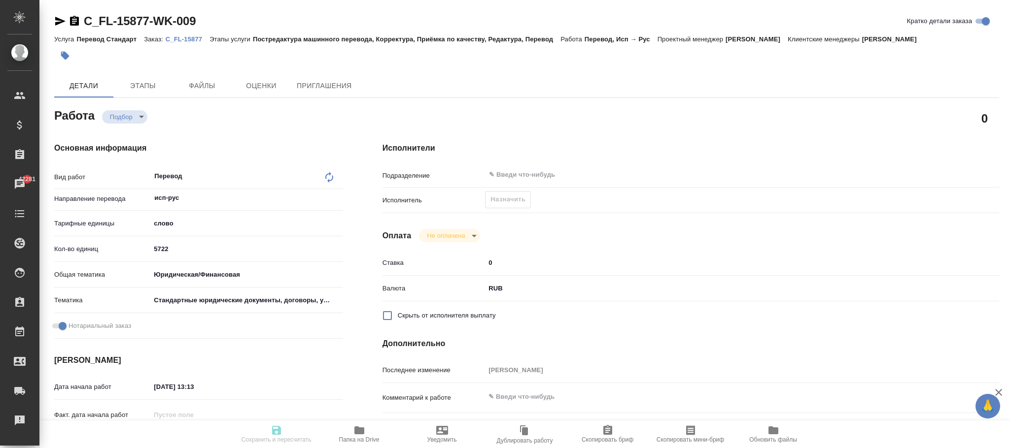
type textarea "/Clients/FL_C/Orders/C_FL-15877/Translated/C_FL-15877-WK-009"
type textarea "x"
type input "C_FL-15877"
type input "Перевод Стандарт"
type input "Постредактура машинного перевода, Корректура, Приёмка по качеству, Редактура, П…"
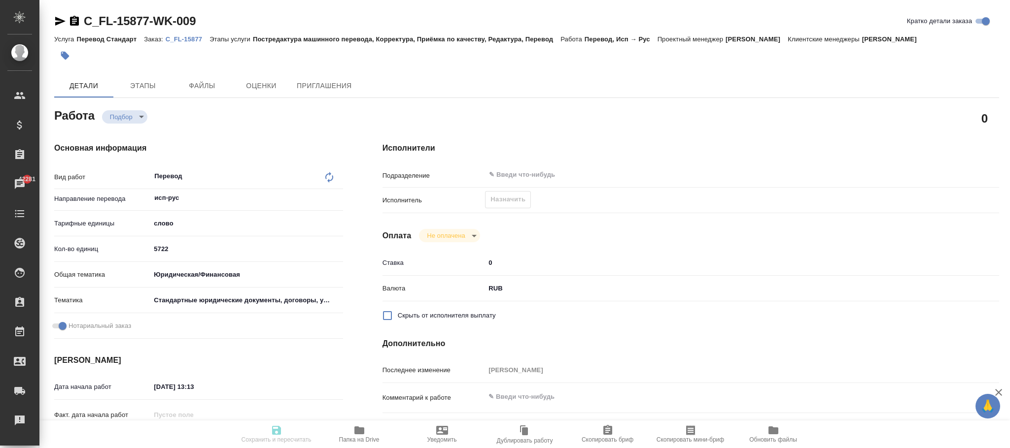
type input "[PERSON_NAME]"
type input "/Clients/FL_C/Orders/C_FL-15877"
type textarea "x"
type textarea "переводим с англ и частично с исп там, где нет дубляжа нот"
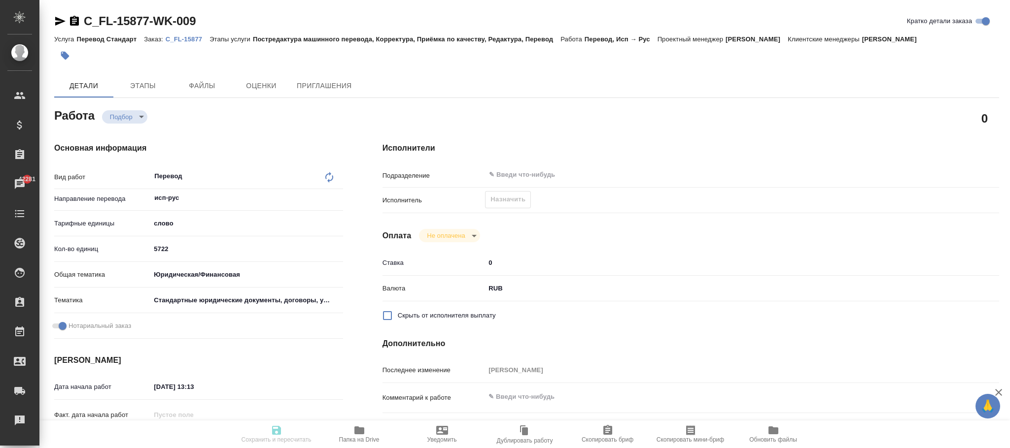
type textarea "x"
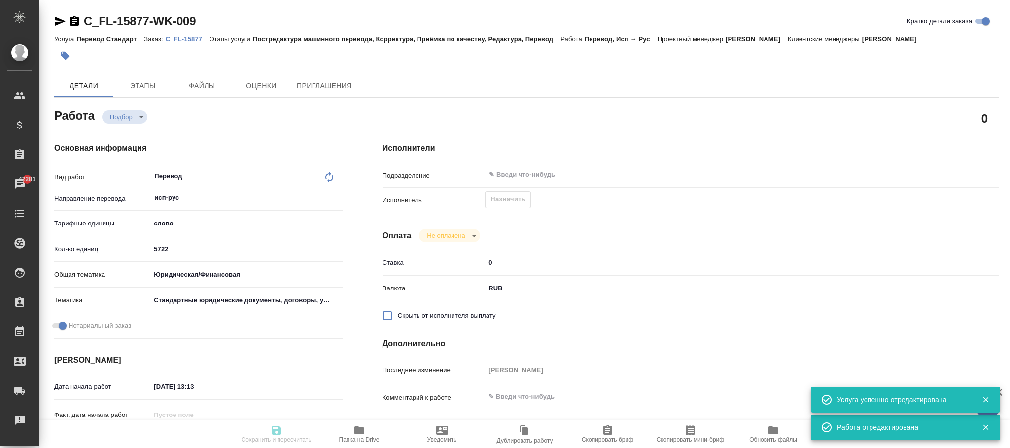
type textarea "x"
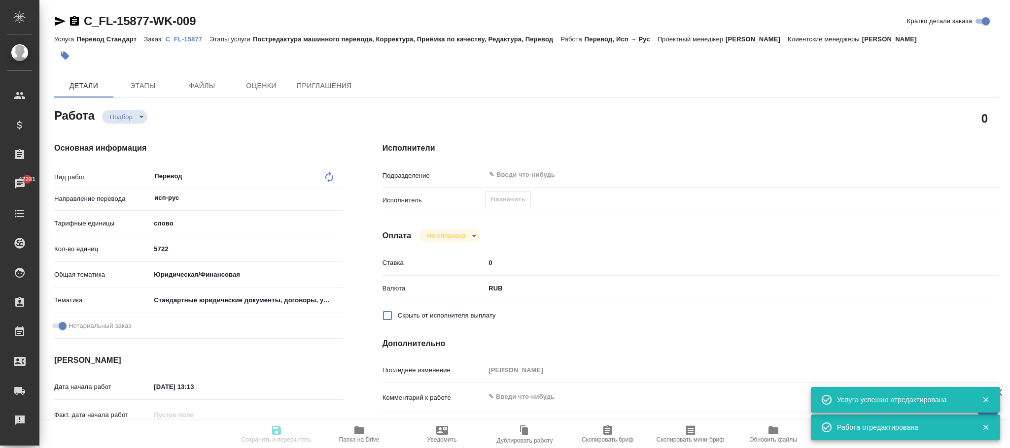
type textarea "x"
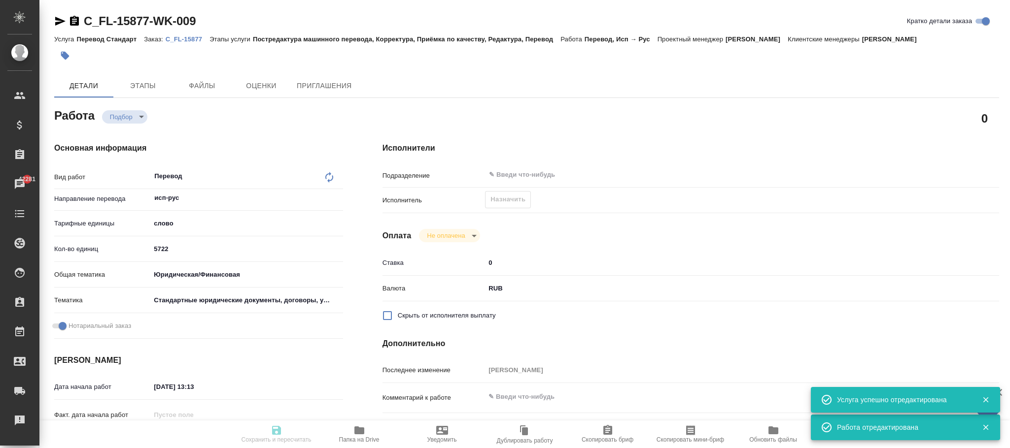
type textarea "x"
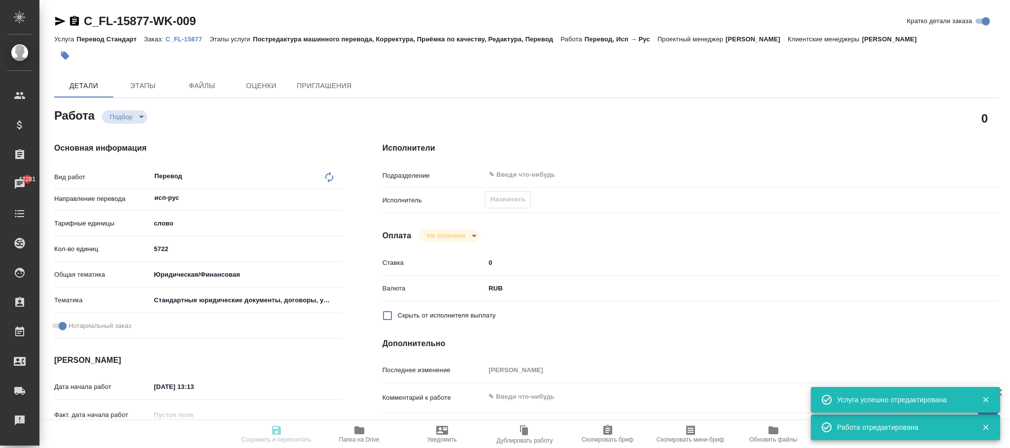
type textarea "x"
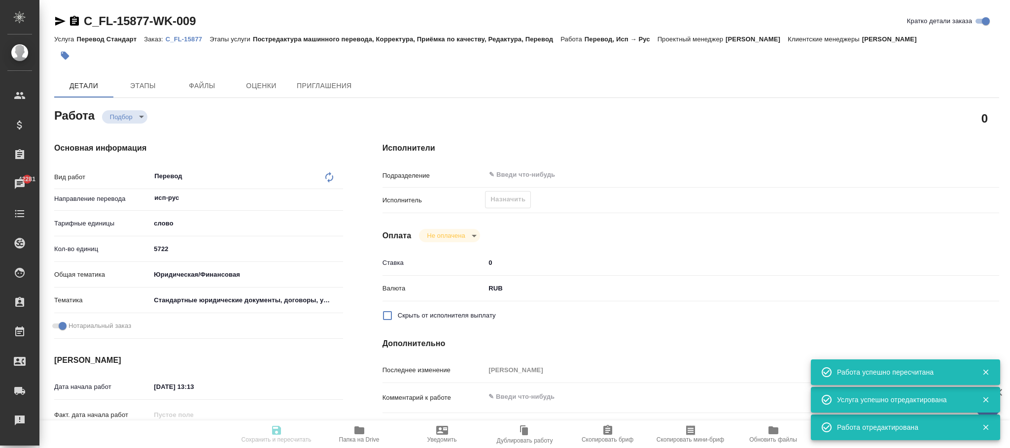
type input "recruiting"
type textarea "Перевод"
type textarea "x"
type input "исп-рус"
type input "5a8b1489cc6b4906c91bfd90"
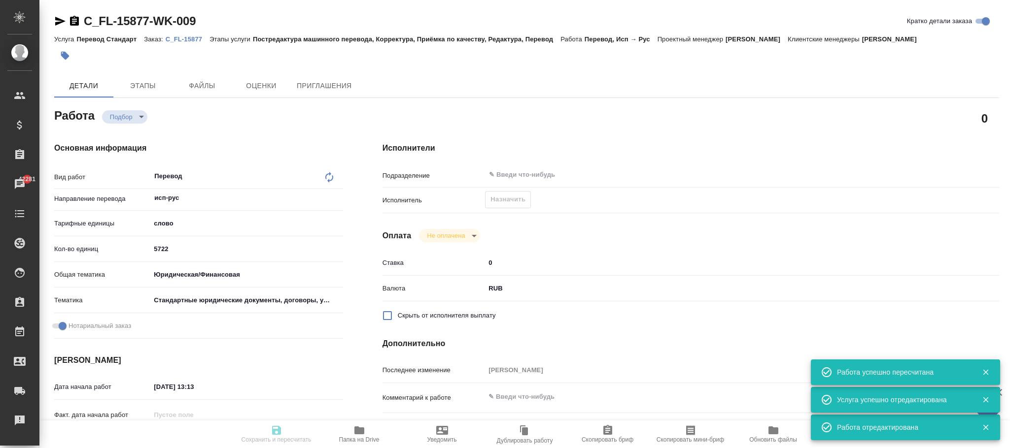
type input "5722"
type input "yr-fn"
type input "5f647205b73bc97568ca66bf"
checkbox input "true"
type input "[DATE] 13:13"
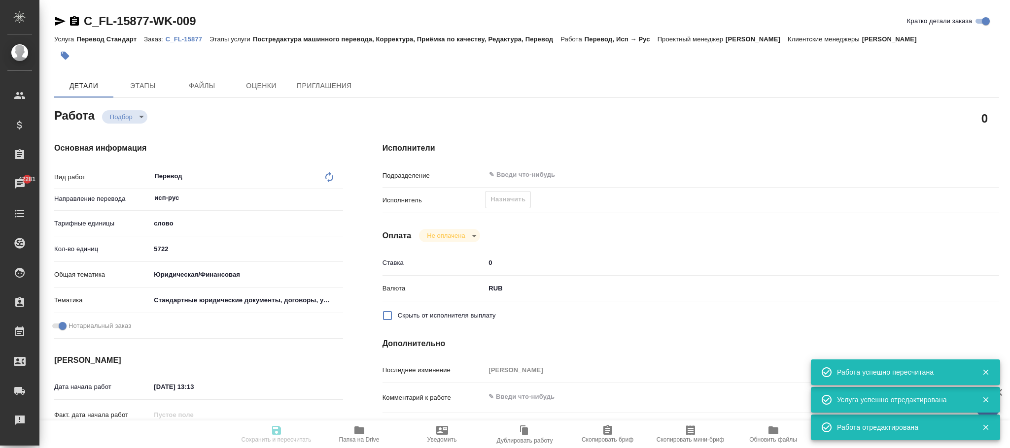
type input "[DATE] 14:00"
type input "notPayed"
type input "0"
type input "RUB"
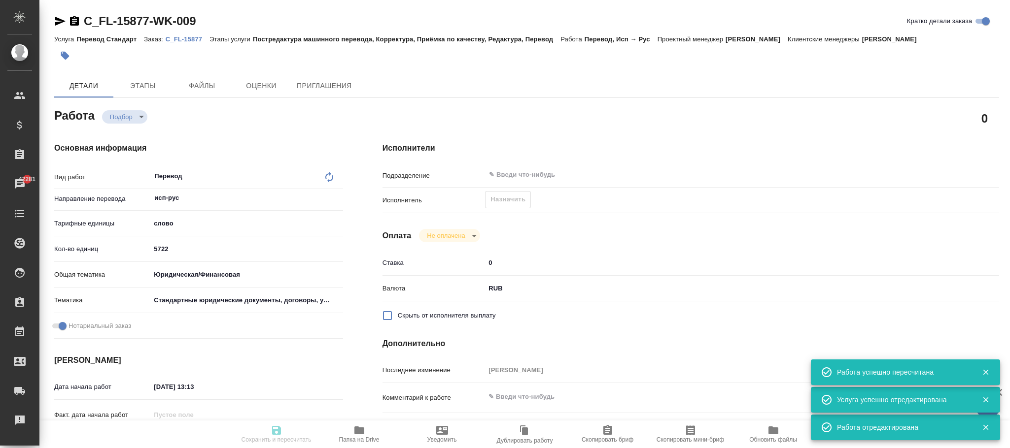
type input "[PERSON_NAME]"
type textarea "x"
type textarea "/Clients/FL_C/Orders/C_FL-15877/Translated/C_FL-15877-WK-009"
type textarea "x"
type input "C_FL-15877"
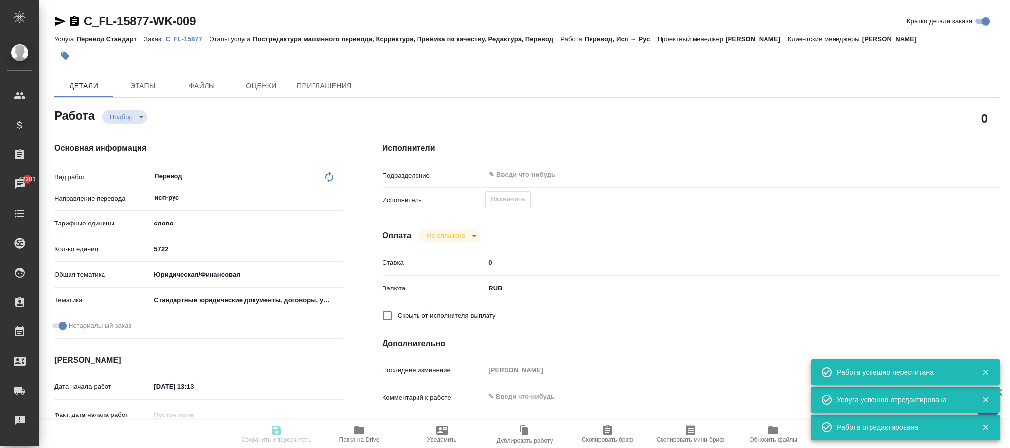
type input "Перевод Стандарт"
type input "Постредактура машинного перевода, Корректура, Приёмка по качеству, Редактура, П…"
type input "[PERSON_NAME]"
type input "/Clients/FL_C/Orders/C_FL-15877"
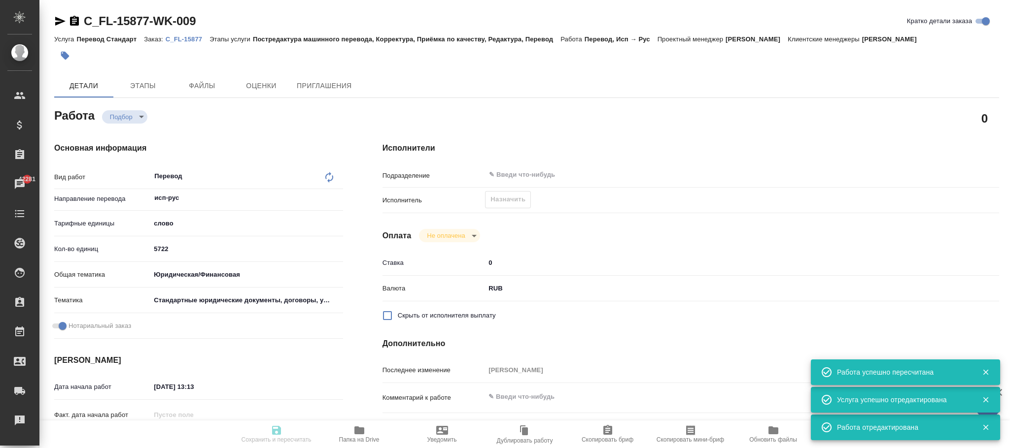
type textarea "x"
type textarea "переводим с англ и частично с исп там, где нет дубляжа нот"
type textarea "x"
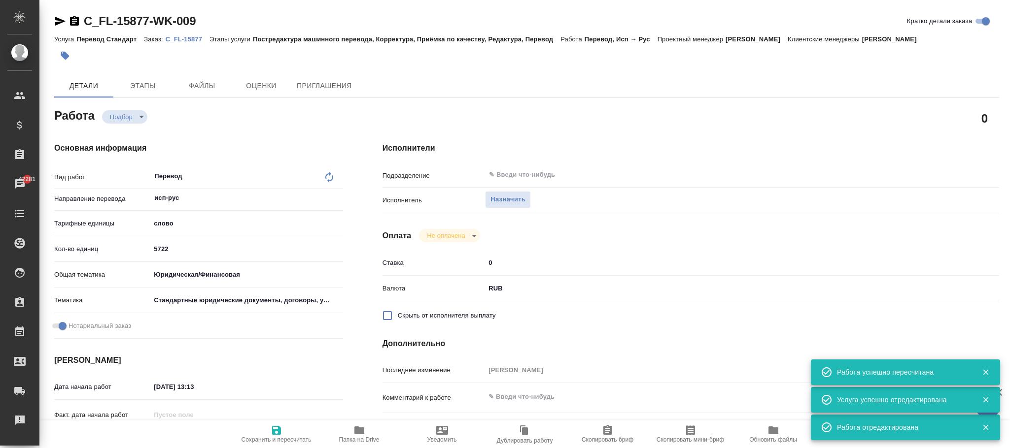
type textarea "x"
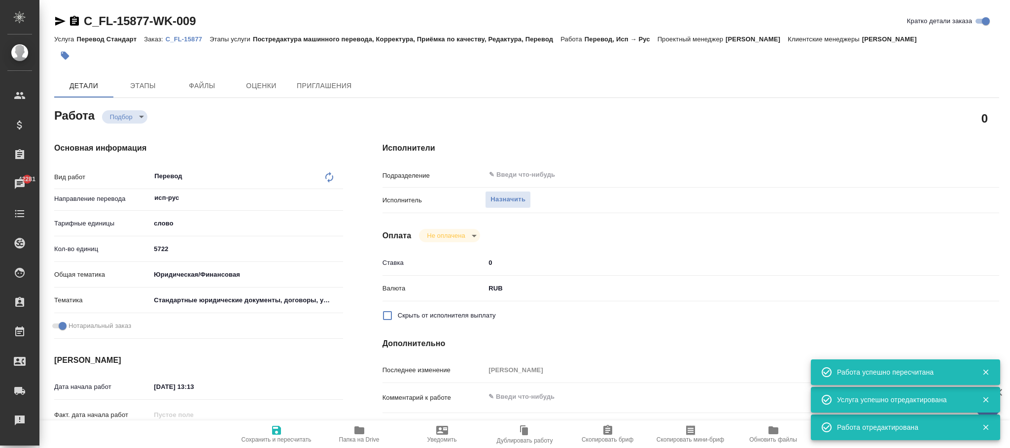
type textarea "x"
click at [271, 179] on div "Перевод x ​" at bounding box center [236, 177] width 172 height 23
type textarea "x"
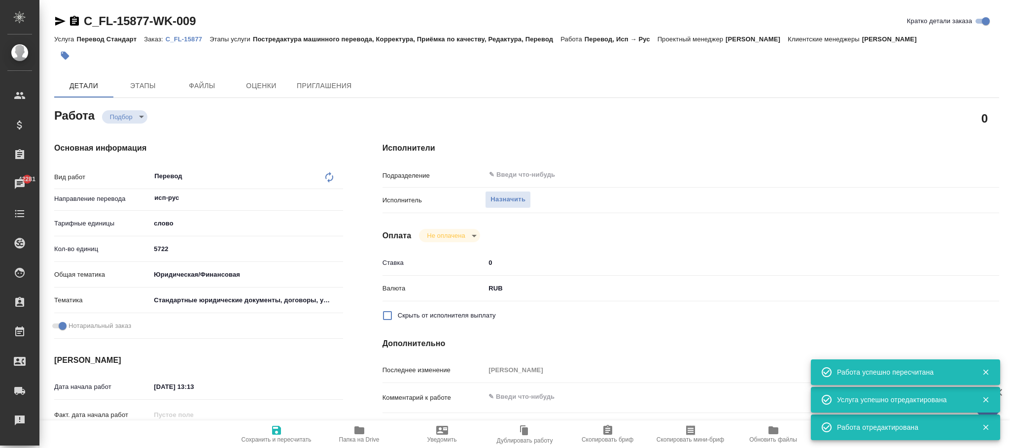
type textarea "x"
click at [166, 172] on div "Перевод x ​" at bounding box center [236, 177] width 172 height 23
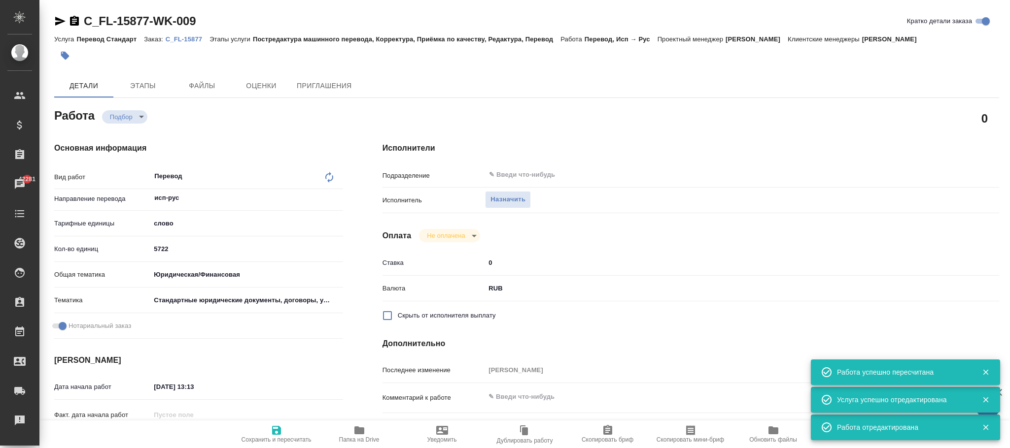
click at [333, 173] on icon at bounding box center [329, 177] width 12 height 12
type textarea "x"
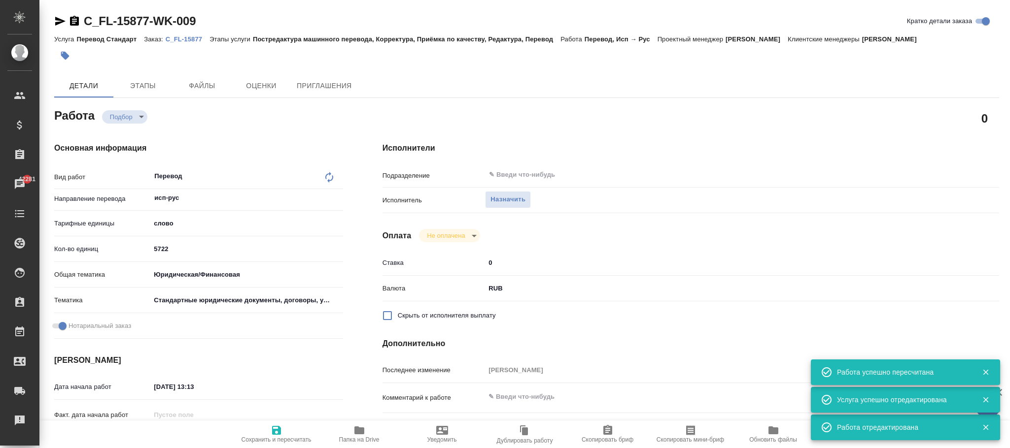
type textarea "x"
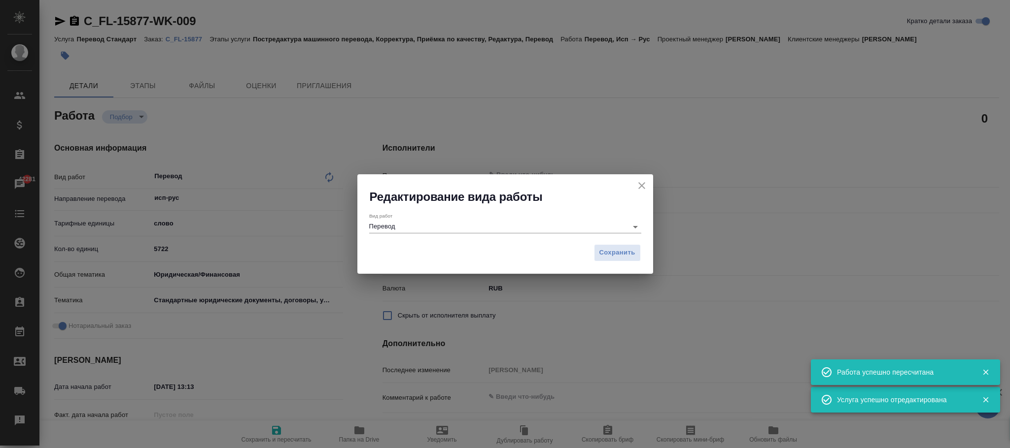
click at [429, 219] on div "Вид работ Перевод" at bounding box center [505, 223] width 272 height 20
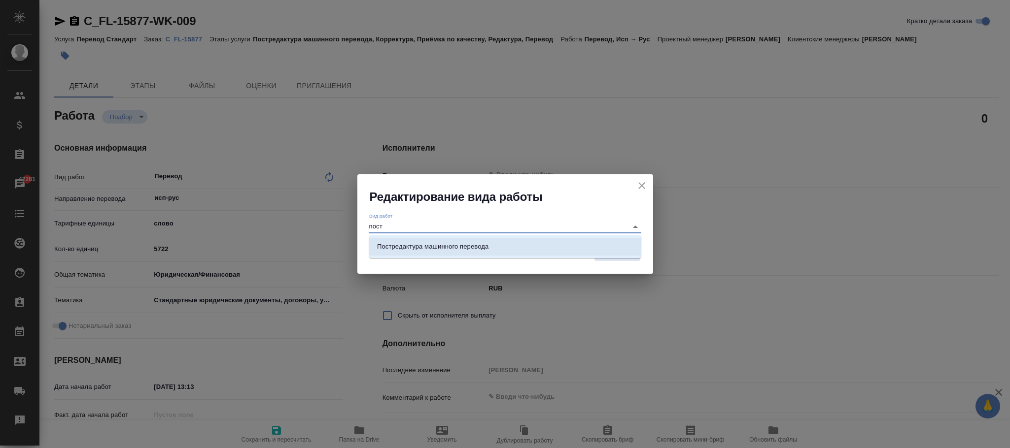
drag, startPoint x: 435, startPoint y: 255, endPoint x: 435, endPoint y: 243, distance: 11.8
click at [435, 252] on li "Постредактура машинного перевода" at bounding box center [505, 247] width 272 height 18
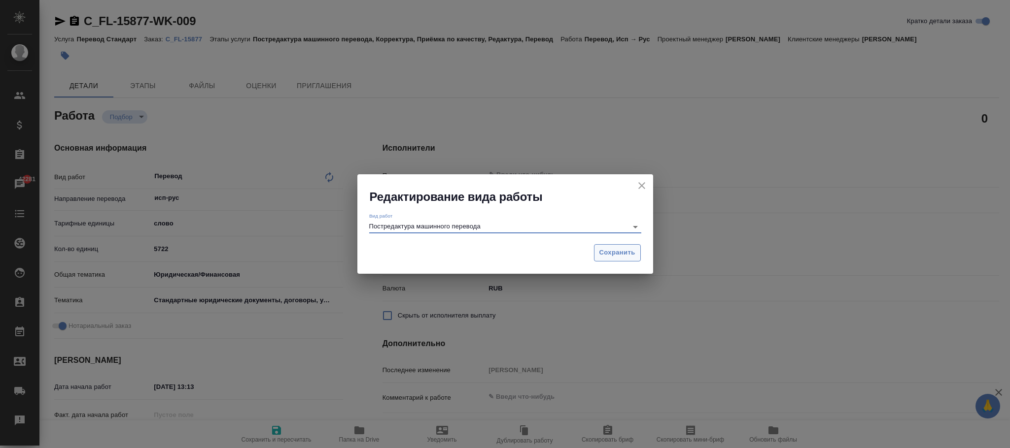
type input "Постредактура машинного перевода"
click at [624, 250] on span "Сохранить" at bounding box center [617, 252] width 36 height 11
type textarea "x"
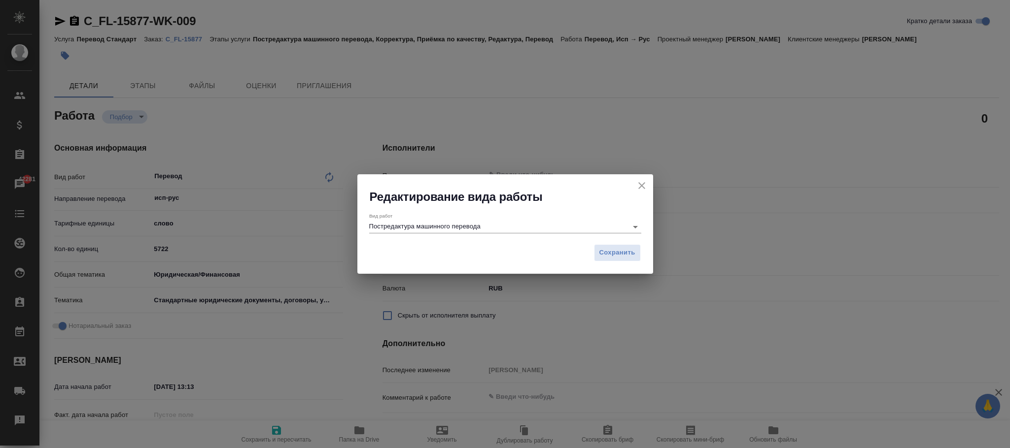
type textarea "x"
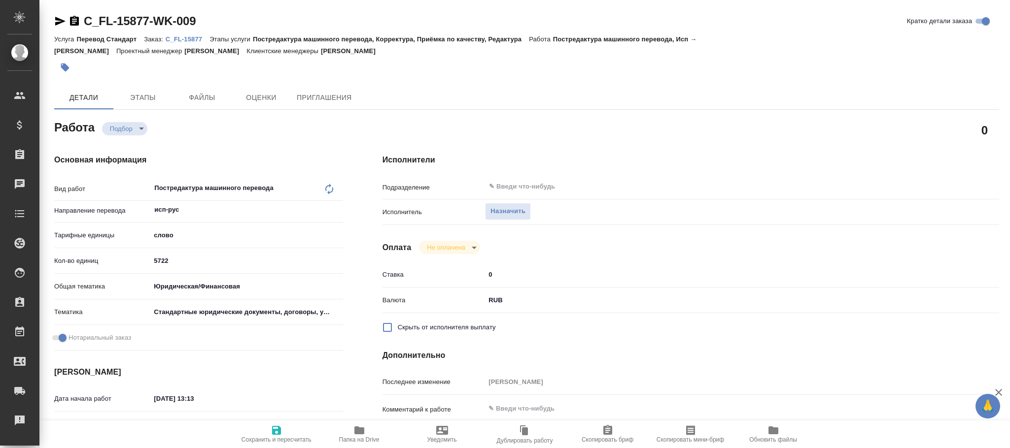
type textarea "x"
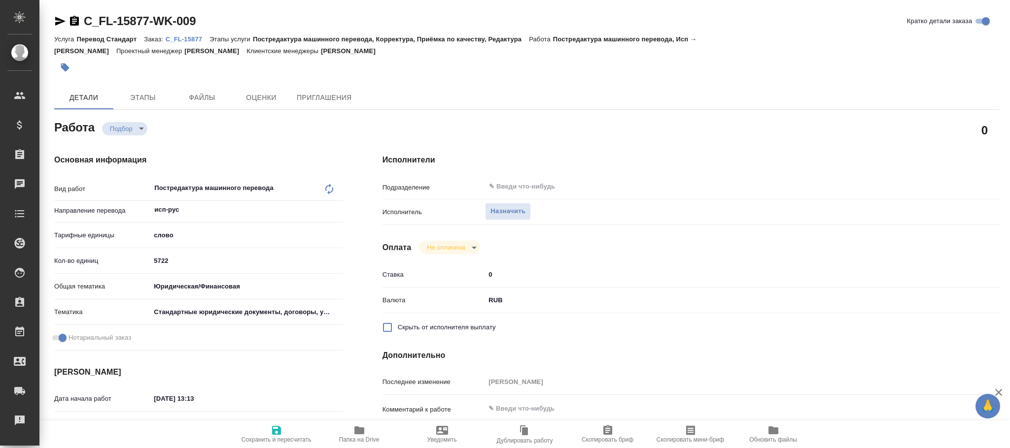
type textarea "x"
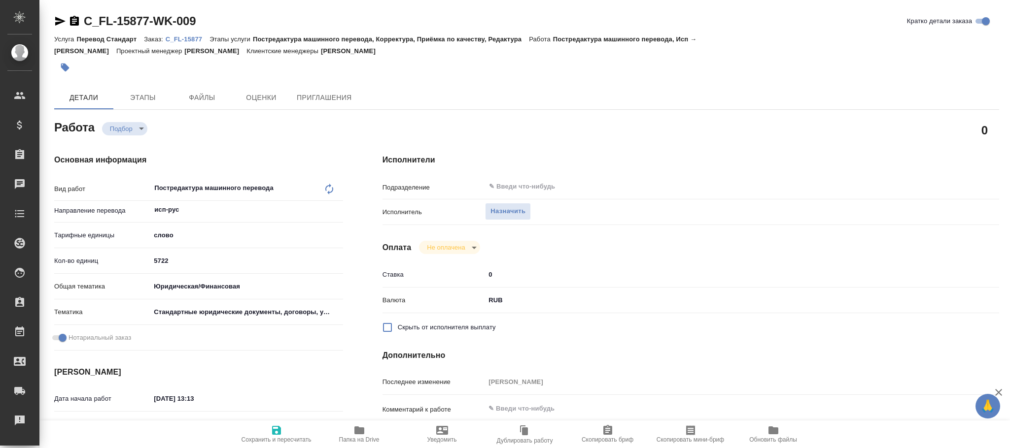
type textarea "x"
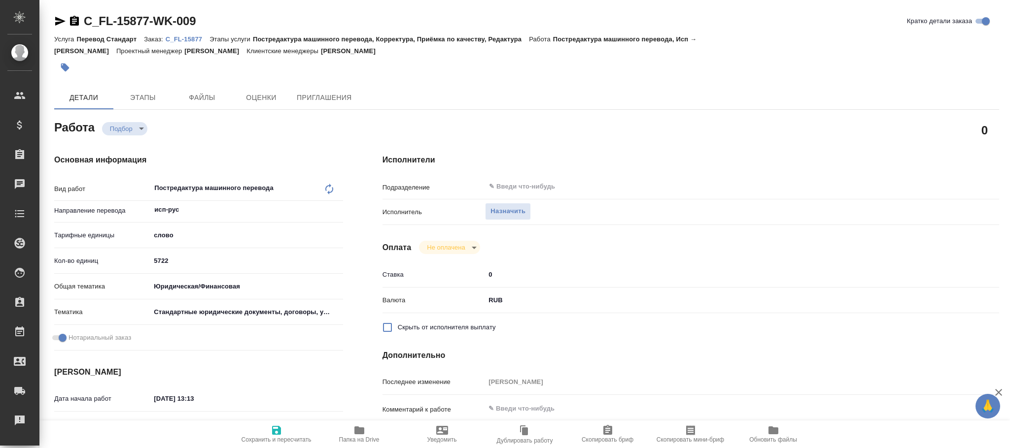
type textarea "x"
